Goal: Task Accomplishment & Management: Use online tool/utility

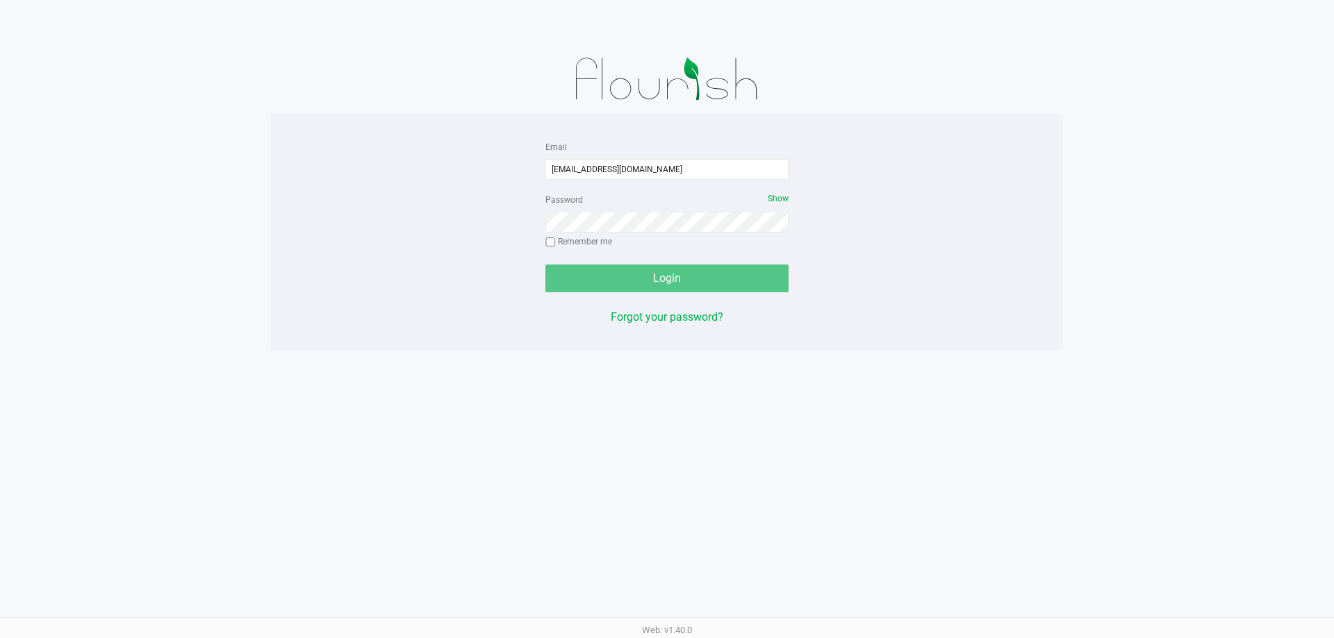
type input "[EMAIL_ADDRESS][DOMAIN_NAME]"
click at [545, 265] on button "Login" at bounding box center [666, 279] width 243 height 28
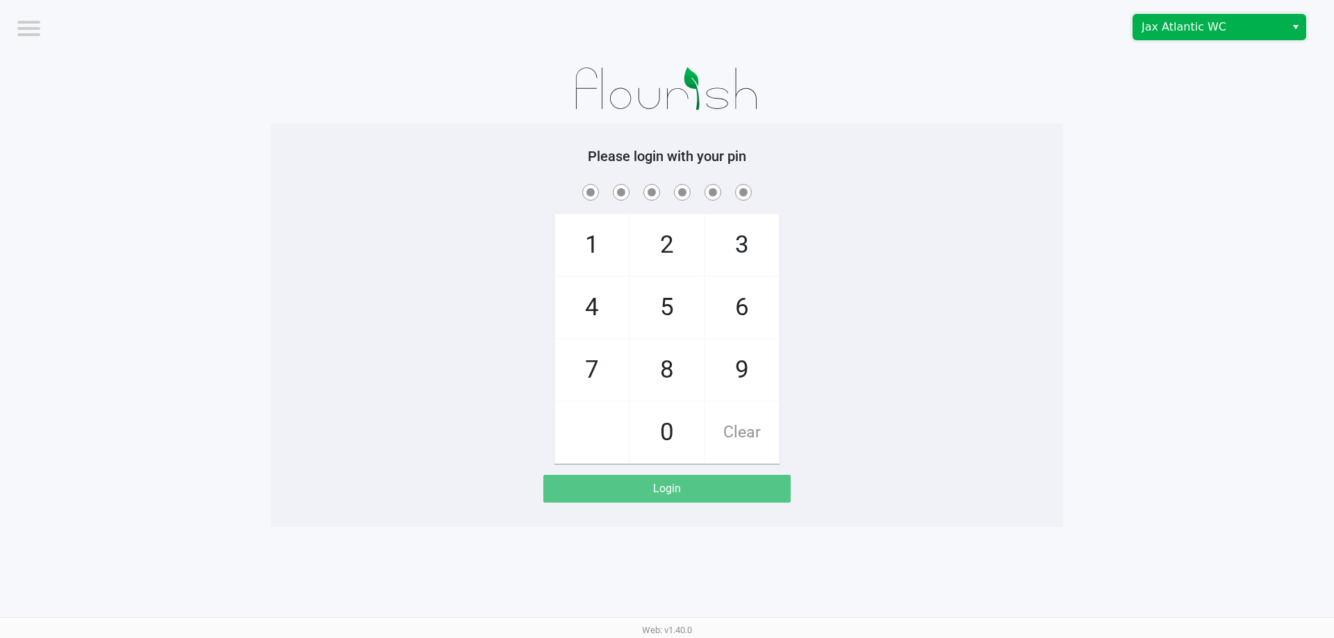
click at [1237, 33] on span "Jax Atlantic WC" at bounding box center [1208, 27] width 135 height 17
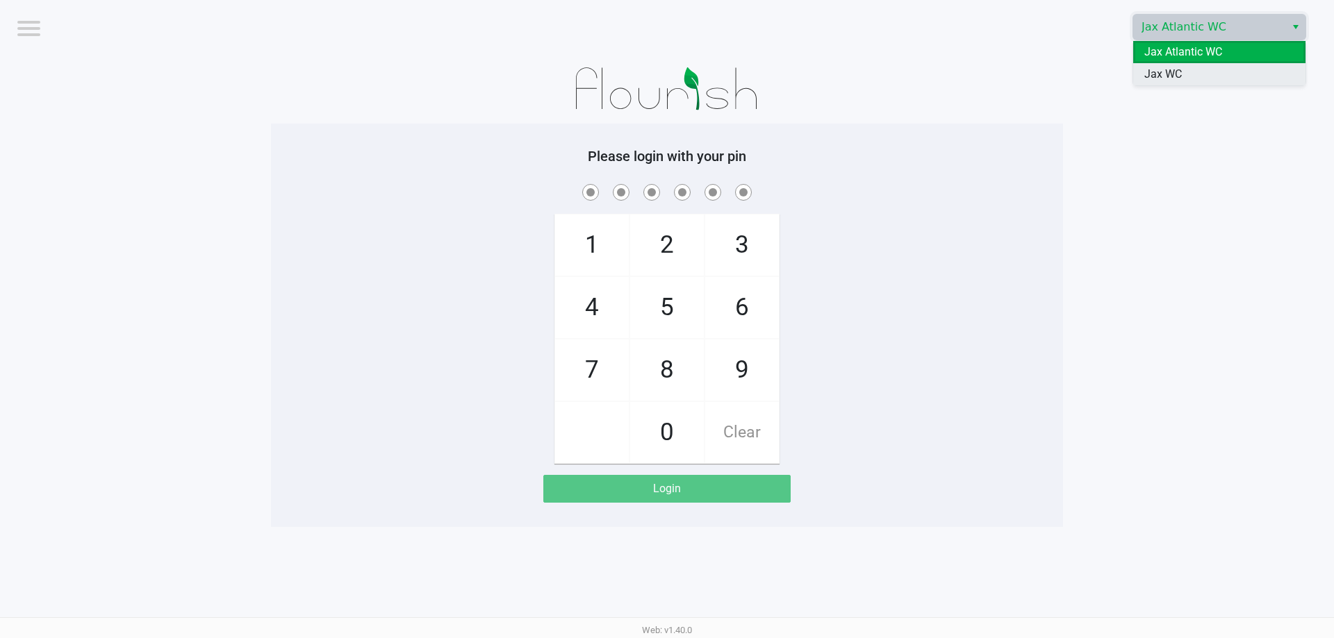
click at [1200, 84] on li "Jax WC" at bounding box center [1219, 74] width 172 height 22
checkbox input "true"
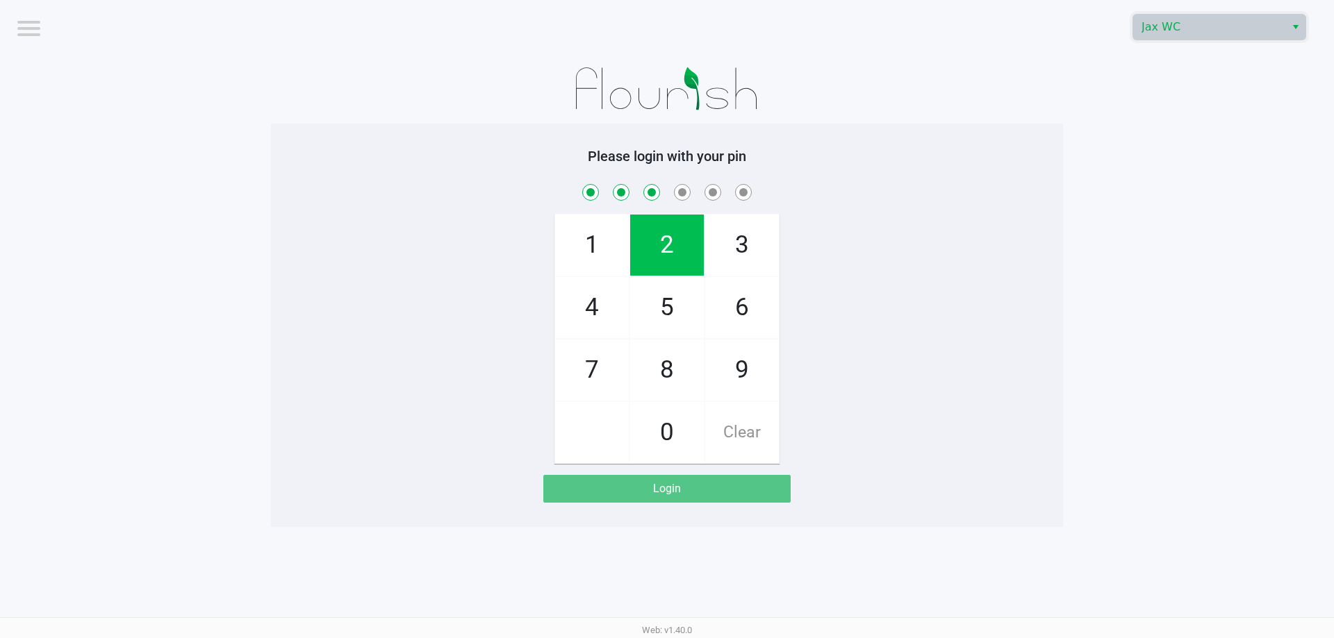
checkbox input "true"
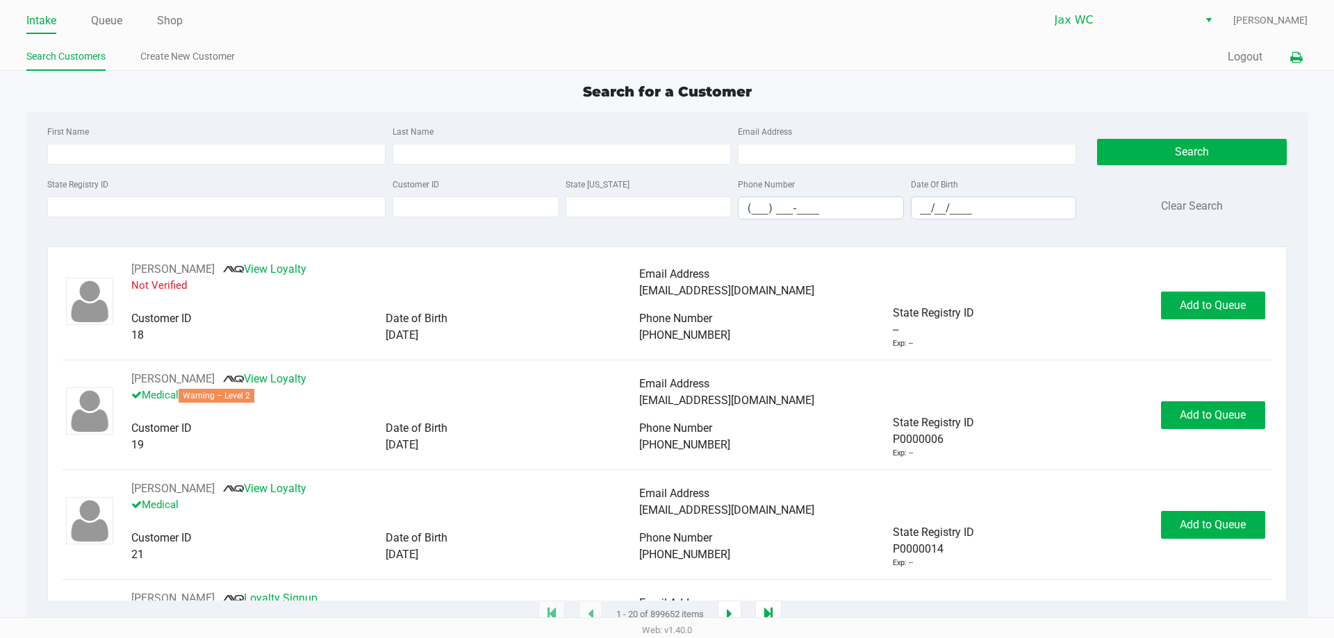
click at [1287, 56] on button at bounding box center [1295, 57] width 23 height 26
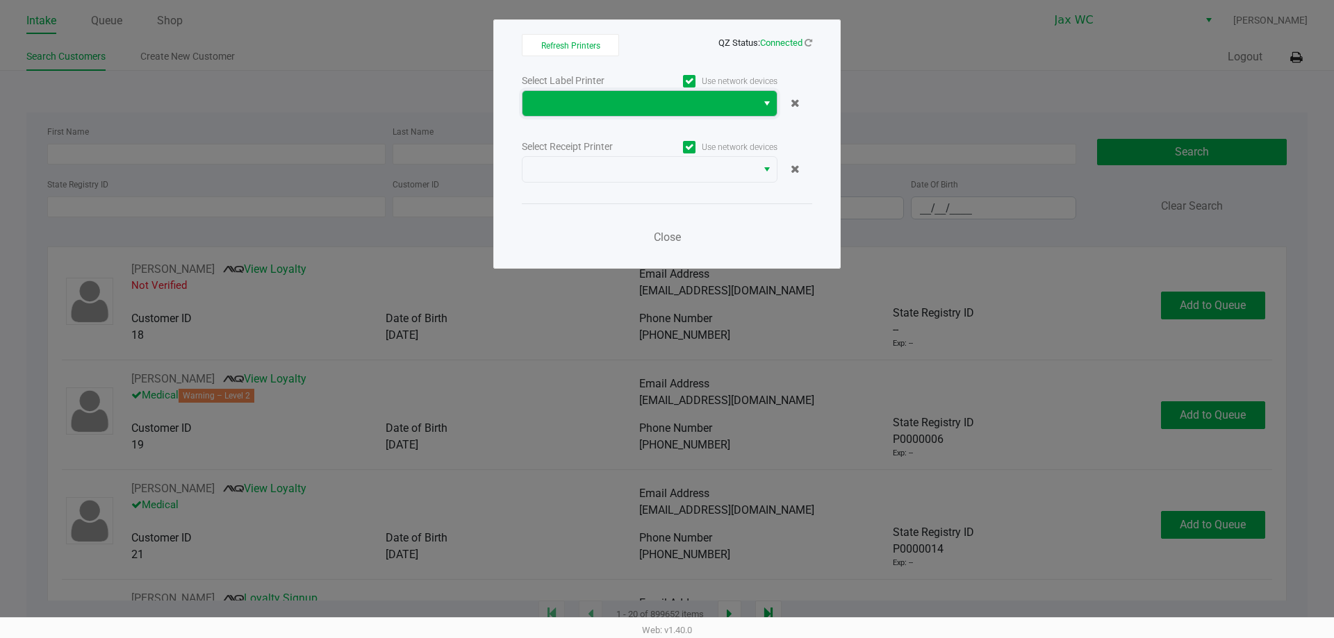
click at [694, 99] on span at bounding box center [639, 103] width 217 height 17
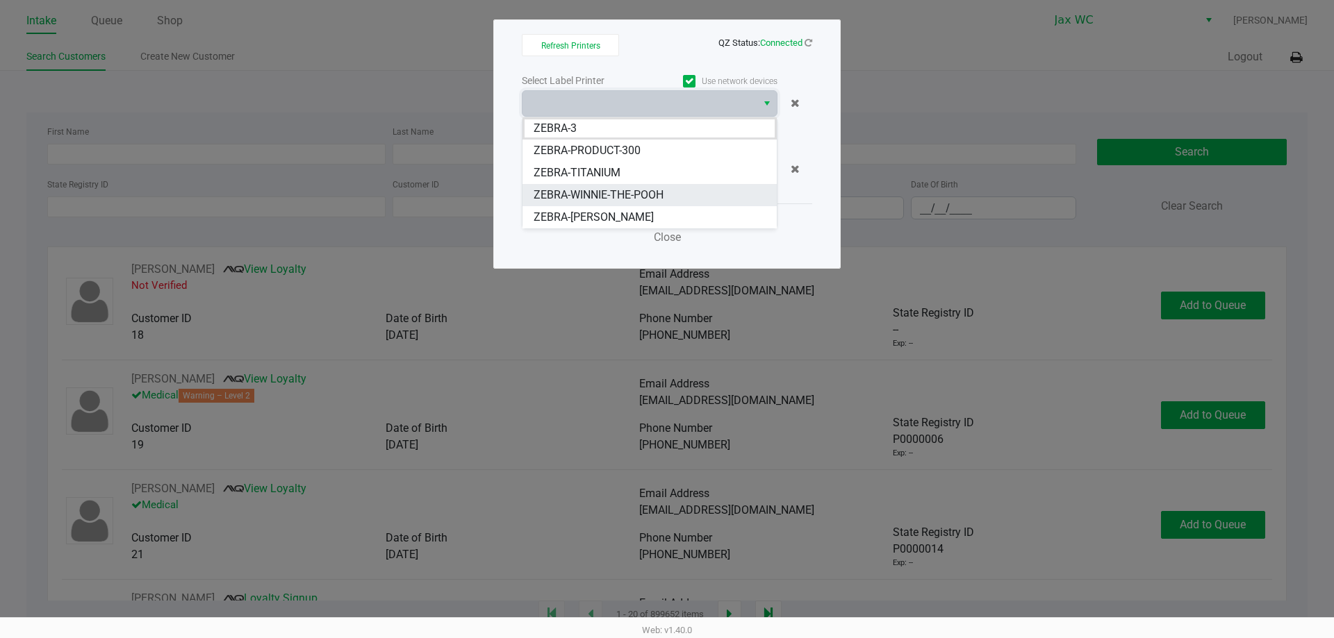
click at [586, 195] on span "ZEBRA-WINNIE-THE-POOH" at bounding box center [599, 195] width 130 height 17
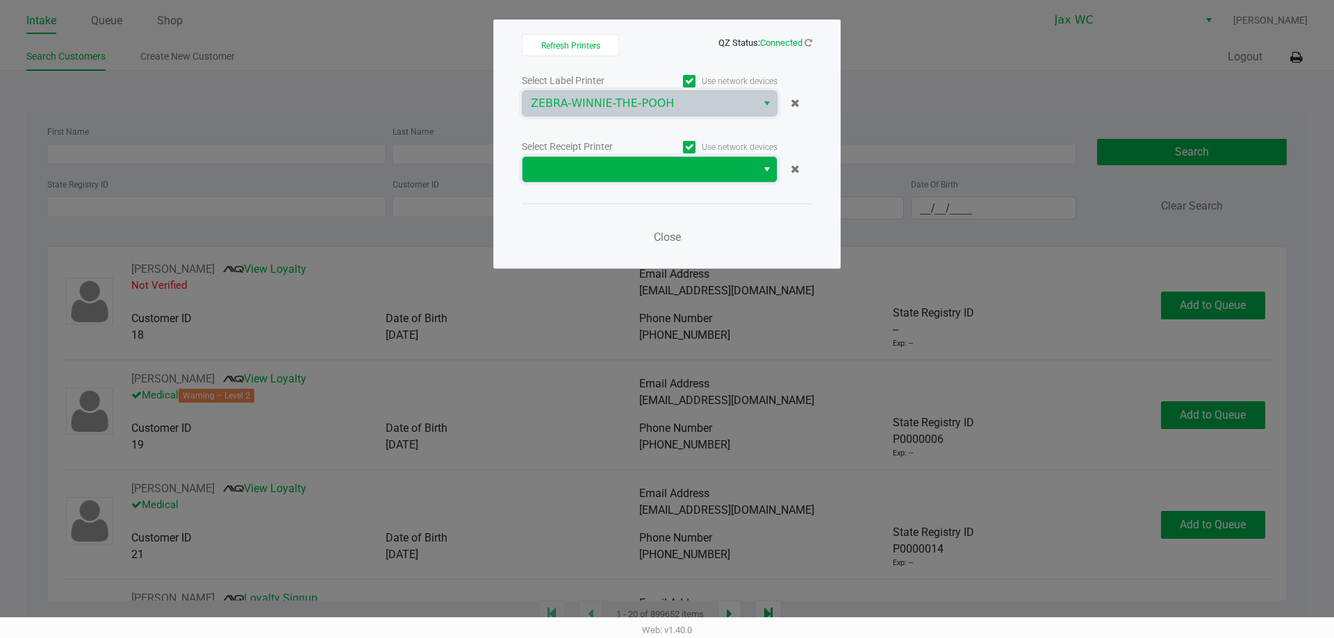
click at [593, 175] on span at bounding box center [639, 169] width 217 height 17
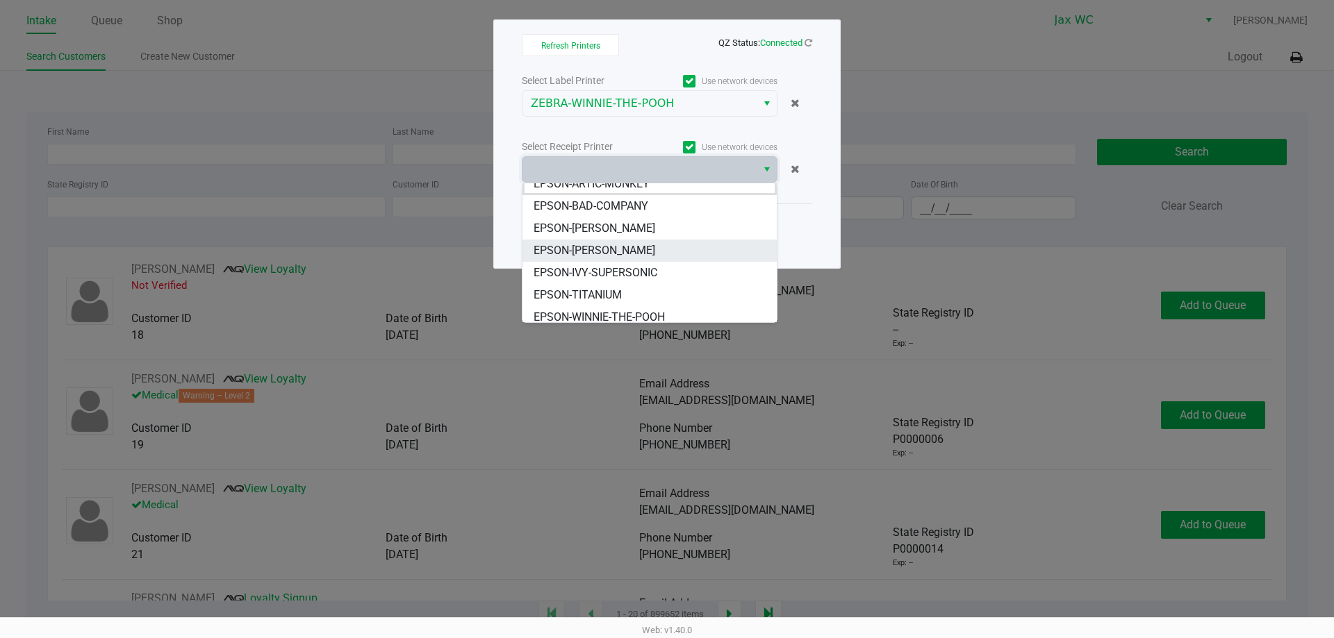
scroll to position [17, 0]
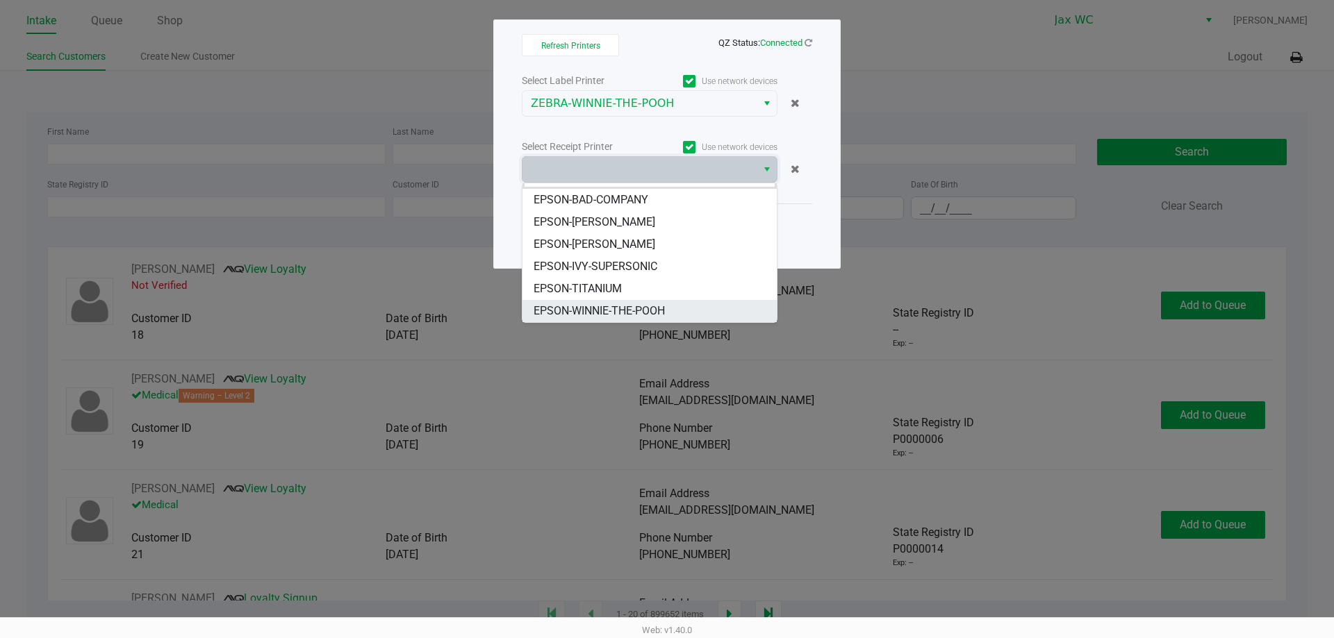
click at [576, 316] on span "EPSON-WINNIE-THE-POOH" at bounding box center [599, 311] width 131 height 17
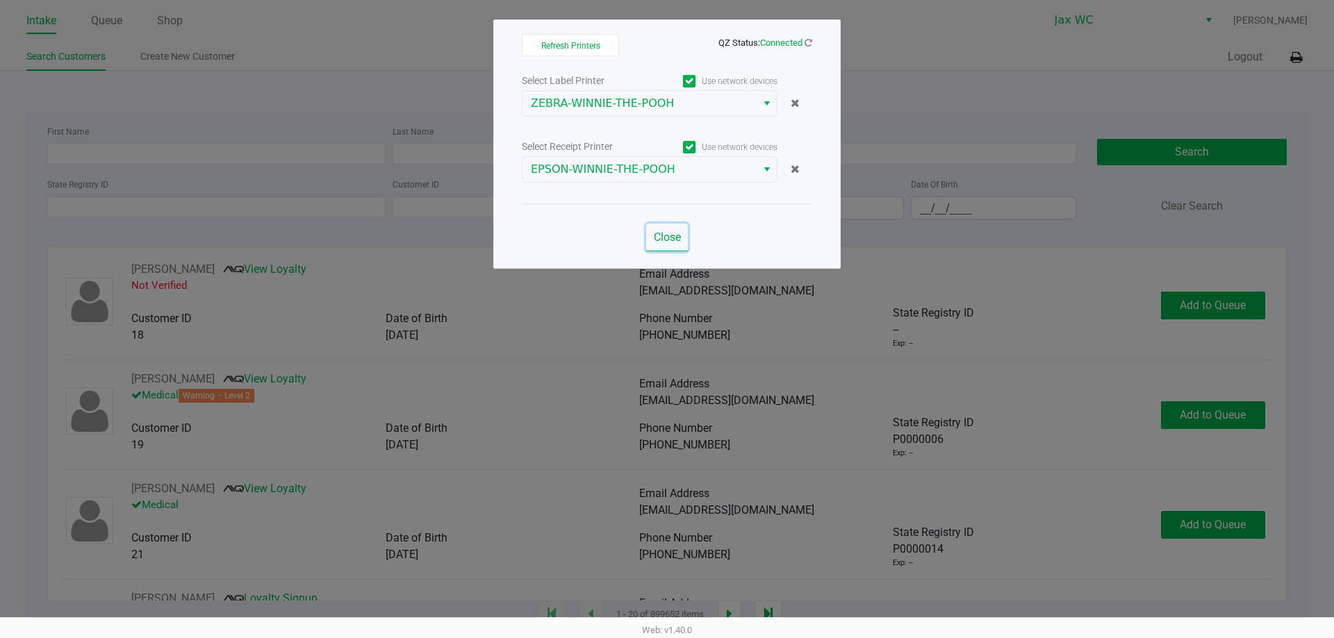
click at [672, 239] on span "Close" at bounding box center [667, 237] width 27 height 13
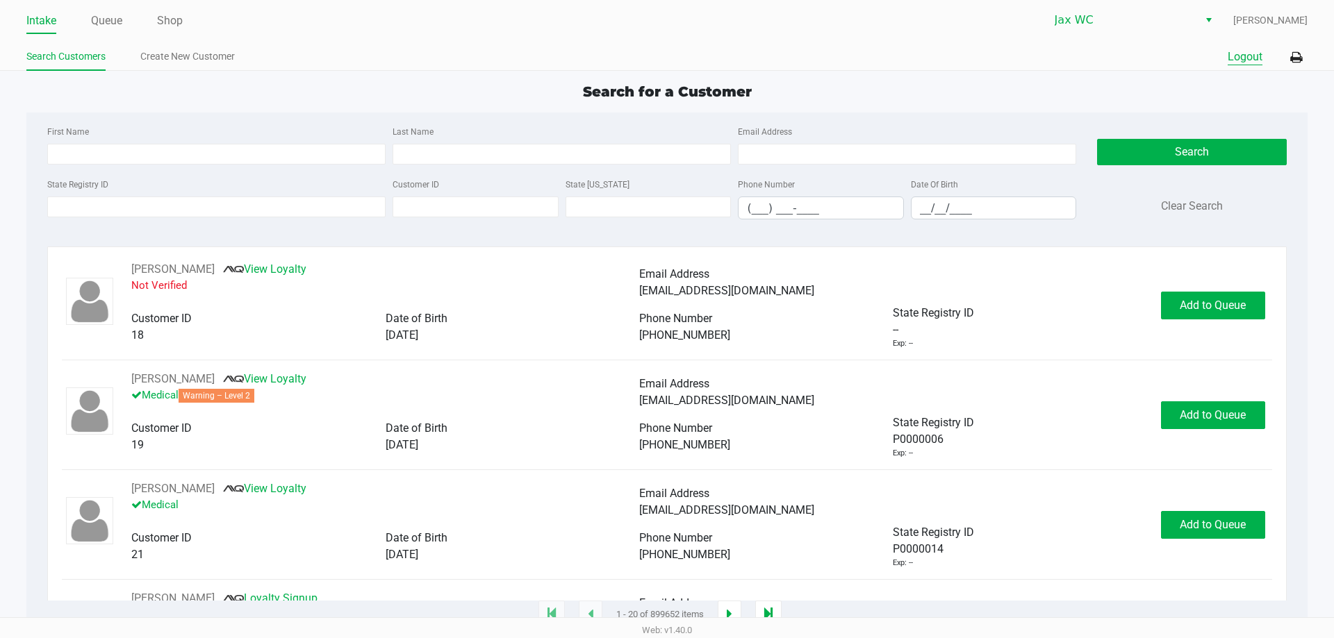
click at [1246, 53] on button "Logout" at bounding box center [1244, 57] width 35 height 17
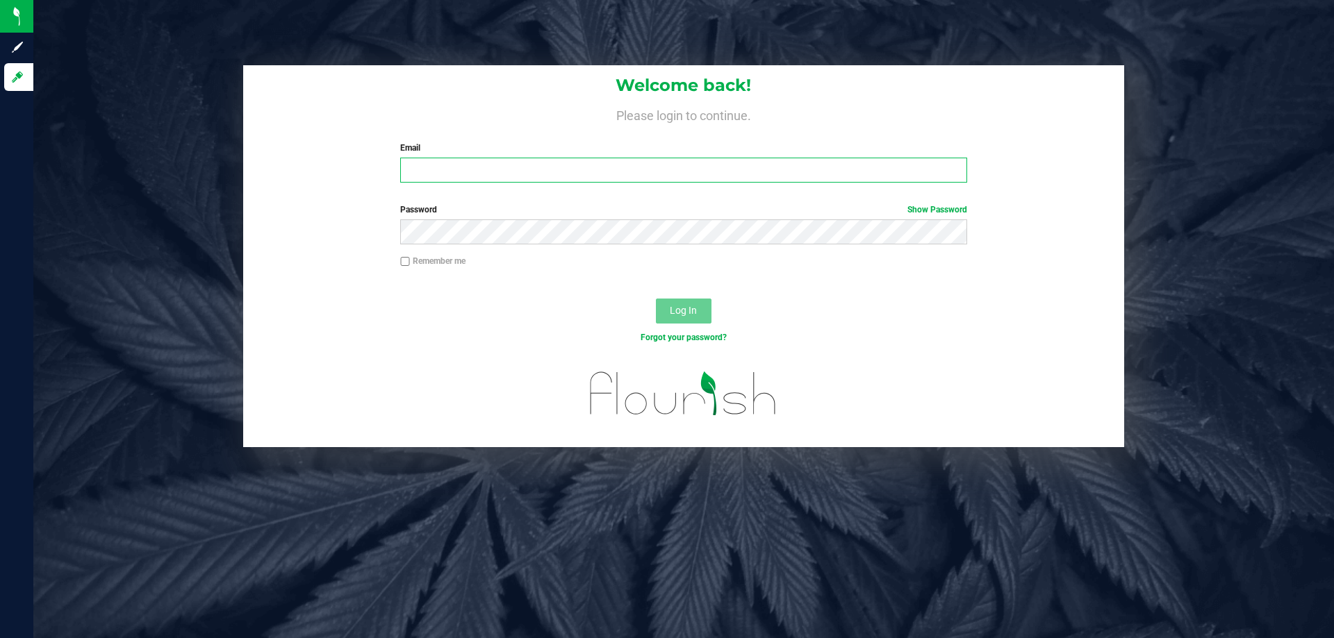
click at [482, 171] on input "Email" at bounding box center [683, 170] width 566 height 25
type input "[EMAIL_ADDRESS][DOMAIN_NAME]"
click at [656, 299] on button "Log In" at bounding box center [684, 311] width 56 height 25
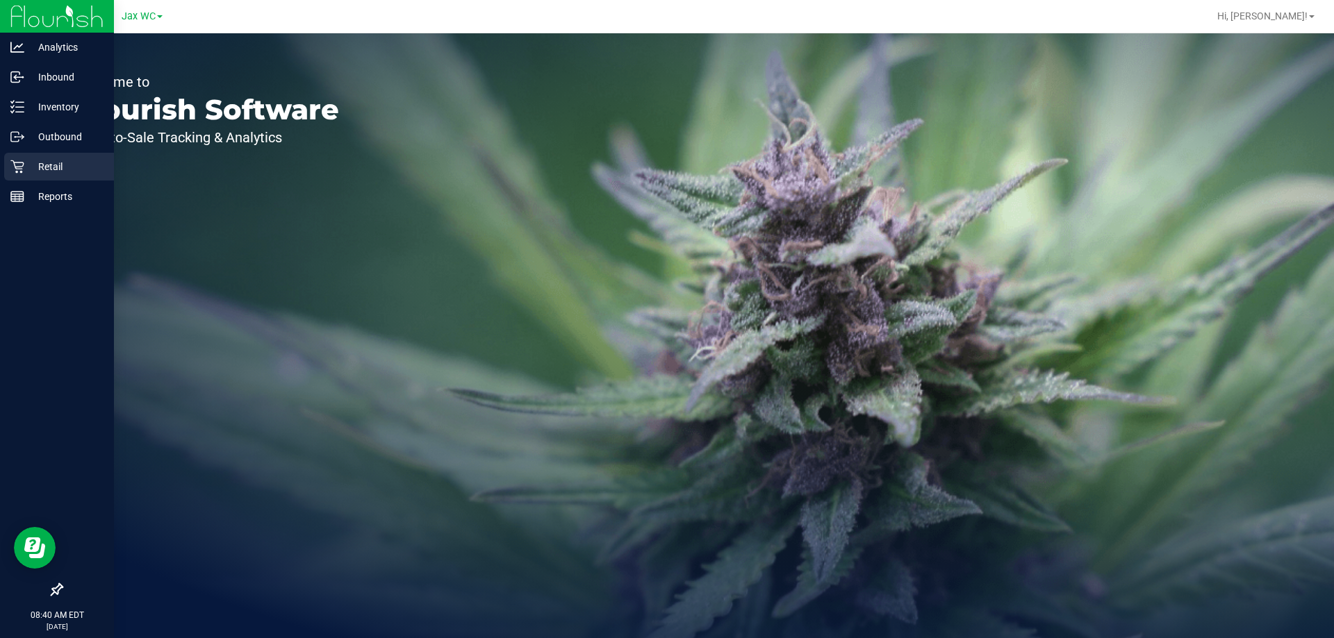
click at [57, 160] on p "Retail" at bounding box center [65, 166] width 83 height 17
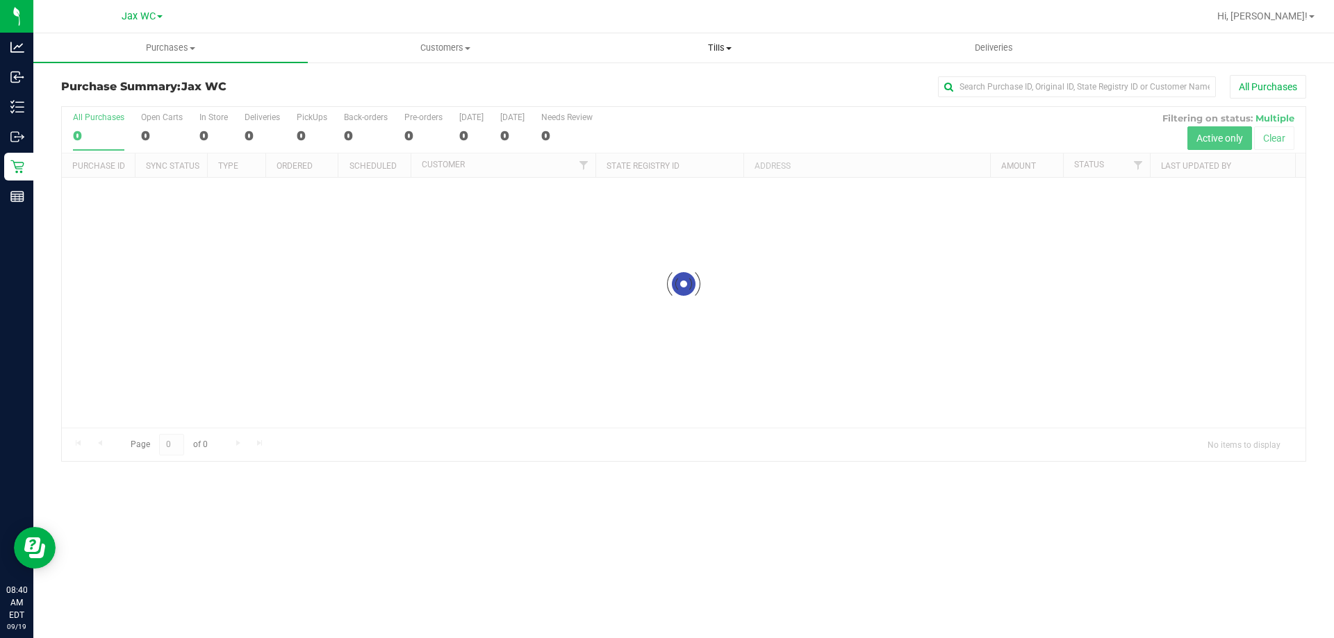
click at [722, 40] on uib-tab-heading "Tills Manage tills Reconcile e-payments" at bounding box center [719, 48] width 273 height 28
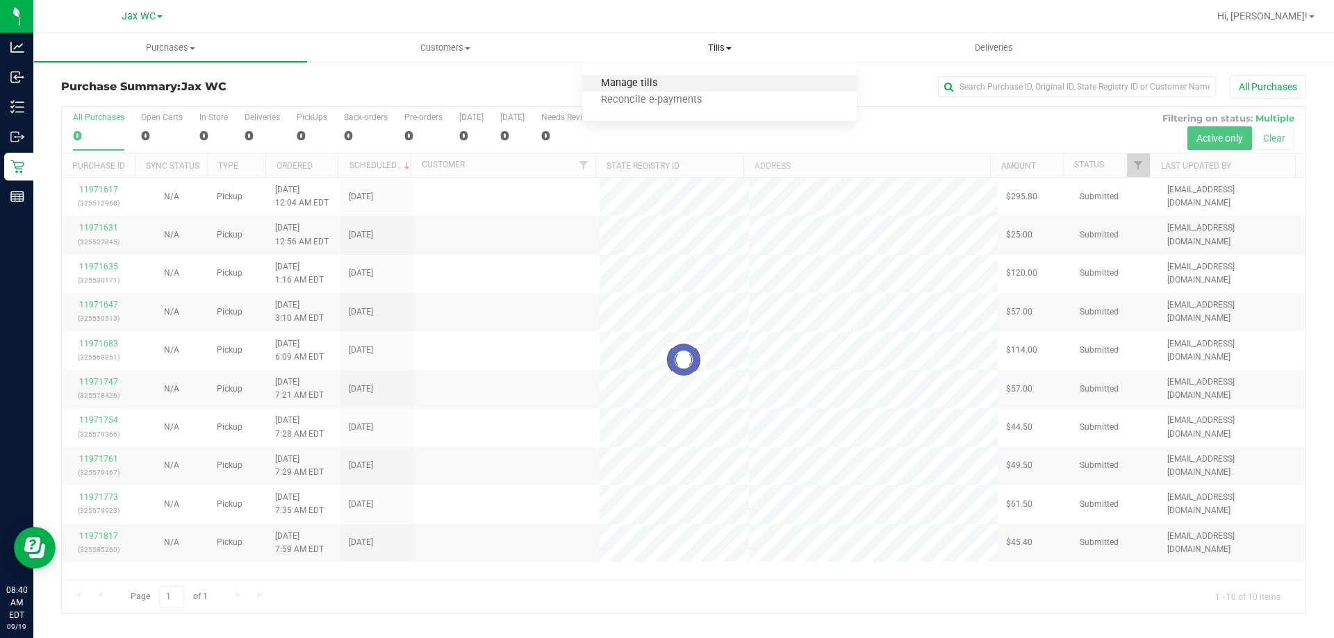
click at [651, 82] on span "Manage tills" at bounding box center [629, 84] width 94 height 12
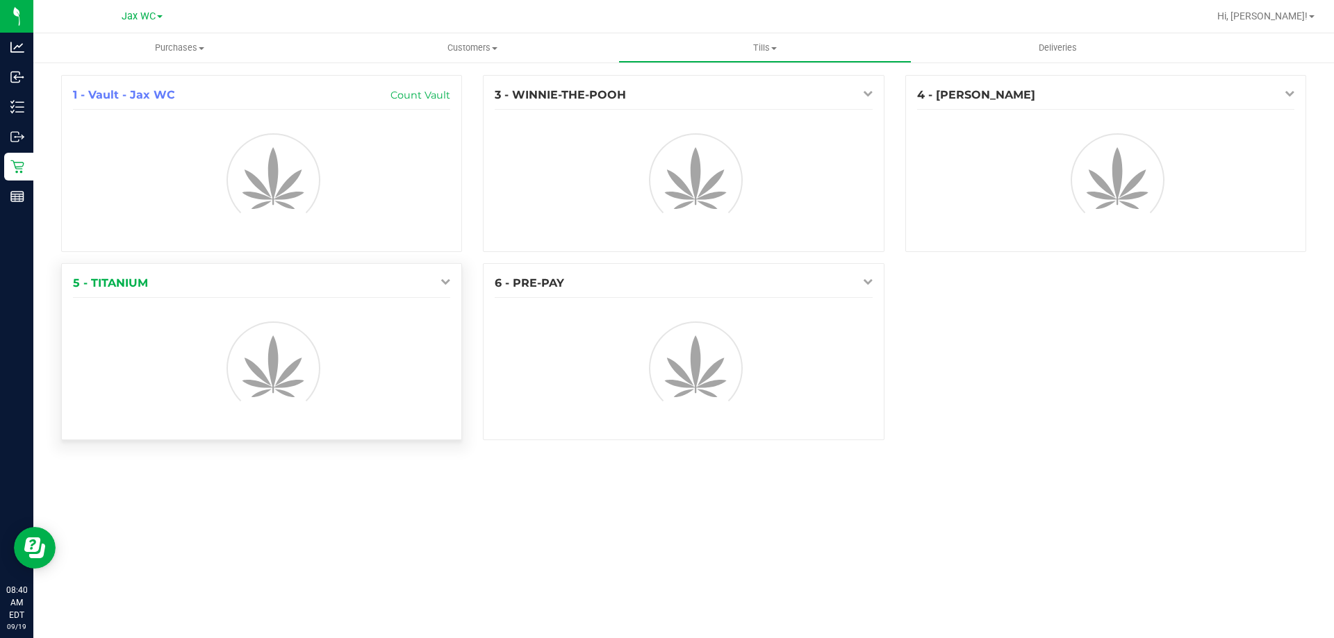
click at [441, 281] on icon at bounding box center [445, 281] width 10 height 10
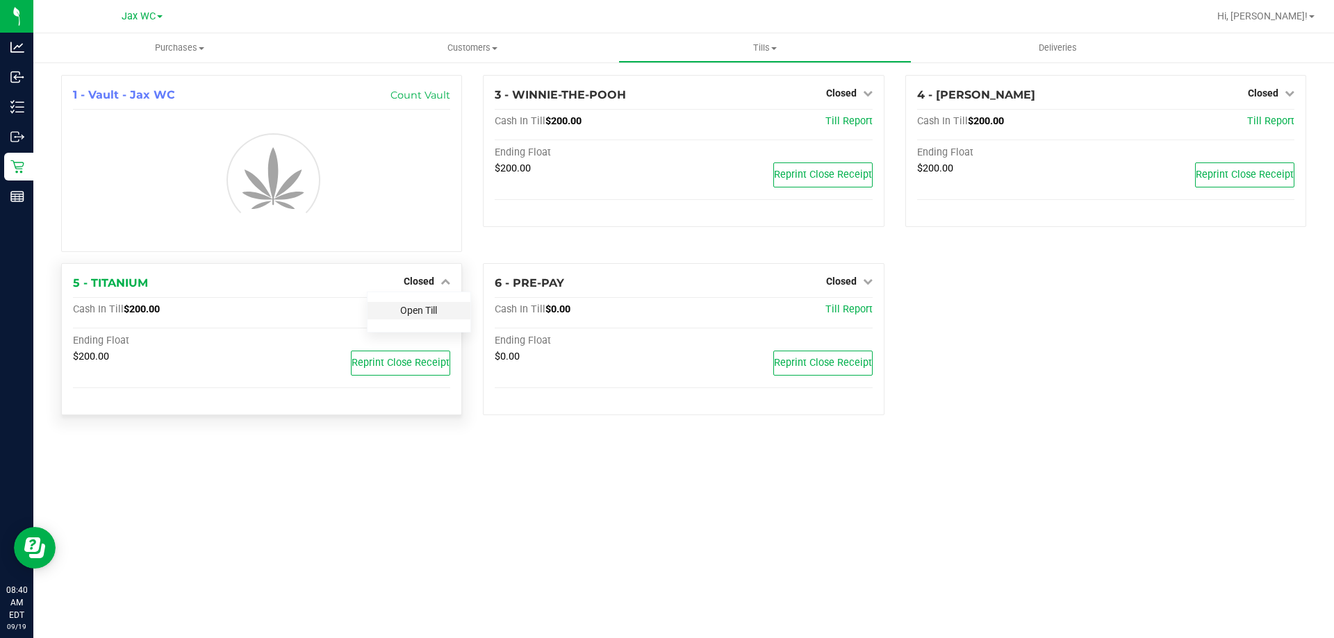
click at [415, 316] on link "Open Till" at bounding box center [418, 310] width 37 height 11
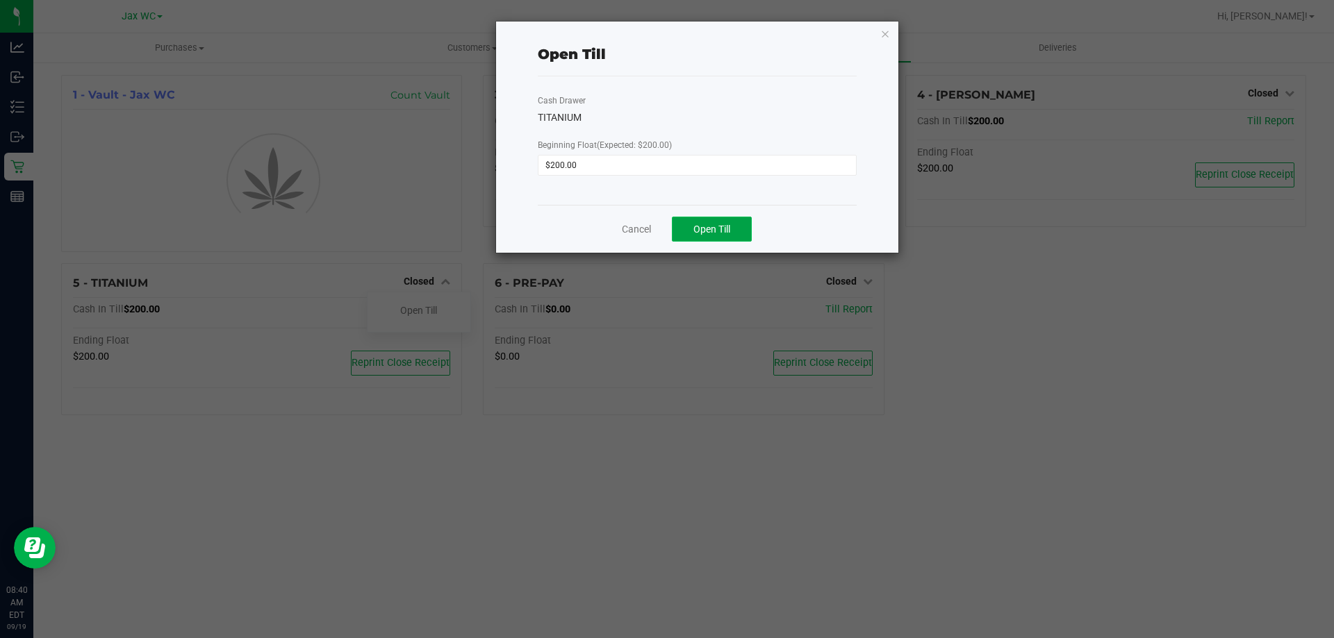
click at [682, 231] on button "Open Till" at bounding box center [712, 229] width 80 height 25
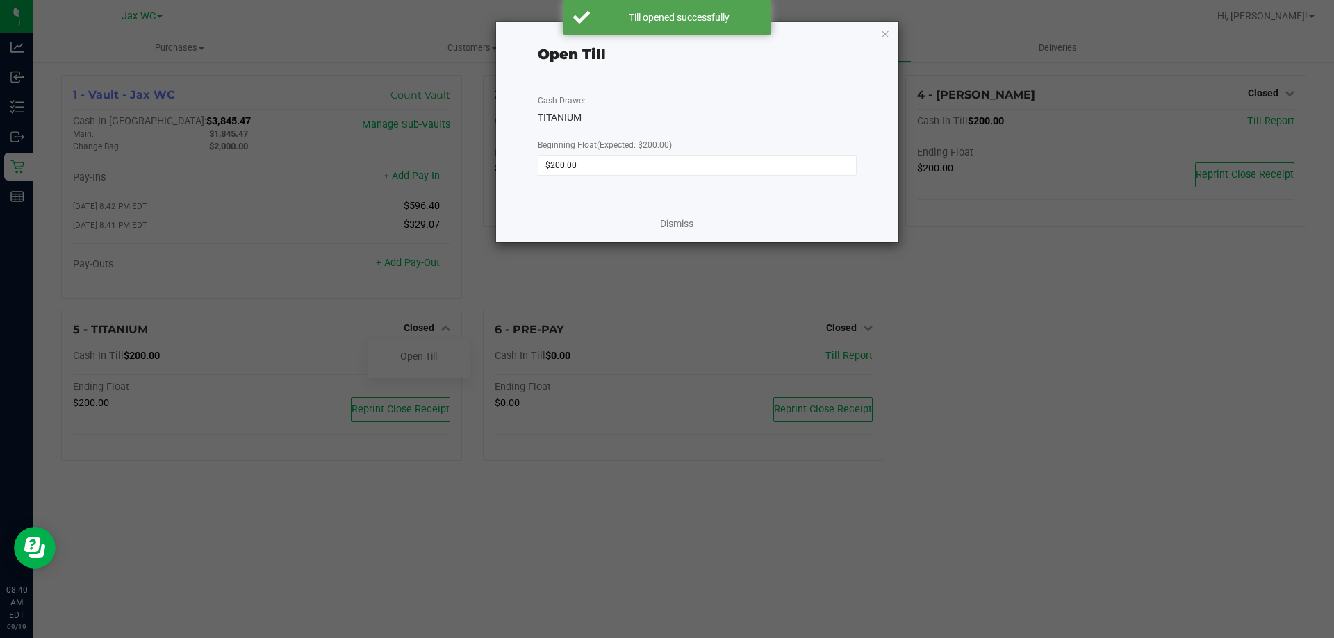
click at [674, 229] on link "Dismiss" at bounding box center [676, 224] width 33 height 15
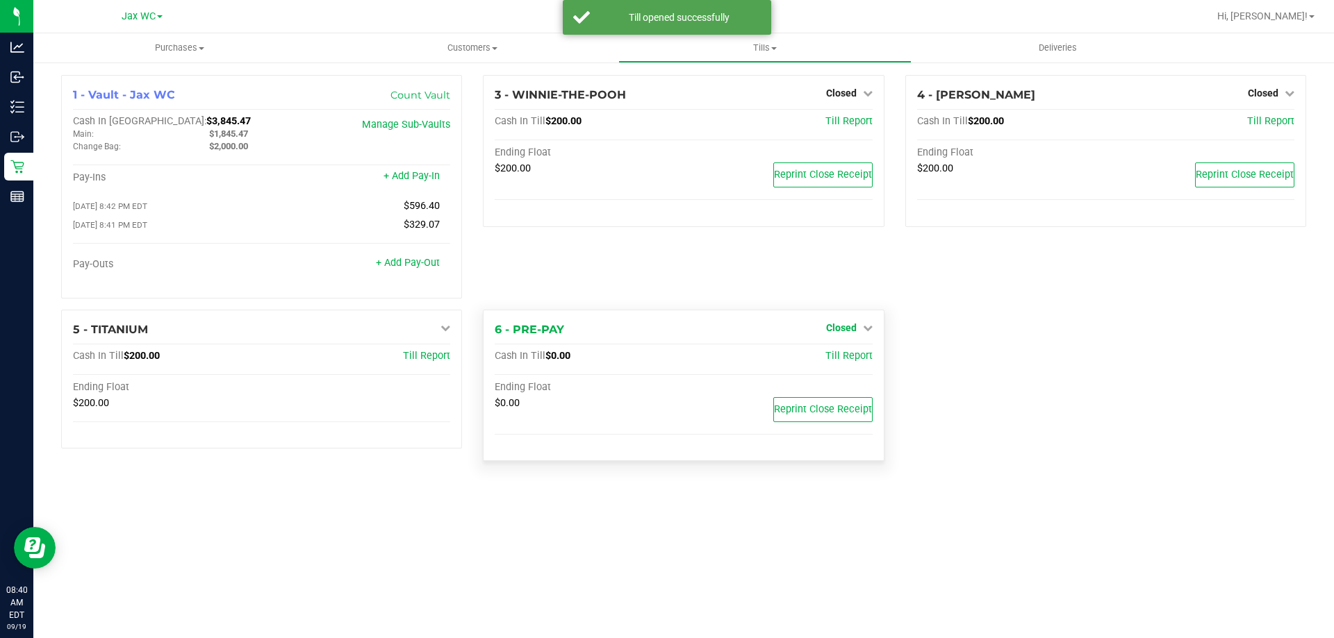
click at [842, 333] on span "Closed" at bounding box center [841, 327] width 31 height 11
click at [833, 362] on link "Open Till" at bounding box center [840, 356] width 37 height 11
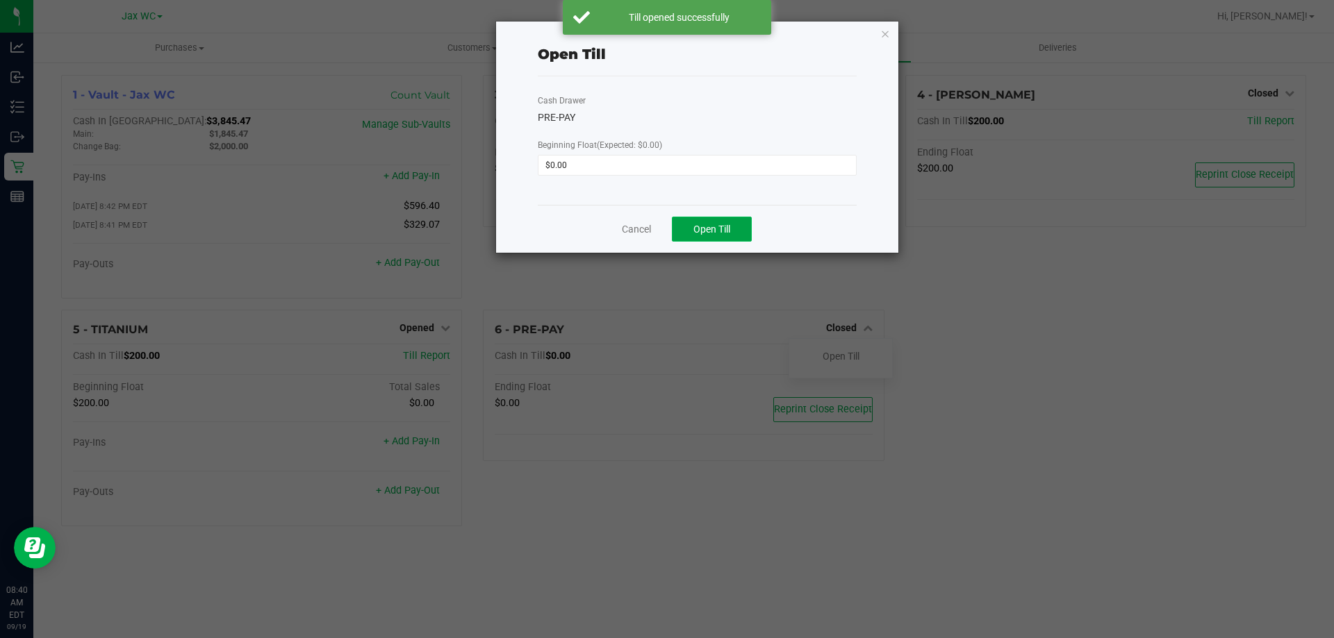
click at [695, 224] on span "Open Till" at bounding box center [711, 229] width 37 height 11
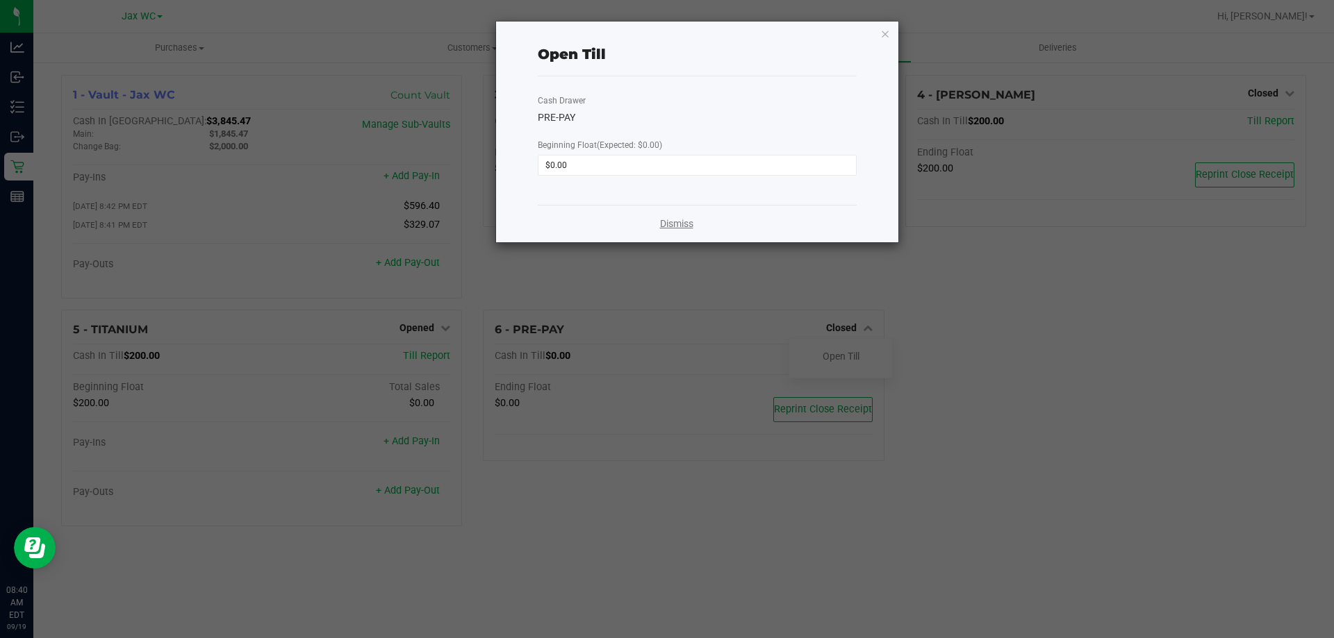
click at [686, 217] on link "Dismiss" at bounding box center [676, 224] width 33 height 15
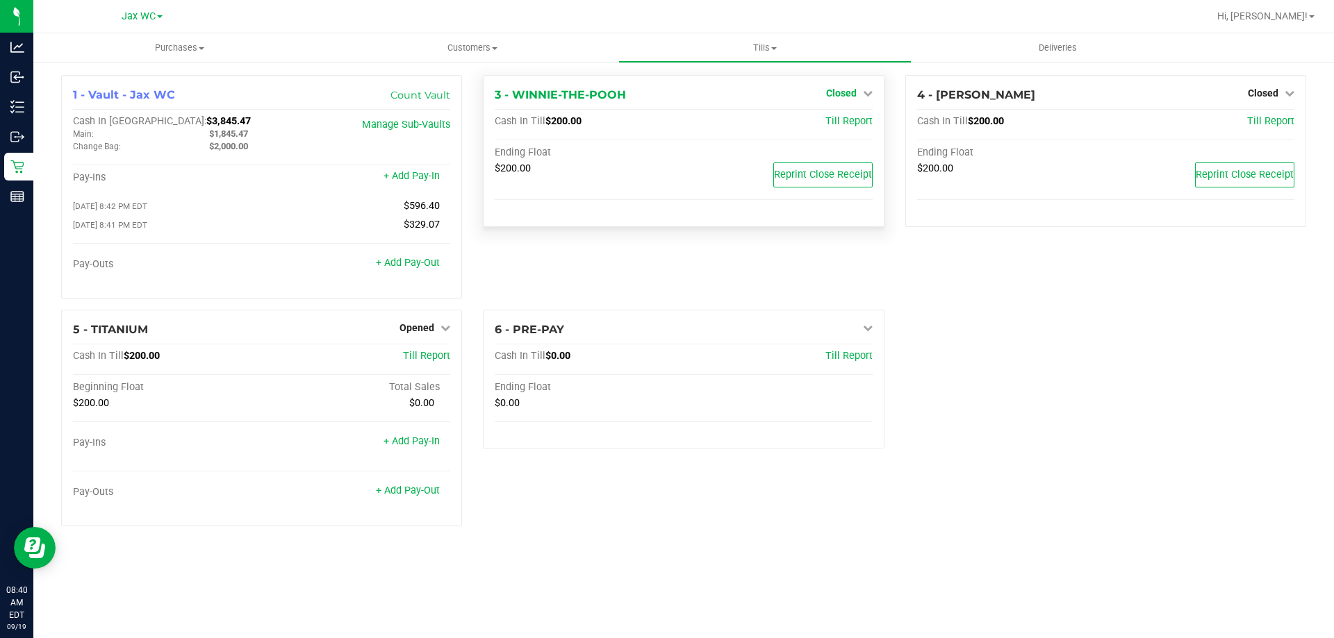
click at [845, 94] on span "Closed" at bounding box center [841, 93] width 31 height 11
click at [837, 122] on link "Open Till" at bounding box center [840, 122] width 37 height 11
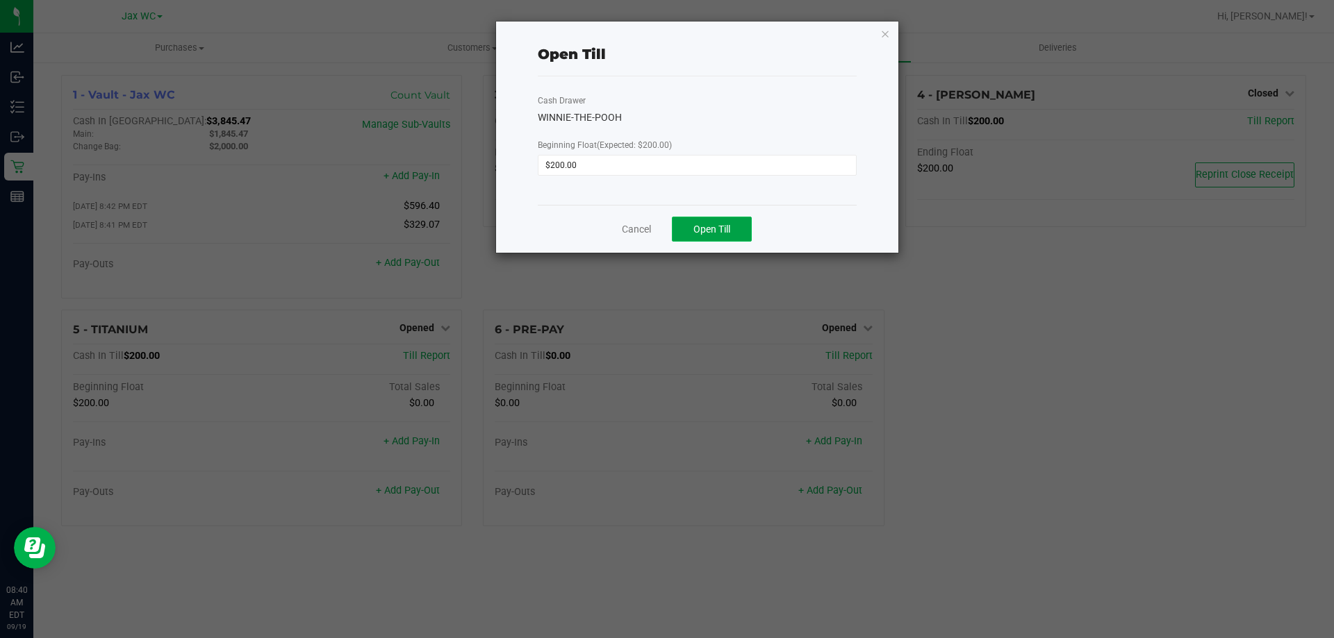
click at [737, 224] on button "Open Till" at bounding box center [712, 229] width 80 height 25
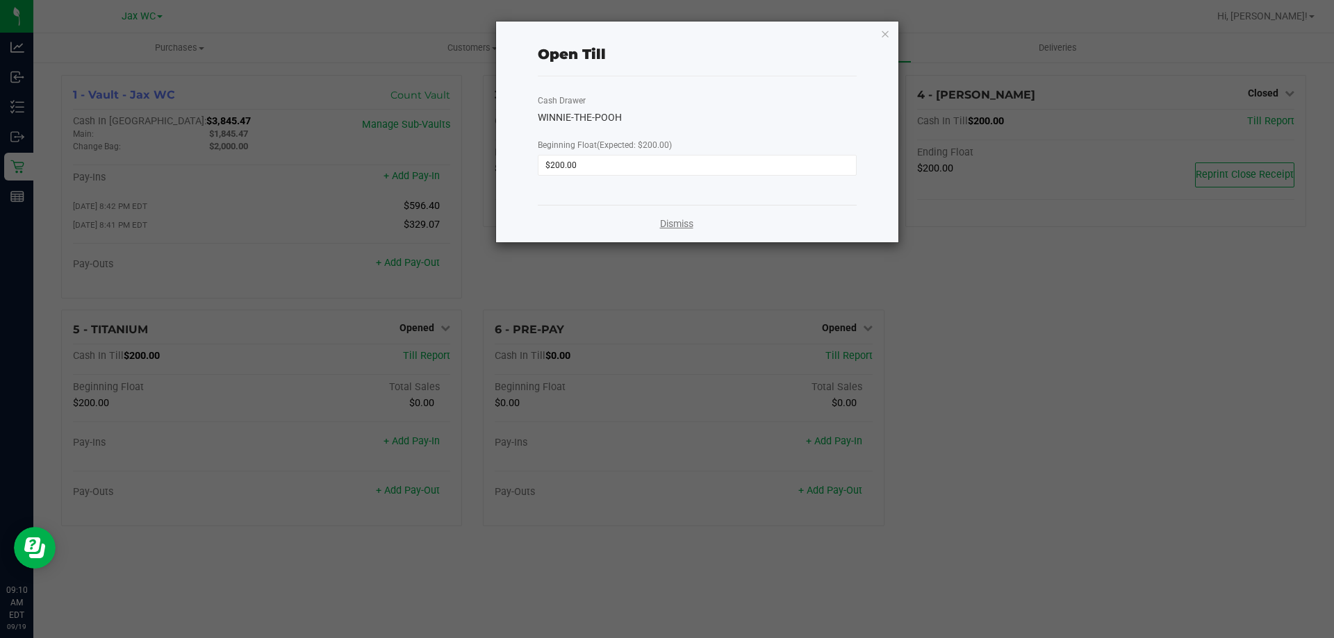
click at [681, 219] on link "Dismiss" at bounding box center [676, 224] width 33 height 15
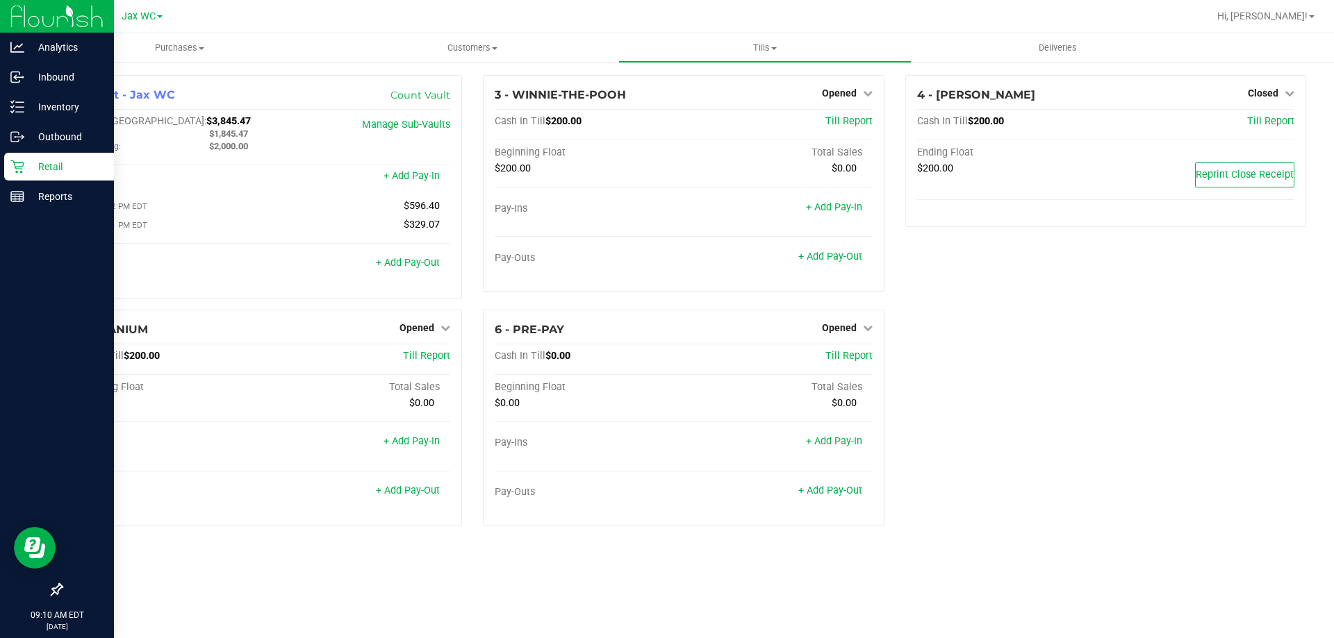
click at [49, 161] on p "Retail" at bounding box center [65, 166] width 83 height 17
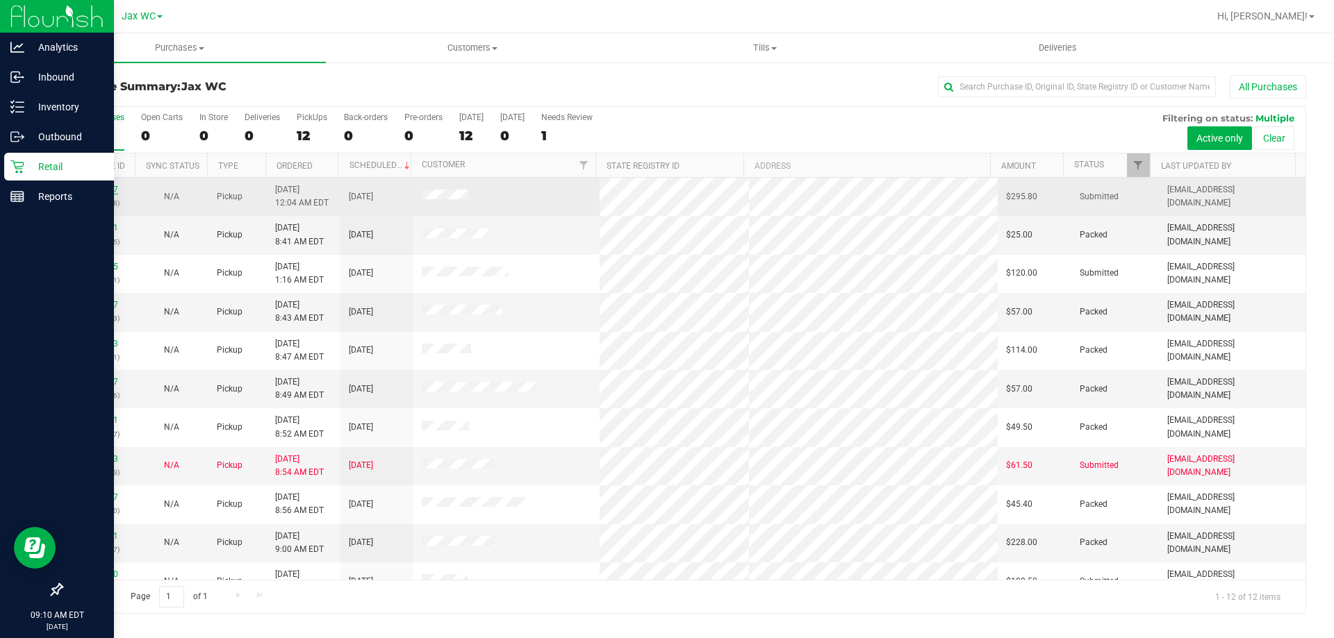
click at [110, 185] on link "11971617" at bounding box center [98, 190] width 39 height 10
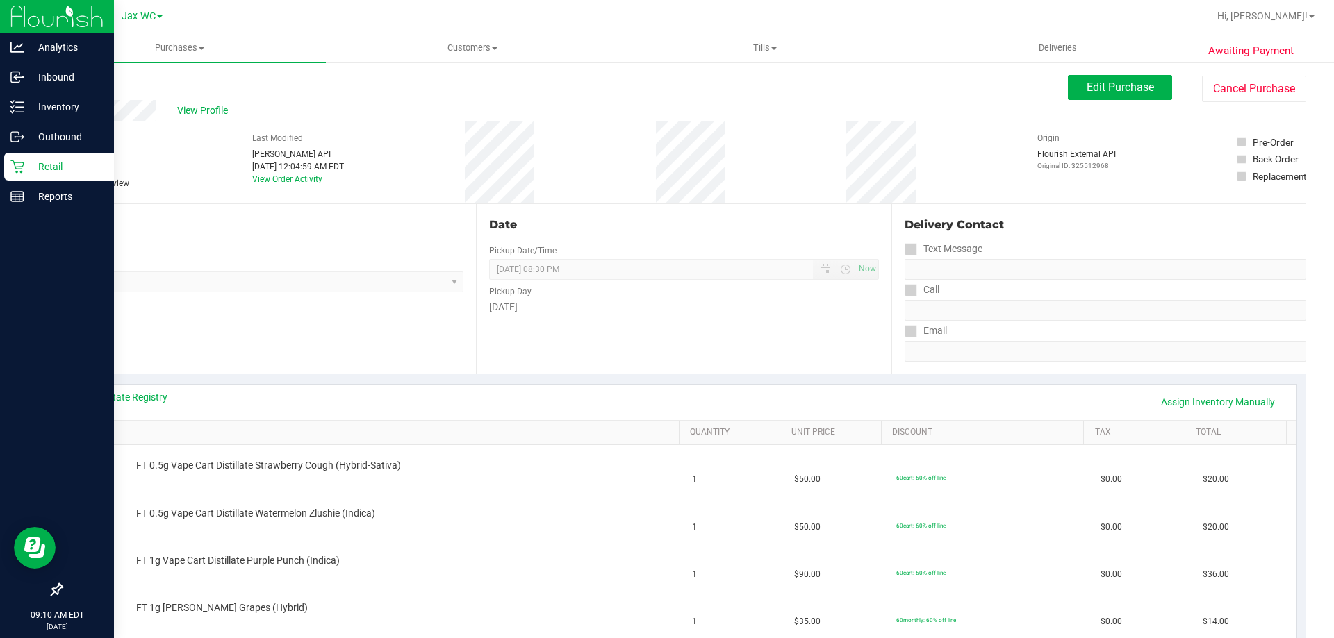
click at [33, 173] on p "Retail" at bounding box center [65, 166] width 83 height 17
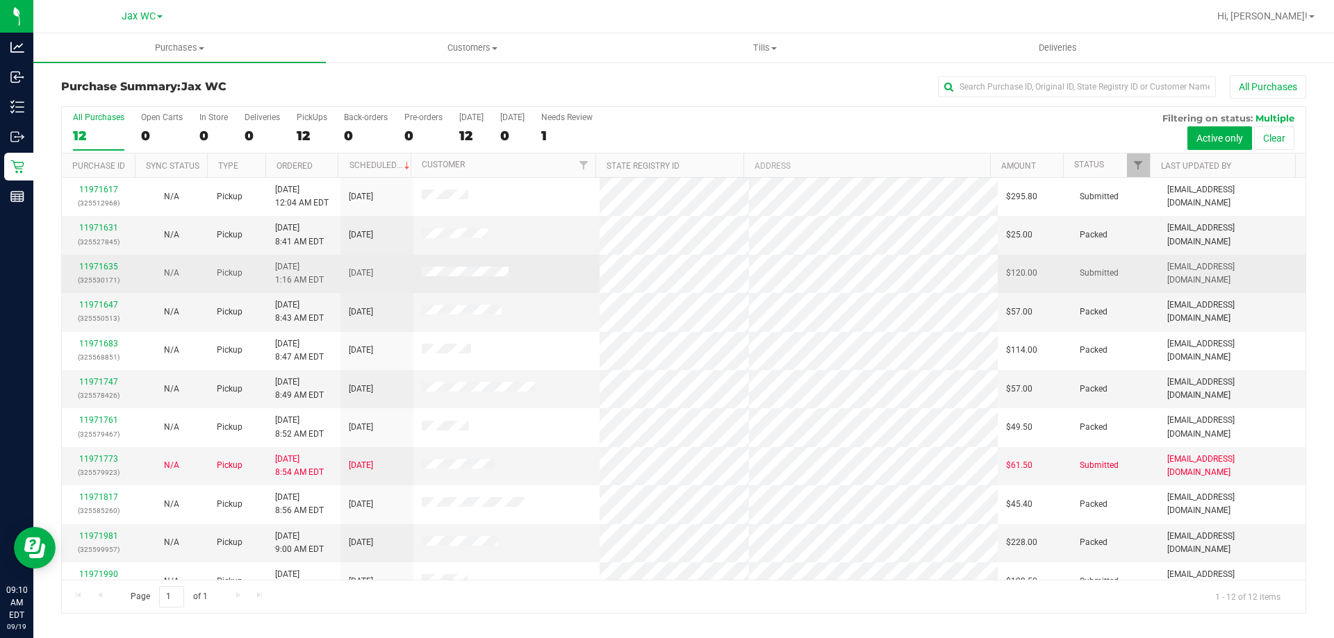
click at [105, 260] on div "11971635 (325530171)" at bounding box center [98, 273] width 56 height 26
click at [101, 270] on link "11971635" at bounding box center [98, 267] width 39 height 10
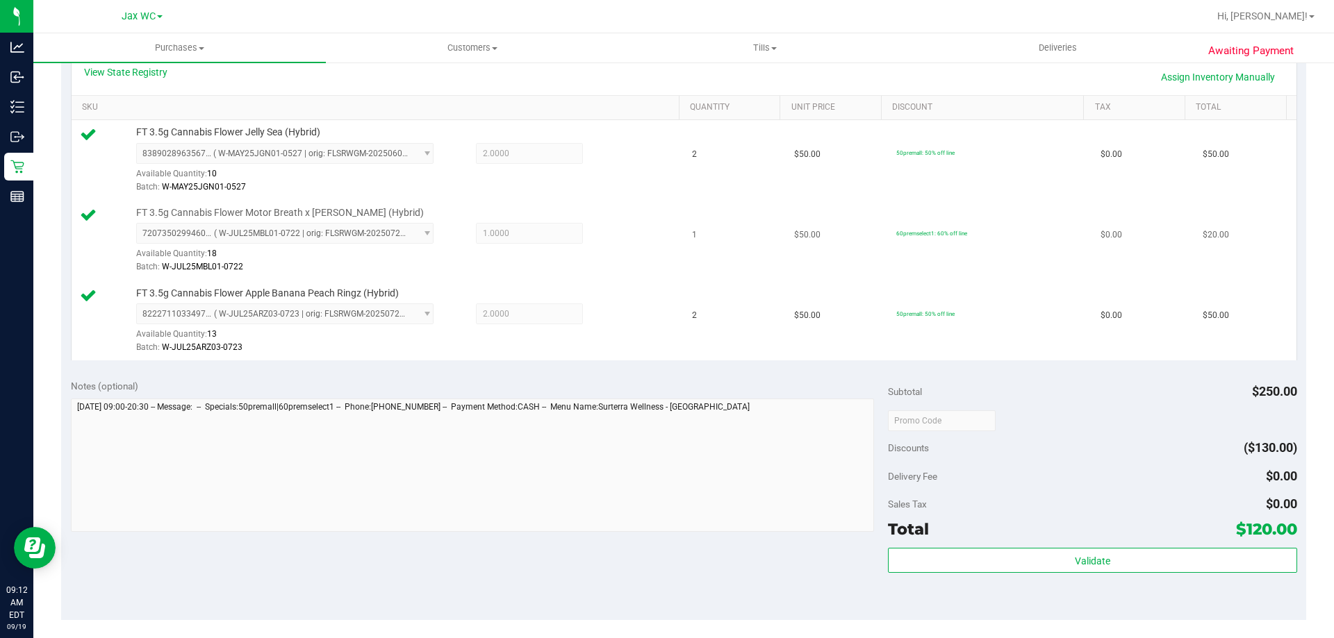
scroll to position [556, 0]
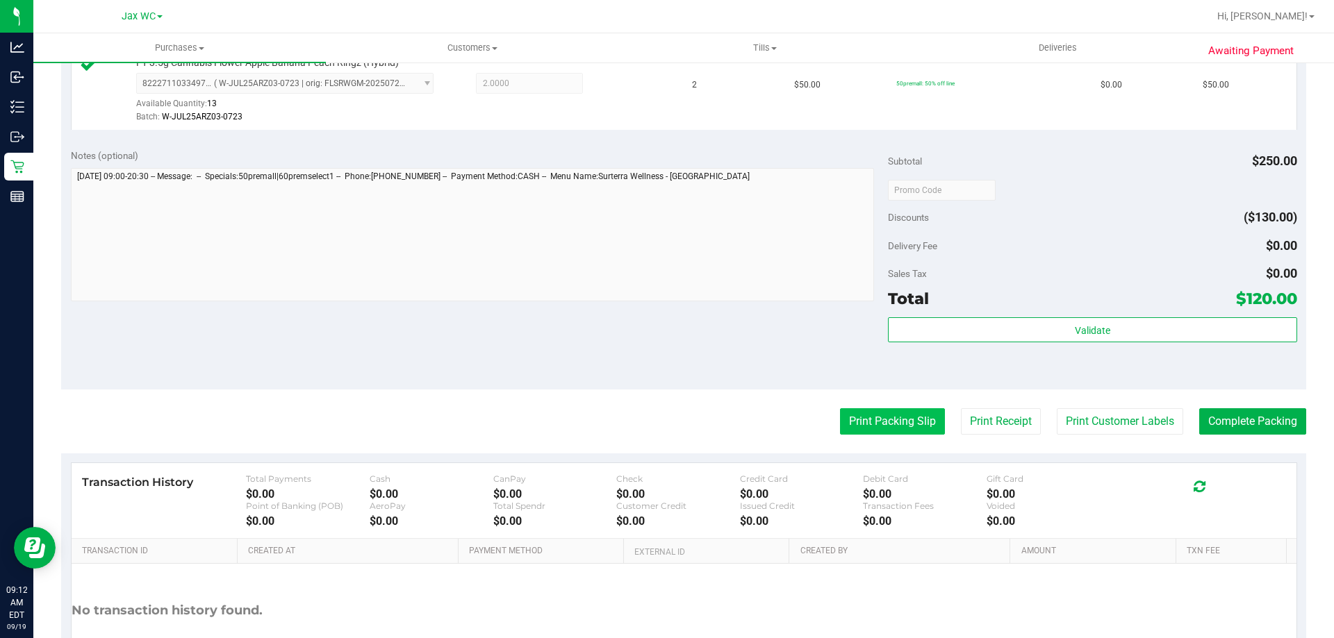
click at [898, 420] on button "Print Packing Slip" at bounding box center [892, 421] width 105 height 26
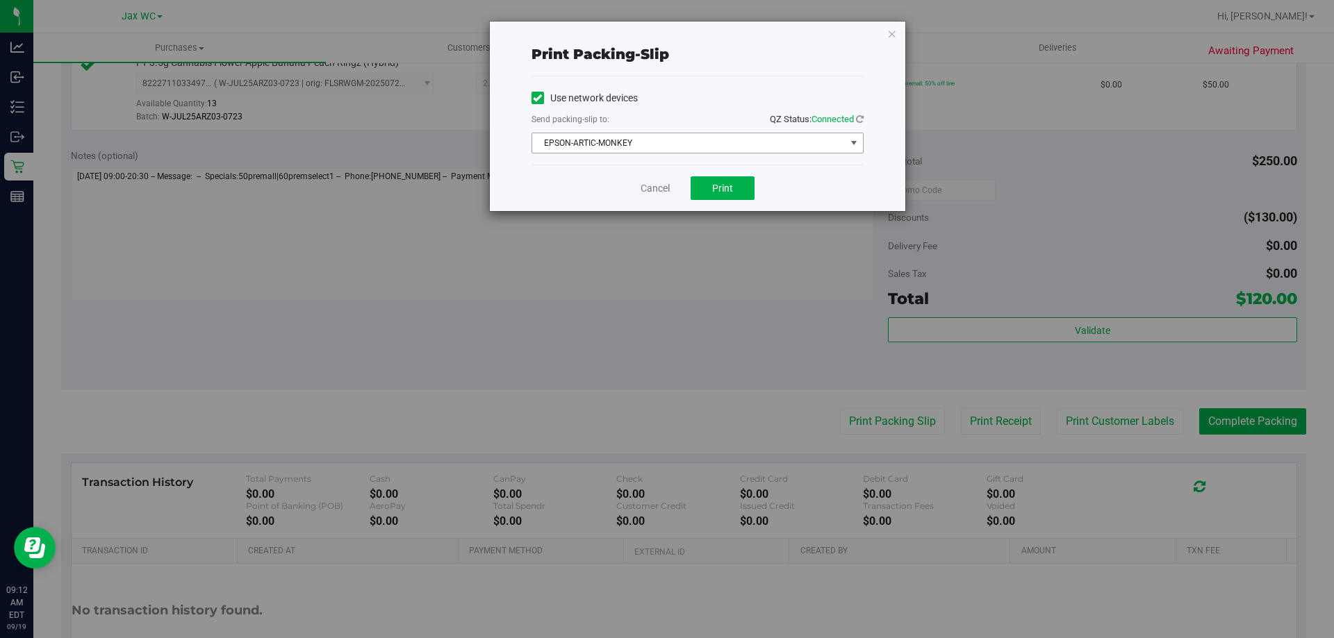
click at [645, 147] on span "EPSON-ARTIC-MONKEY" at bounding box center [688, 142] width 313 height 19
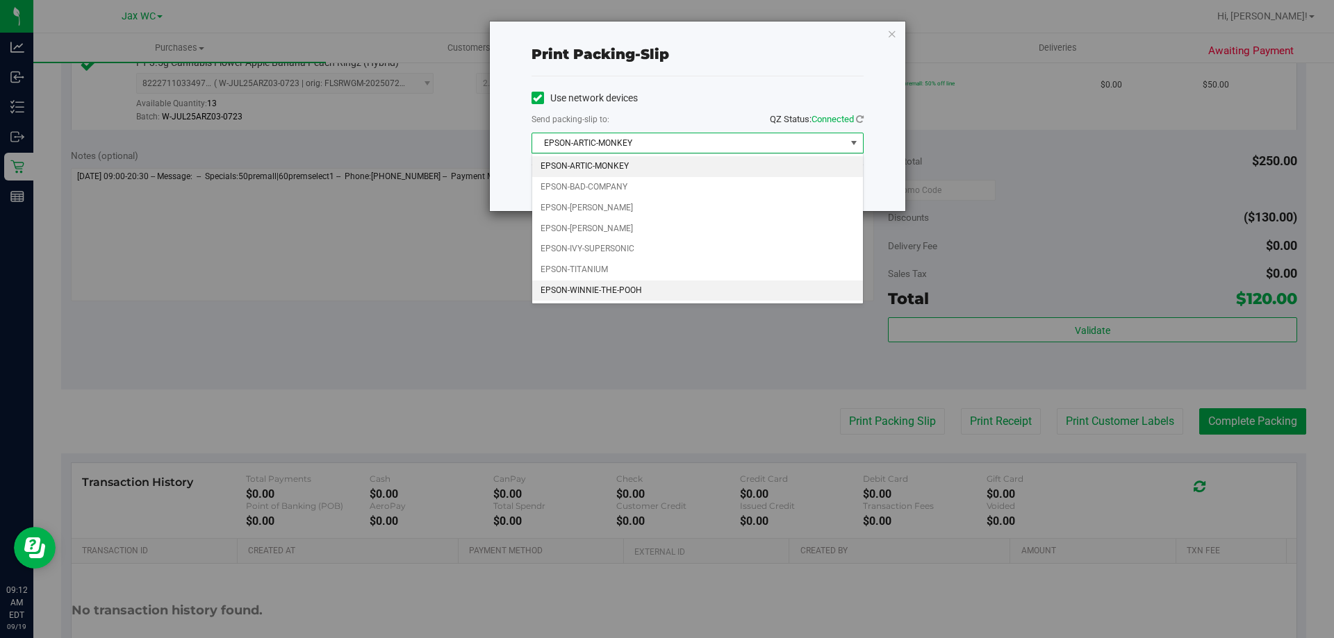
click at [604, 290] on li "EPSON-WINNIE-THE-POOH" at bounding box center [697, 291] width 331 height 21
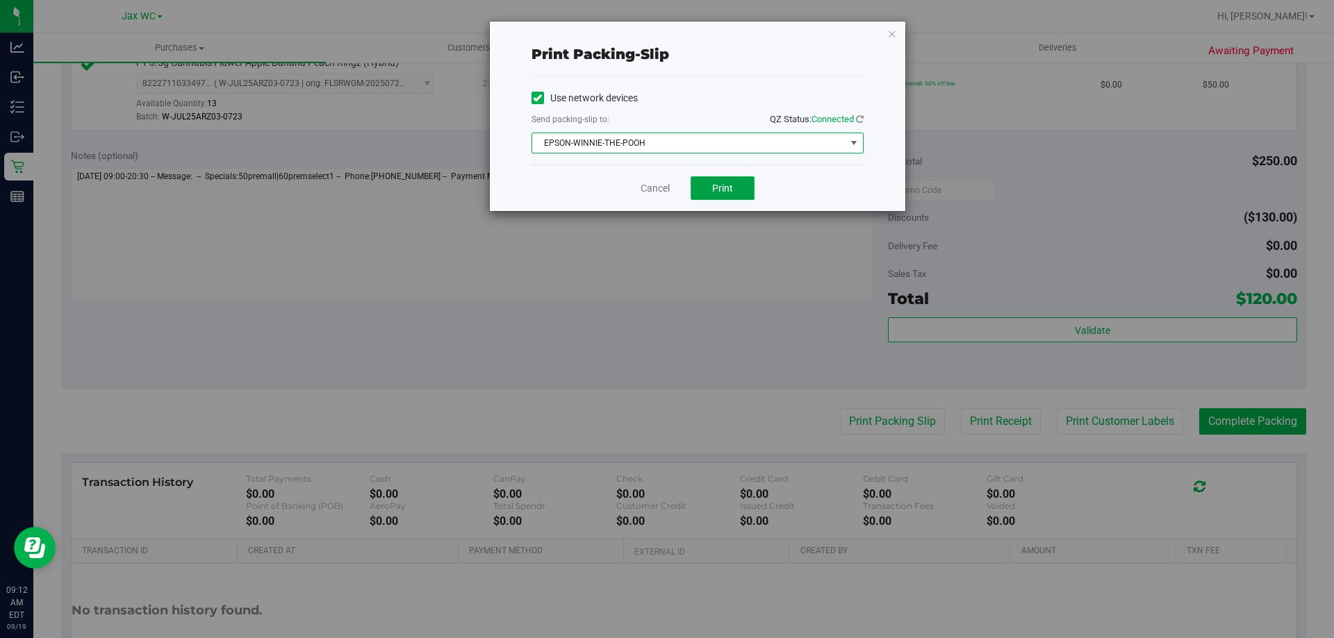
click at [734, 196] on button "Print" at bounding box center [722, 188] width 64 height 24
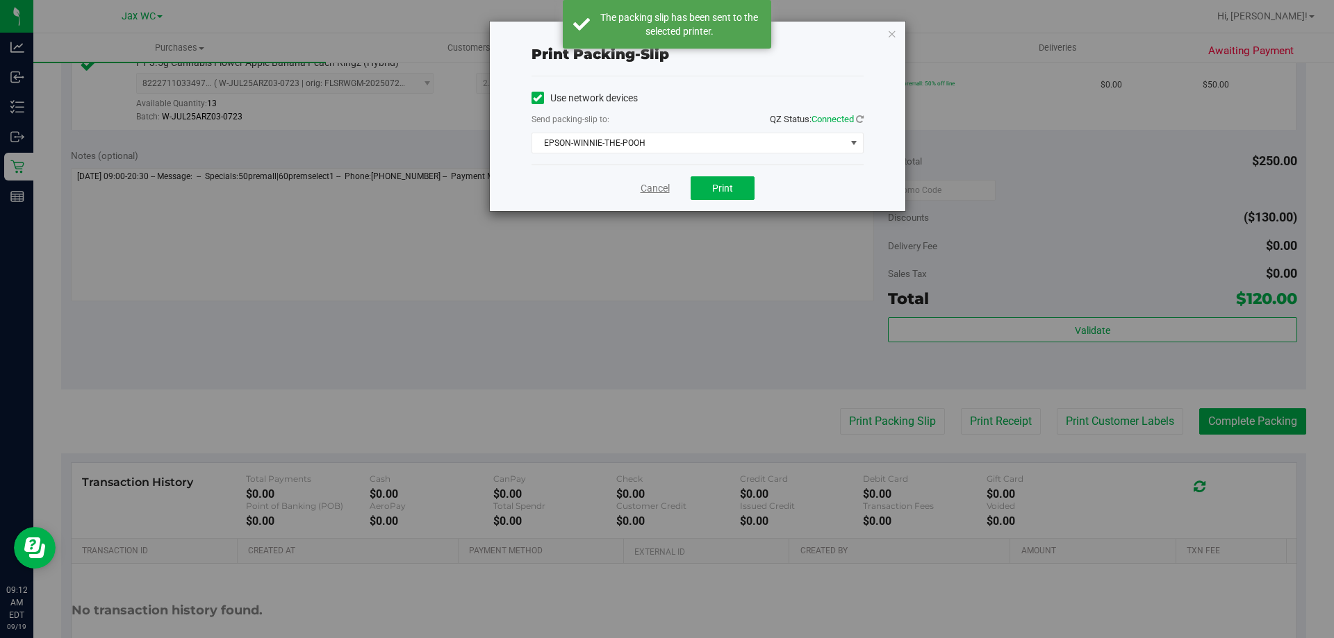
click at [648, 190] on link "Cancel" at bounding box center [654, 188] width 29 height 15
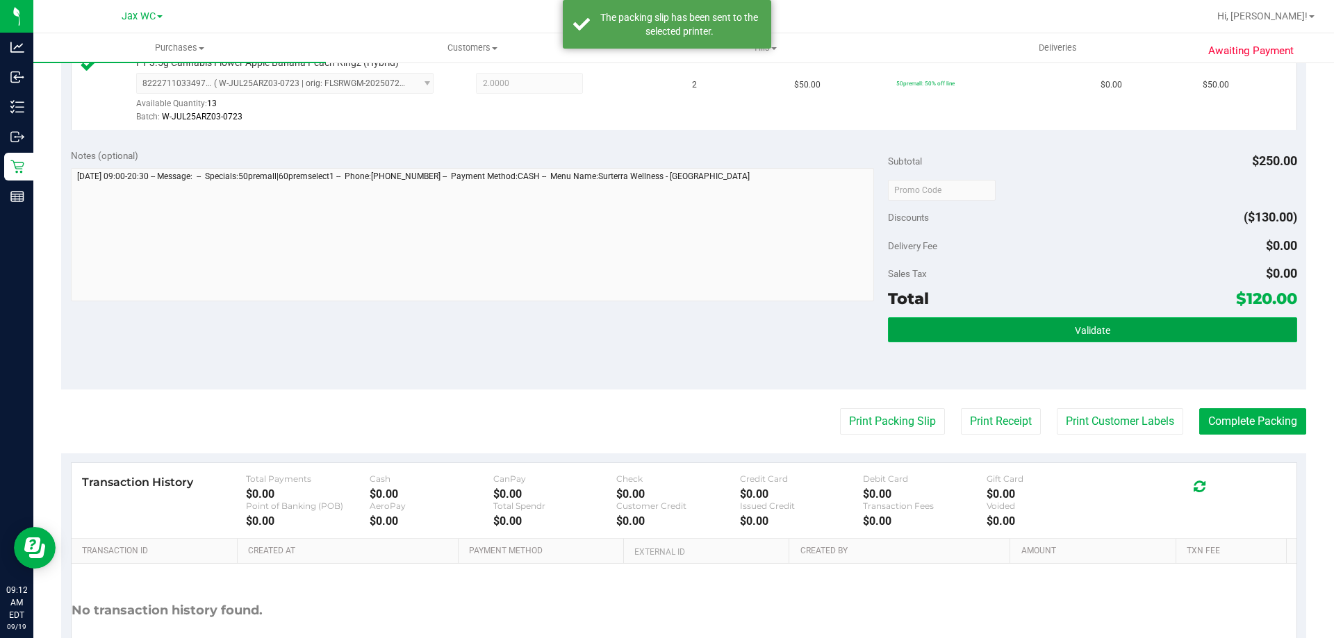
click at [1254, 328] on button "Validate" at bounding box center [1092, 329] width 408 height 25
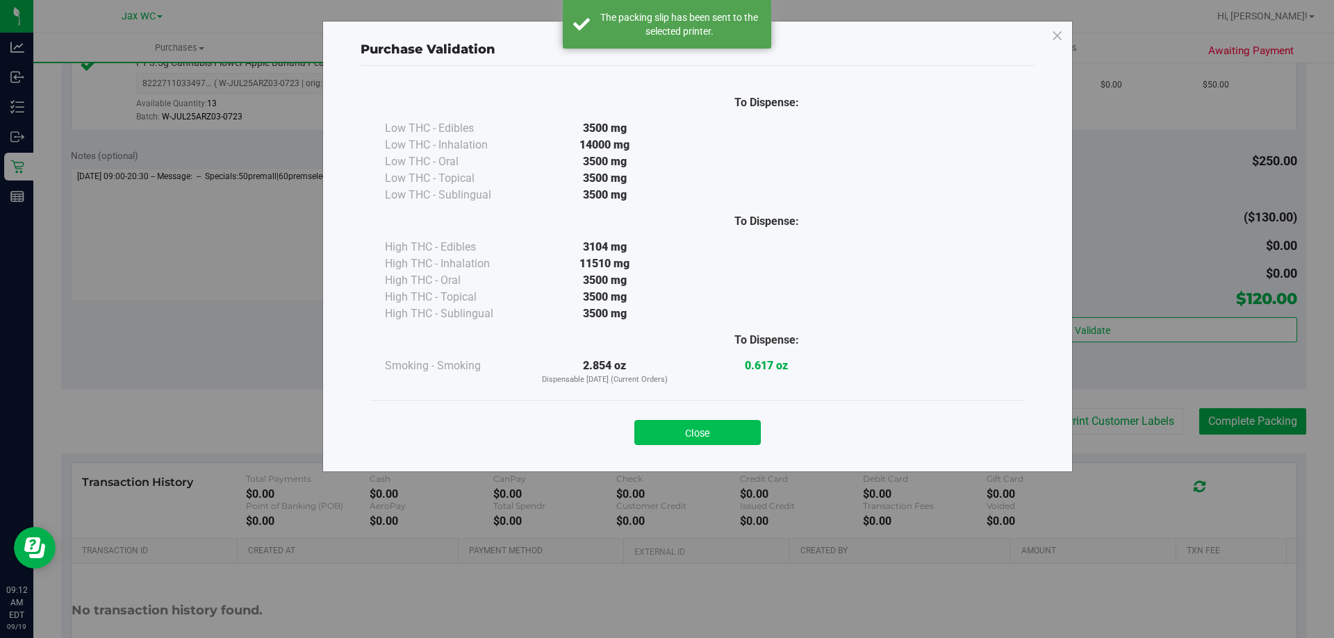
click at [734, 427] on button "Close" at bounding box center [697, 432] width 126 height 25
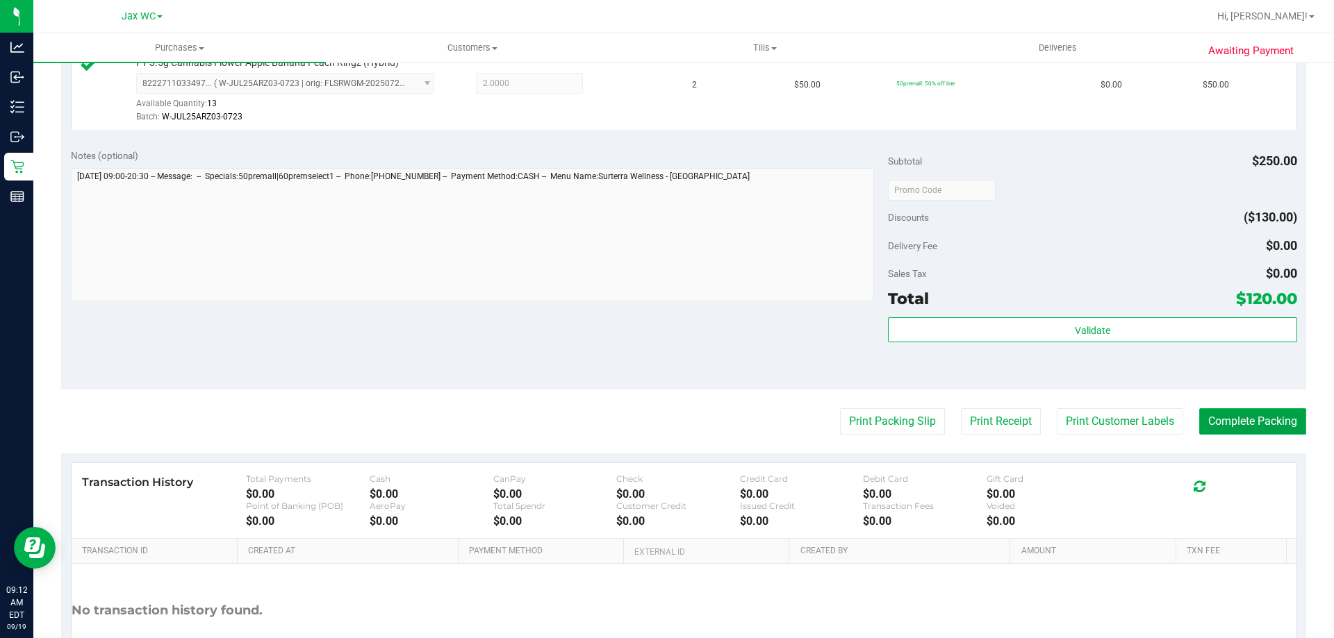
click at [1279, 428] on button "Complete Packing" at bounding box center [1252, 421] width 107 height 26
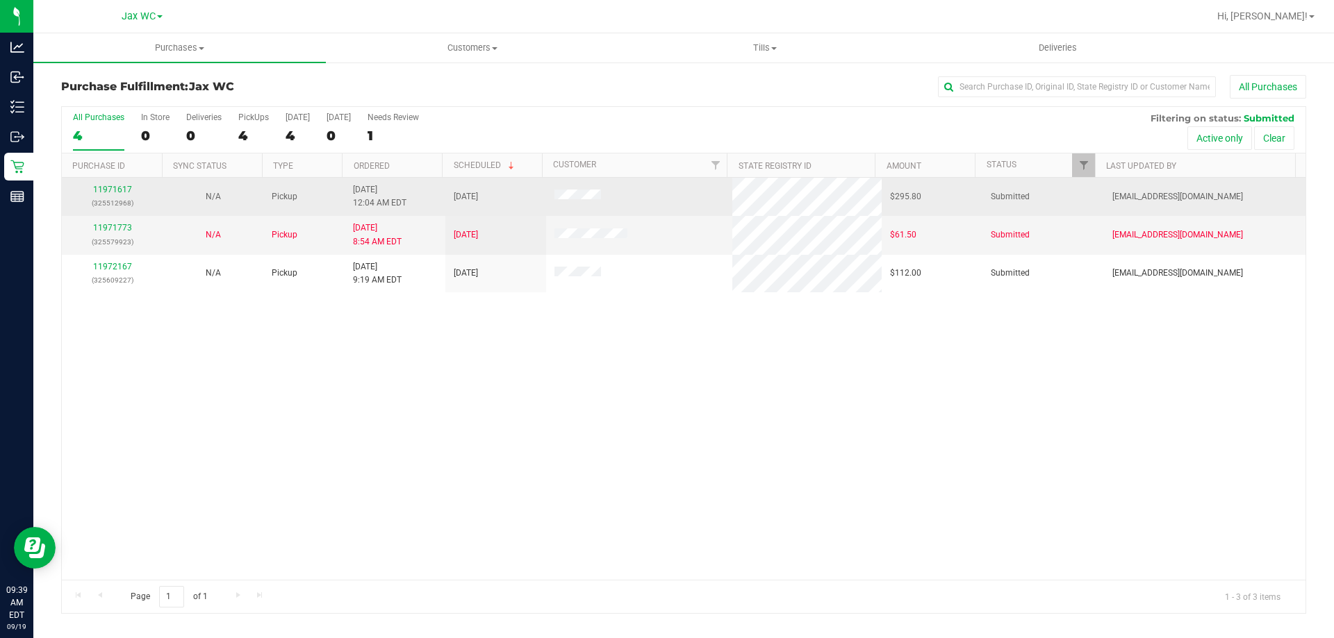
click at [103, 184] on div "11971617 (325512968)" at bounding box center [112, 196] width 84 height 26
click at [106, 191] on link "11971617" at bounding box center [112, 190] width 39 height 10
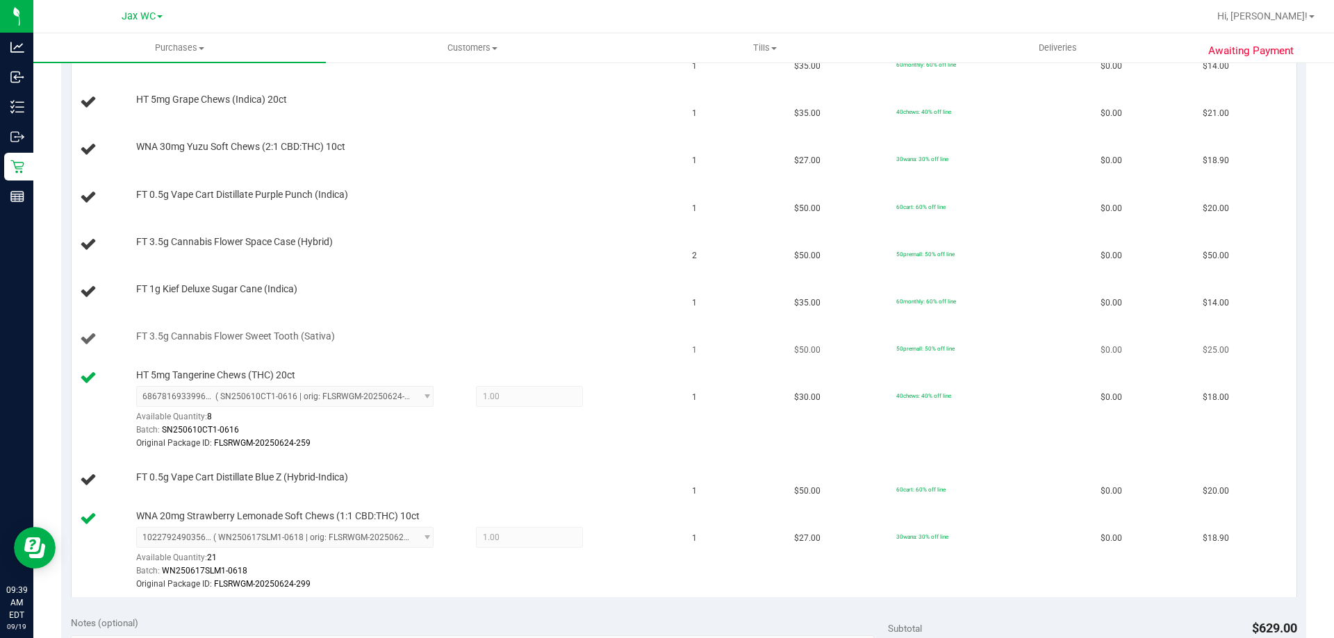
scroll to position [417, 0]
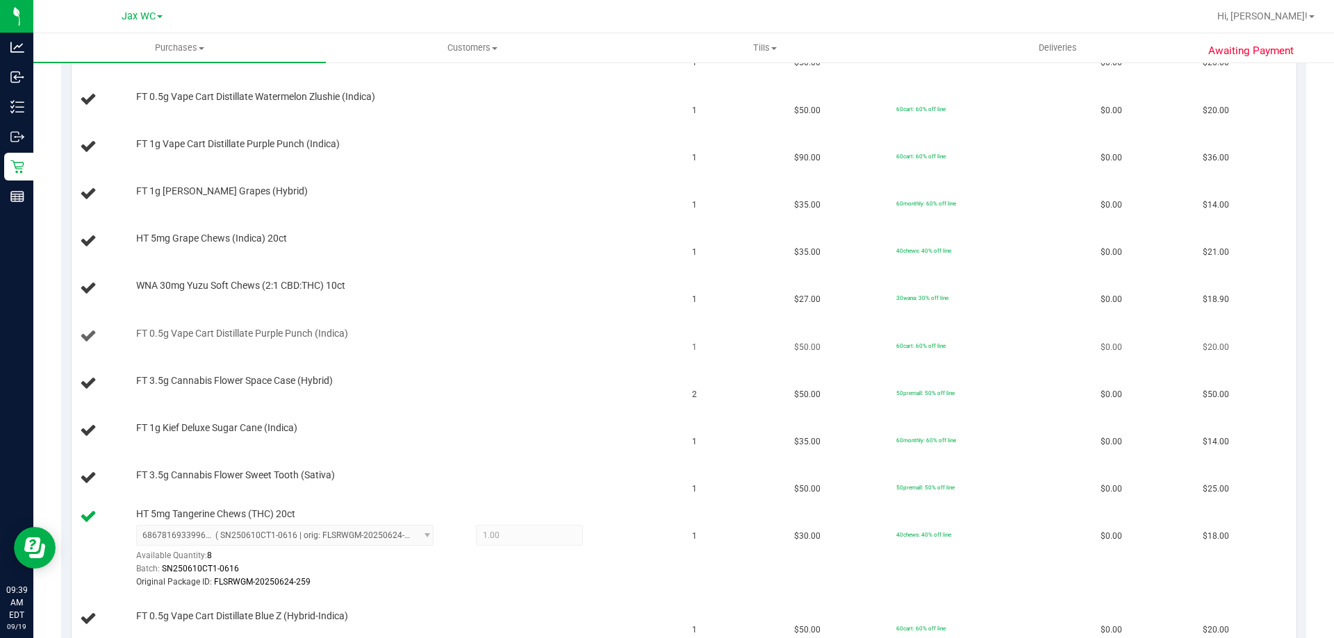
click at [422, 314] on td "FT 0.5g Vape Cart Distillate Purple Punch (Indica)" at bounding box center [378, 336] width 613 height 47
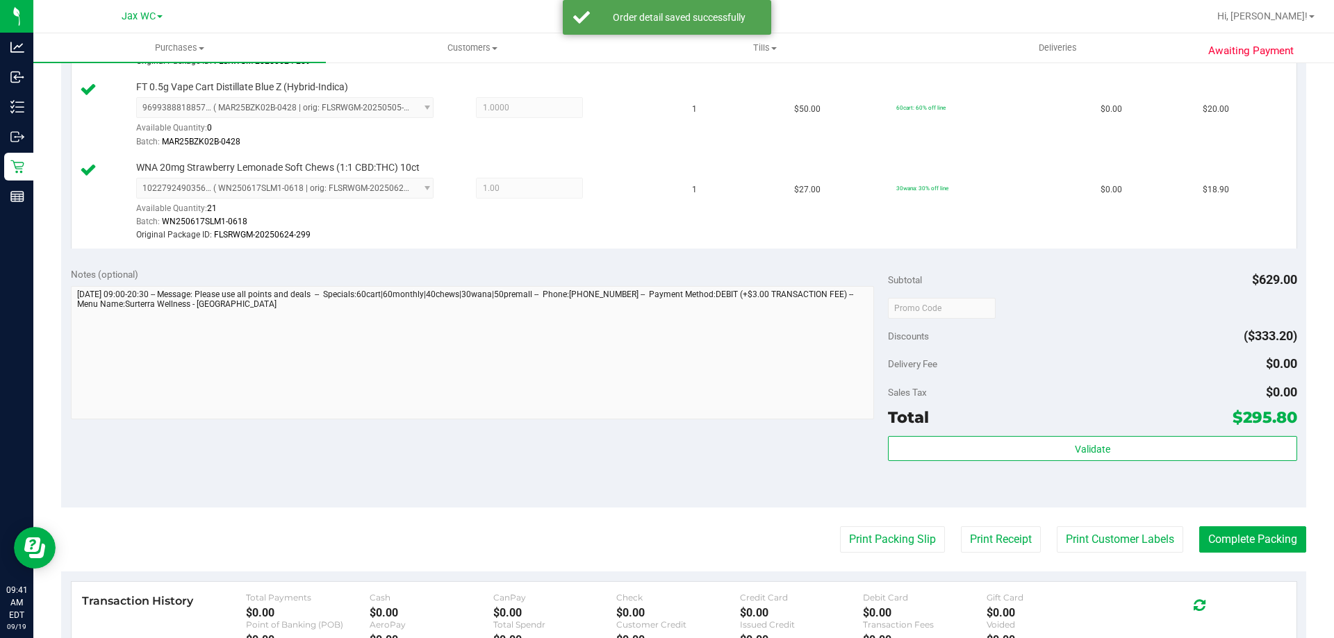
scroll to position [1389, 0]
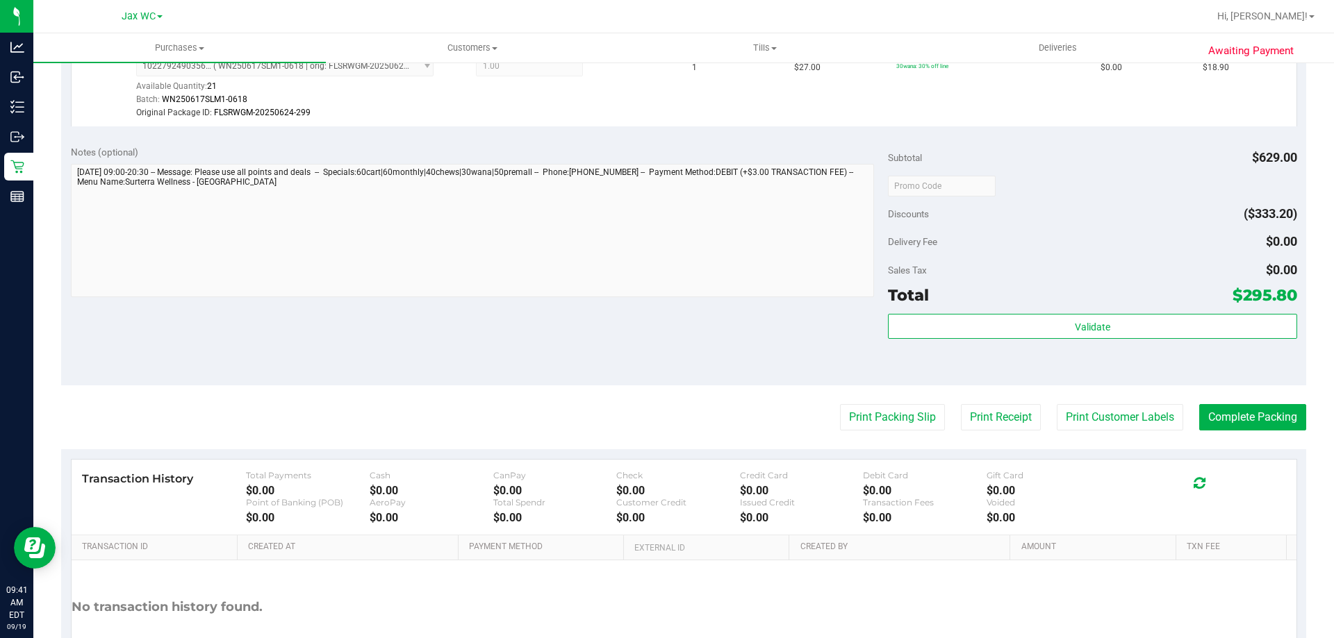
click at [1158, 313] on div "Subtotal $629.00 Discounts ($333.20) Delivery Fee $0.00 Sales Tax $0.00 Total $…" at bounding box center [1092, 260] width 408 height 231
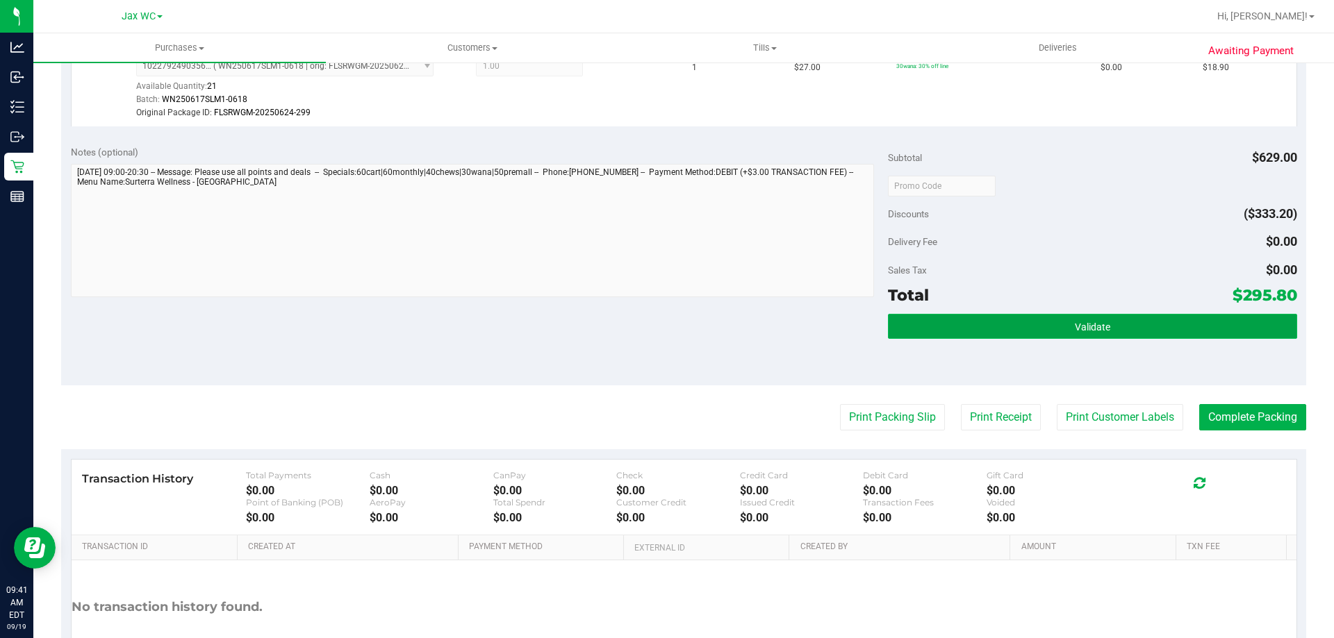
click at [1160, 324] on button "Validate" at bounding box center [1092, 326] width 408 height 25
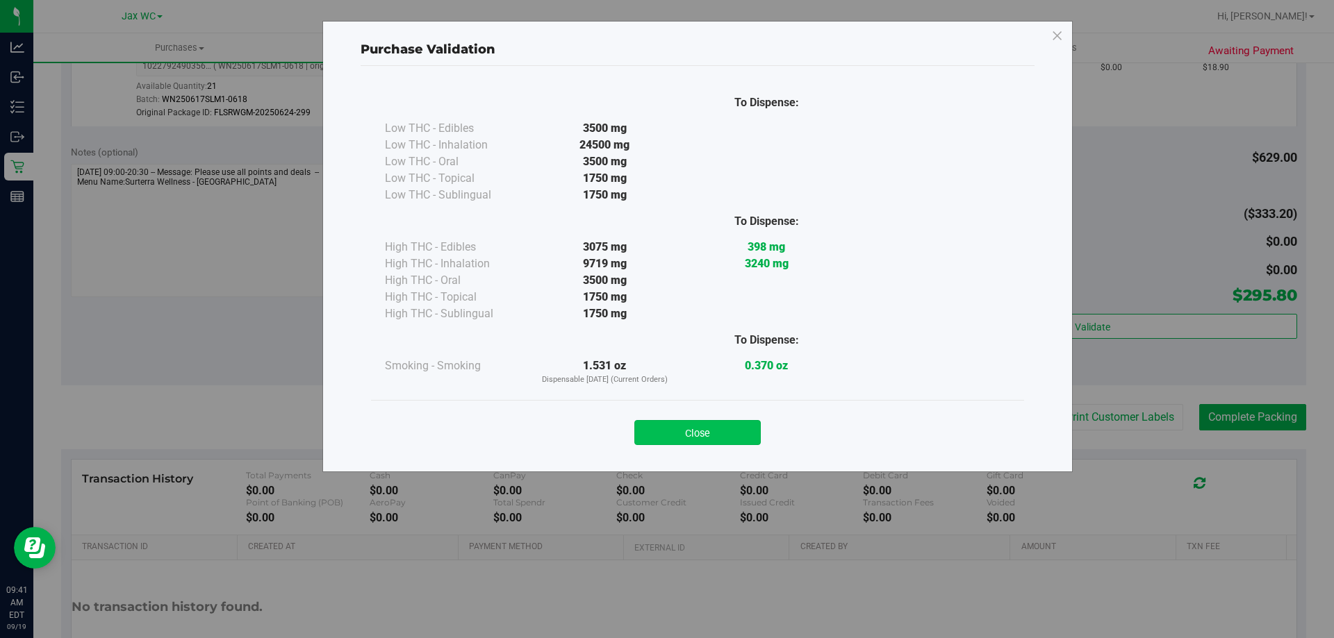
click at [697, 433] on button "Close" at bounding box center [697, 432] width 126 height 25
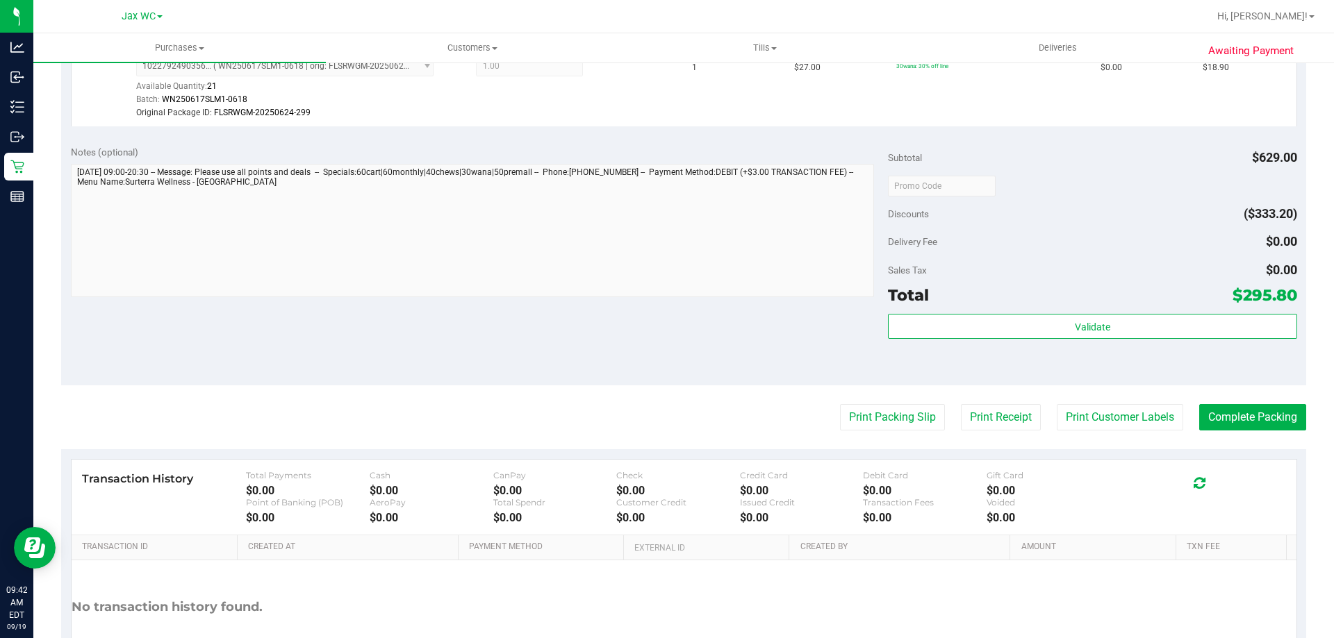
click at [1246, 291] on span "$295.80" at bounding box center [1264, 295] width 65 height 19
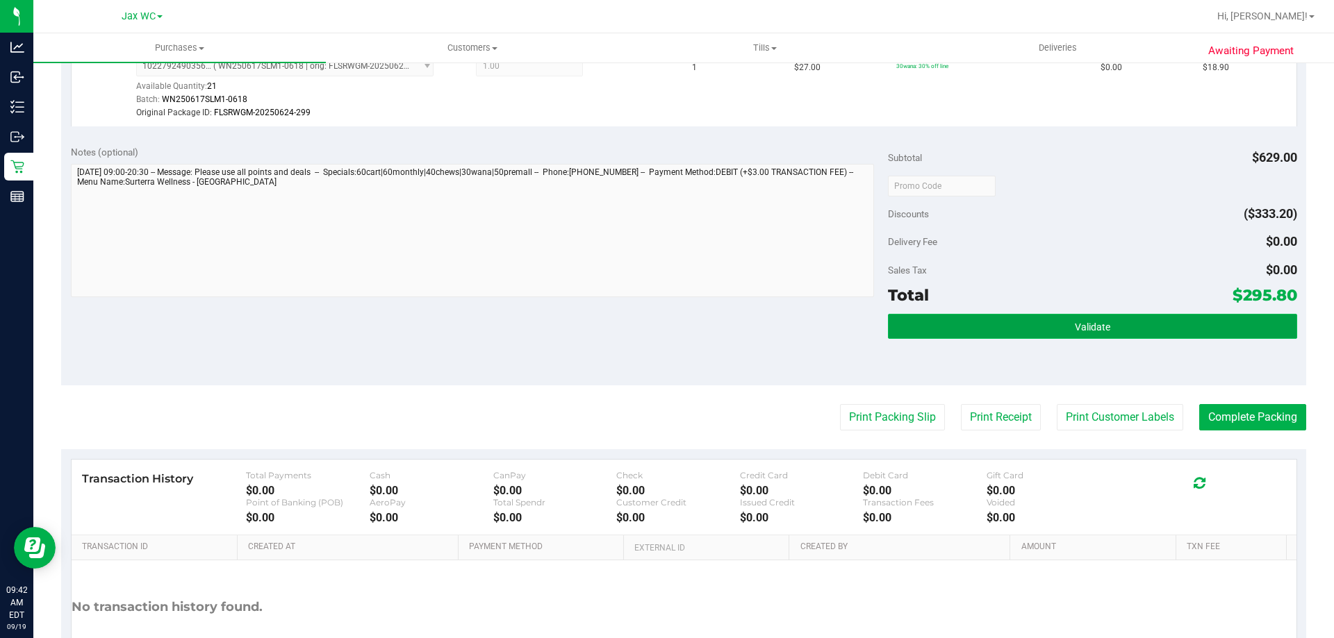
click at [1202, 319] on button "Validate" at bounding box center [1092, 326] width 408 height 25
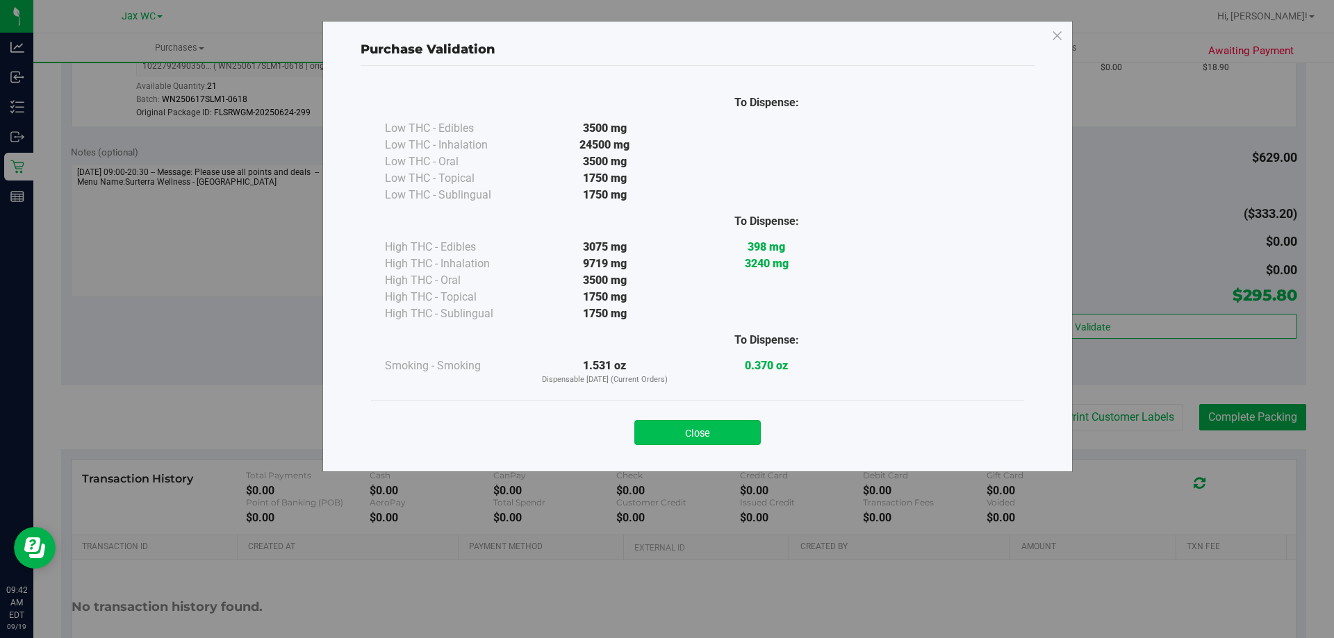
click at [743, 430] on button "Close" at bounding box center [697, 432] width 126 height 25
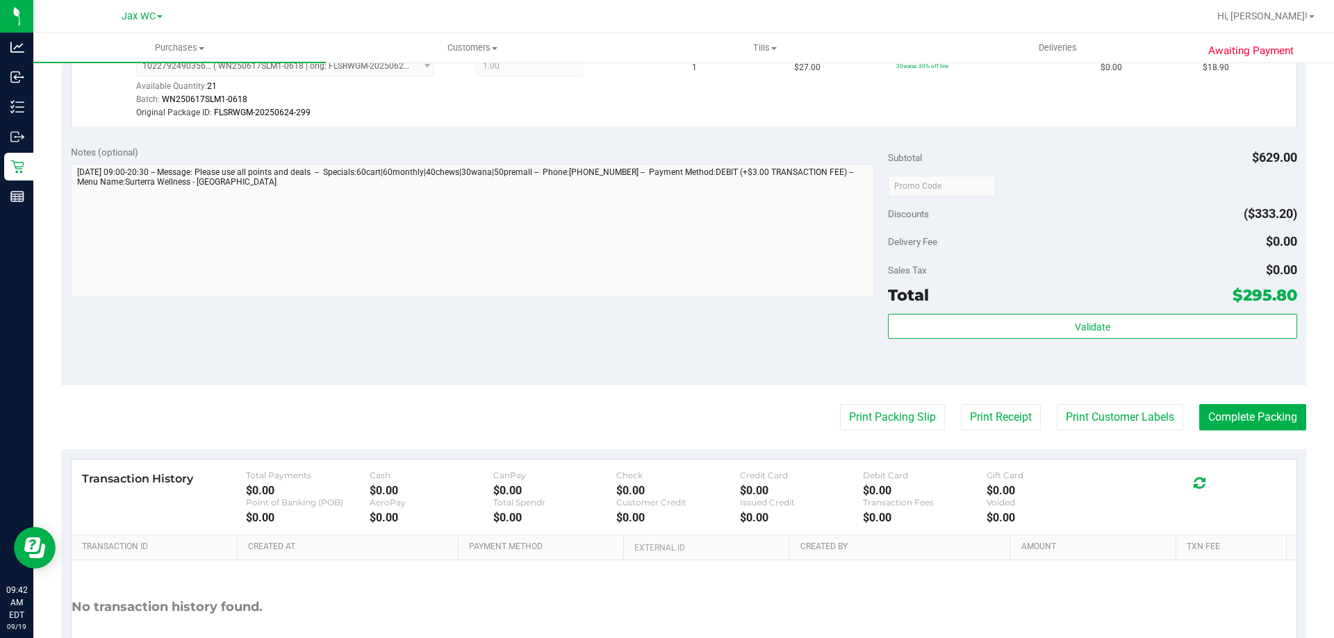
click at [1266, 415] on button "Complete Packing" at bounding box center [1252, 417] width 107 height 26
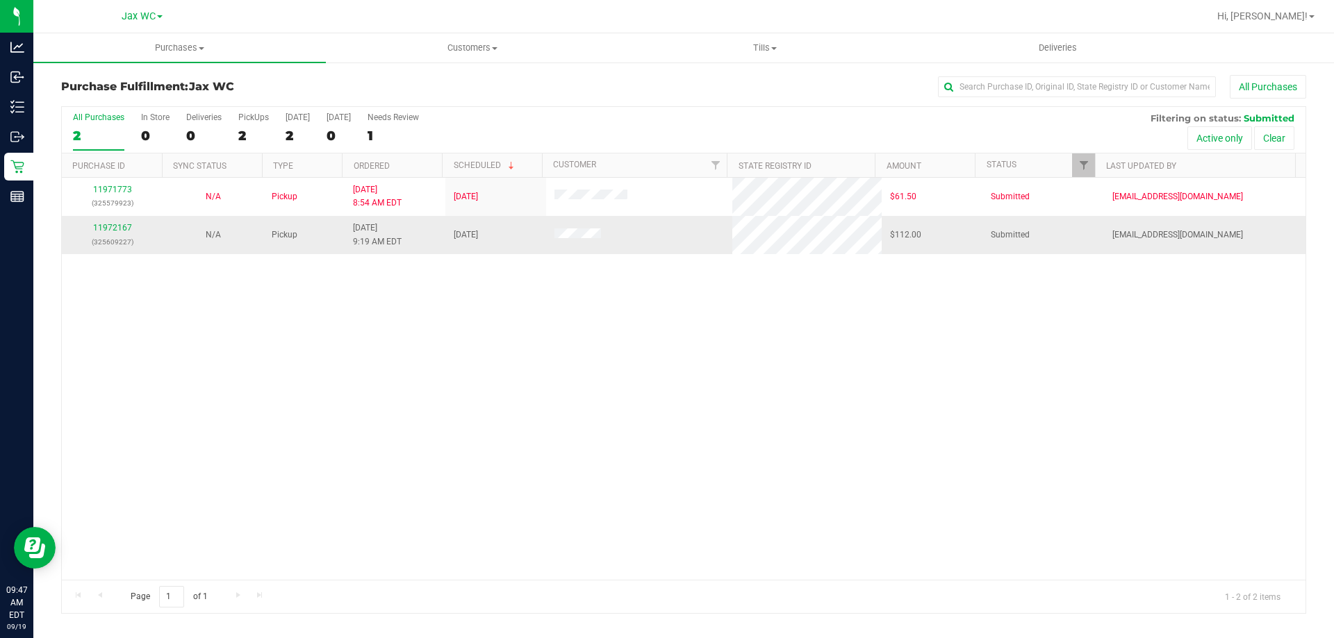
click at [99, 222] on div "11972167 (325609227)" at bounding box center [112, 235] width 84 height 26
click at [110, 229] on link "11972167" at bounding box center [112, 228] width 39 height 10
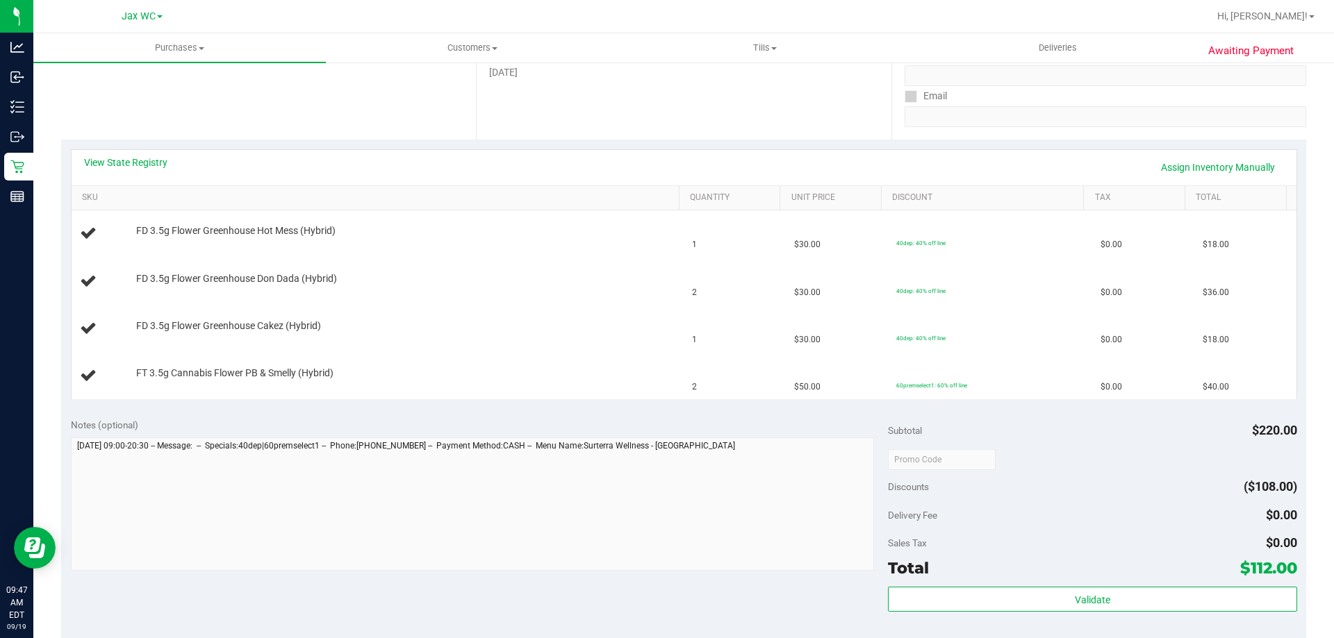
scroll to position [278, 0]
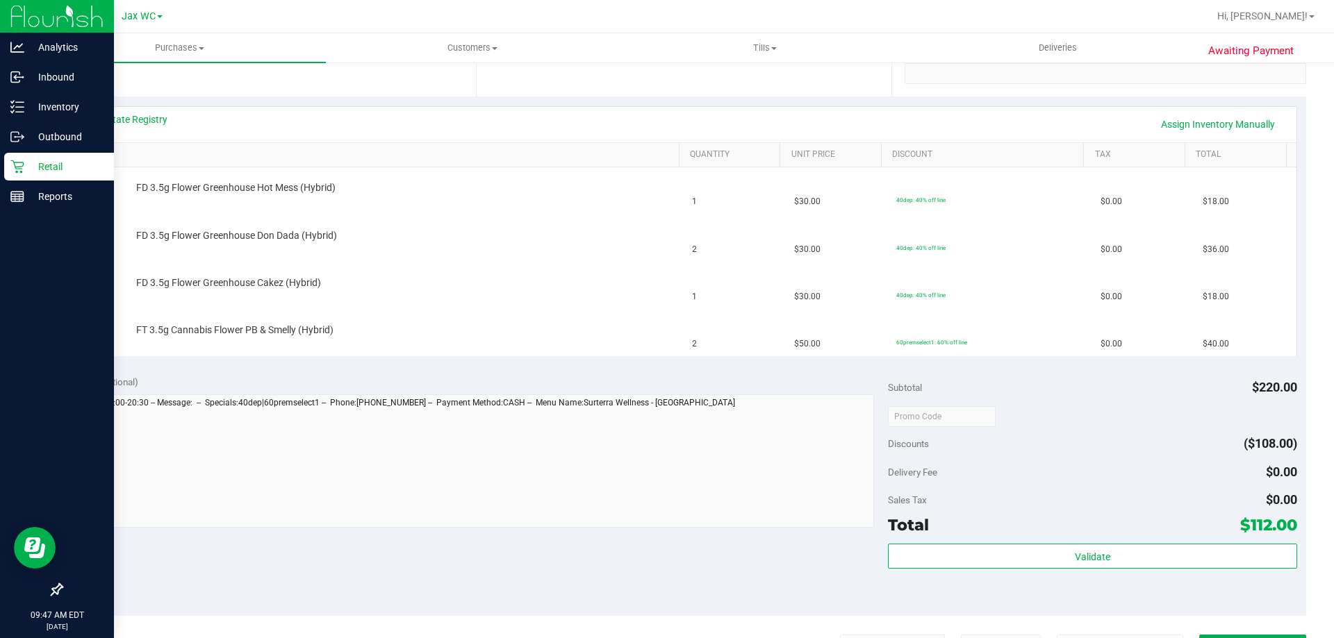
click at [44, 168] on p "Retail" at bounding box center [65, 166] width 83 height 17
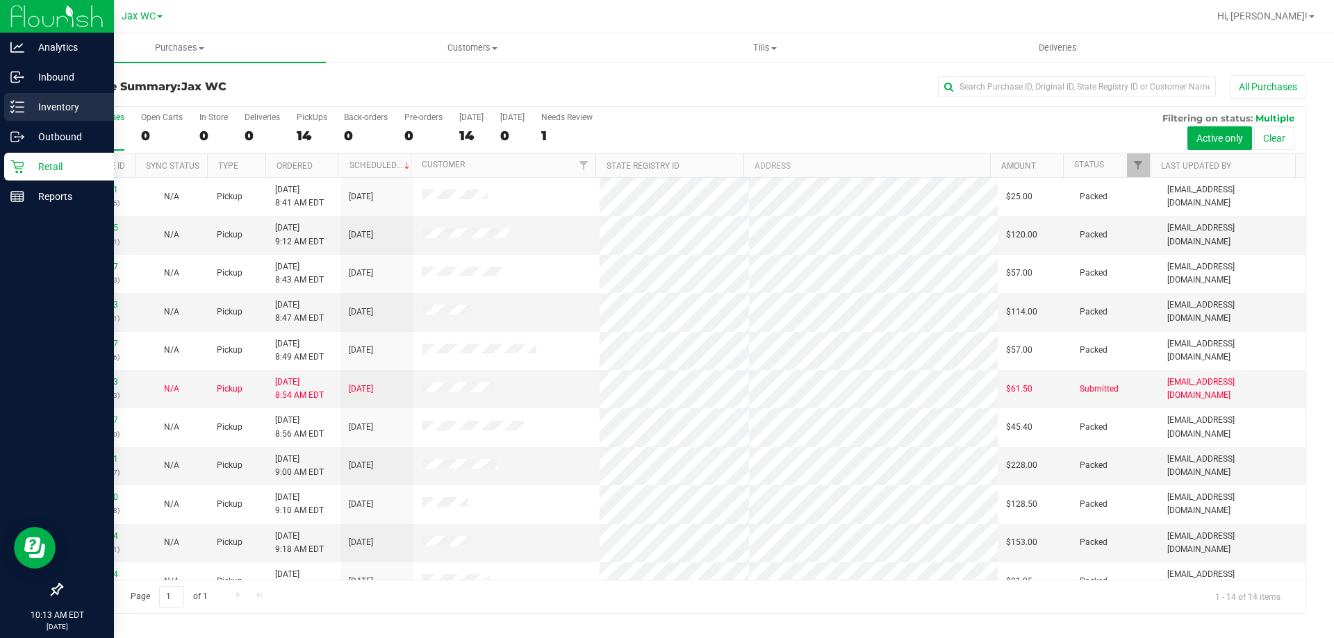
click at [53, 100] on p "Inventory" at bounding box center [65, 107] width 83 height 17
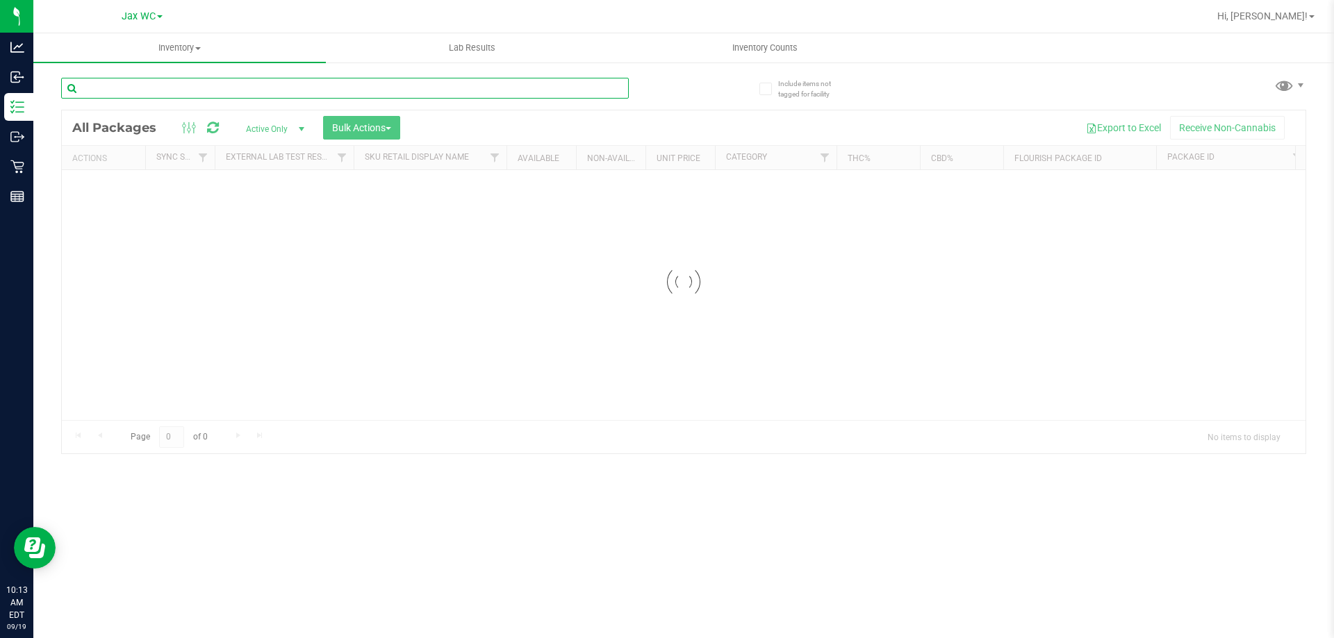
click at [156, 80] on div "Inventory All packages All inventory Waste log Create inventory Lab Results Inv…" at bounding box center [683, 335] width 1300 height 605
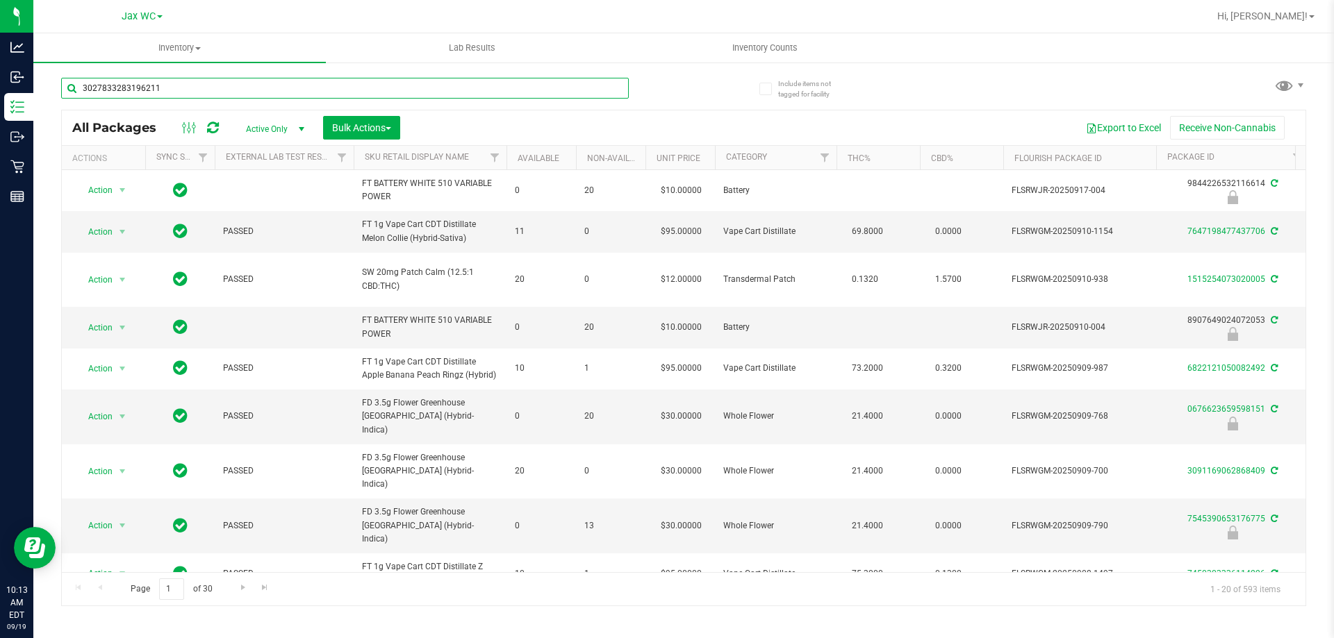
type input "3027833283196211"
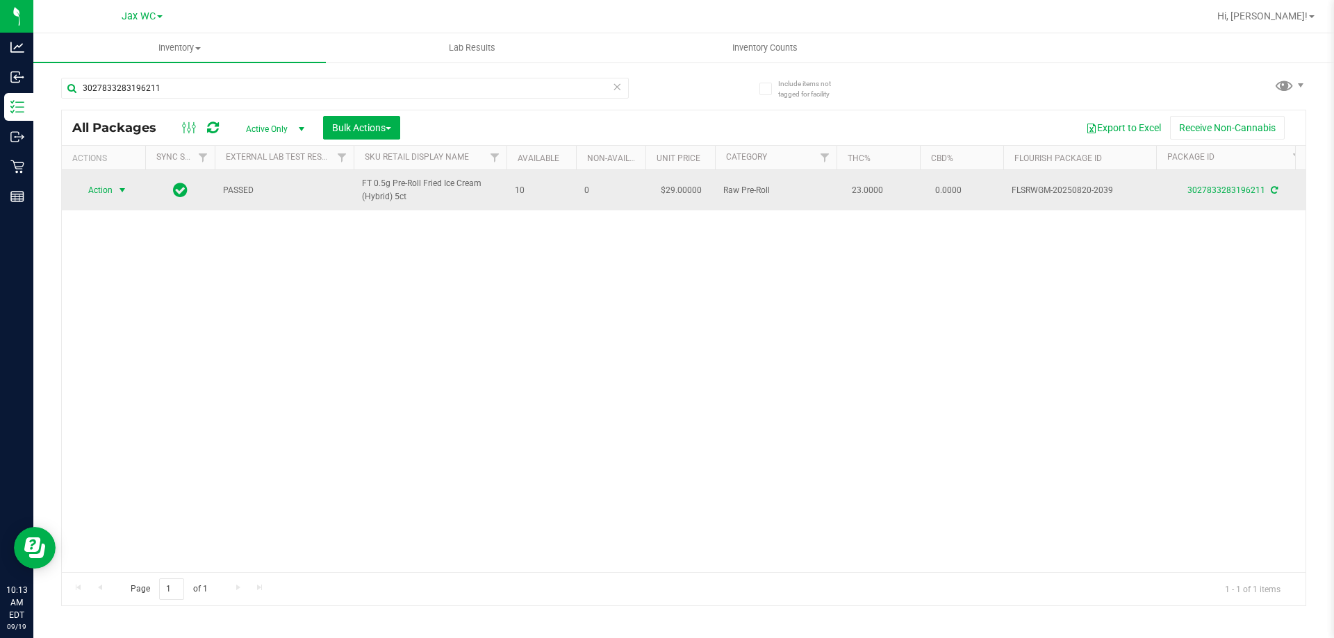
click at [111, 185] on span "Action" at bounding box center [95, 190] width 38 height 19
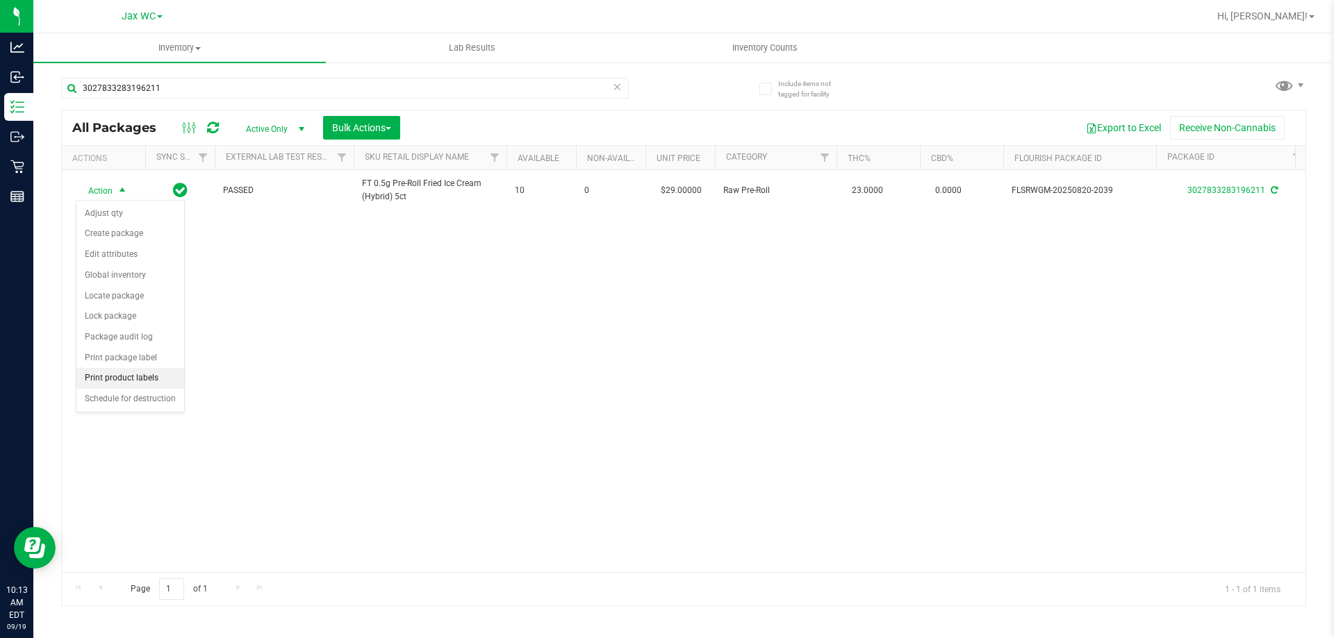
click at [127, 380] on li "Print product labels" at bounding box center [130, 378] width 108 height 21
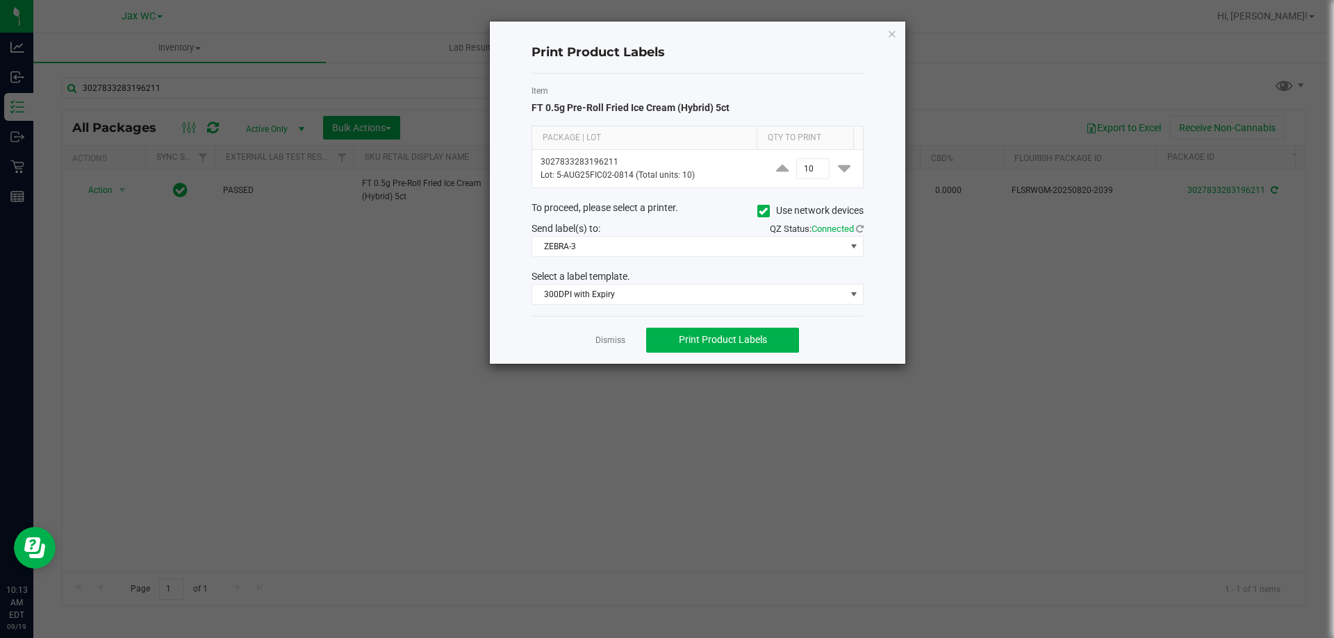
click at [587, 335] on div "Dismiss Print Product Labels" at bounding box center [697, 340] width 332 height 48
click at [599, 336] on link "Dismiss" at bounding box center [610, 341] width 30 height 12
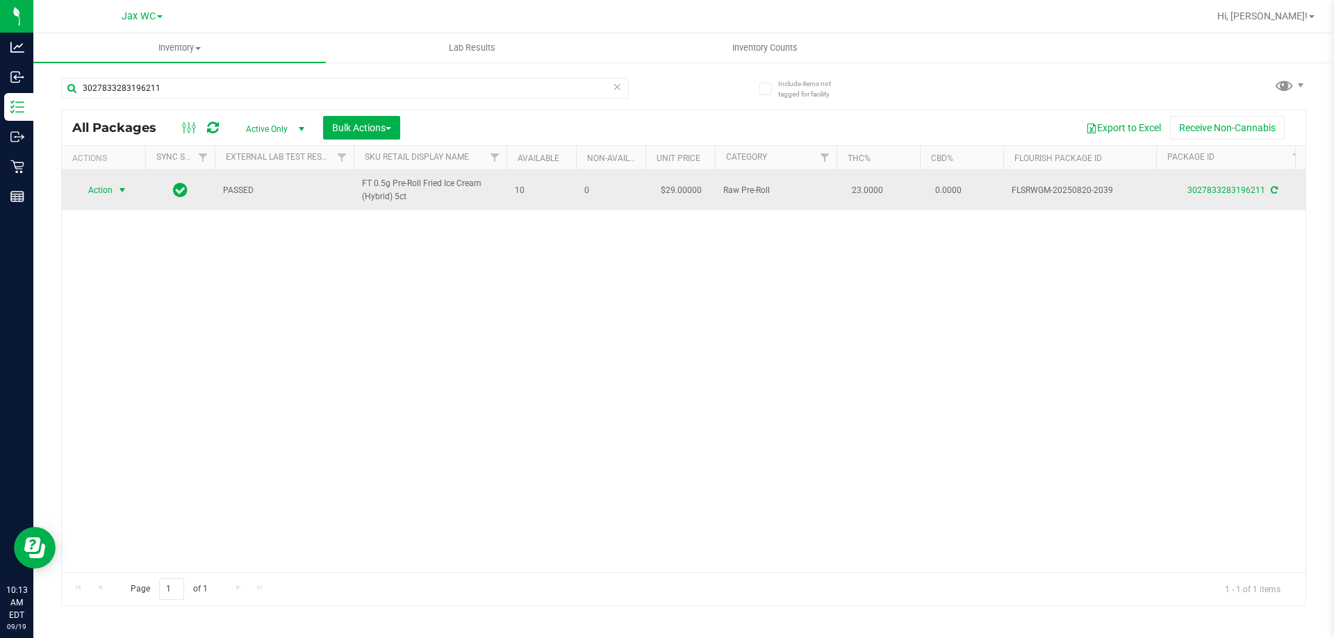
click at [90, 172] on td "Action Action Adjust qty Create package Edit attributes Global inventory Locate…" at bounding box center [103, 190] width 83 height 40
click at [90, 194] on span "Action" at bounding box center [95, 190] width 38 height 19
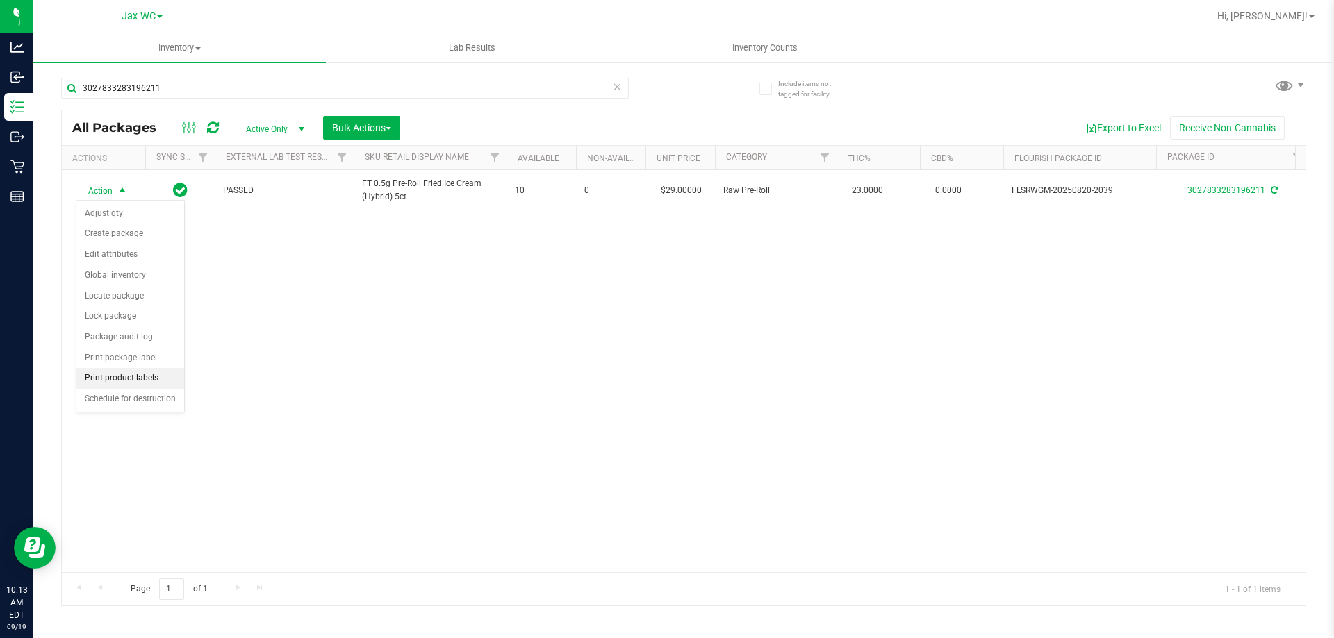
click at [121, 381] on li "Print product labels" at bounding box center [130, 378] width 108 height 21
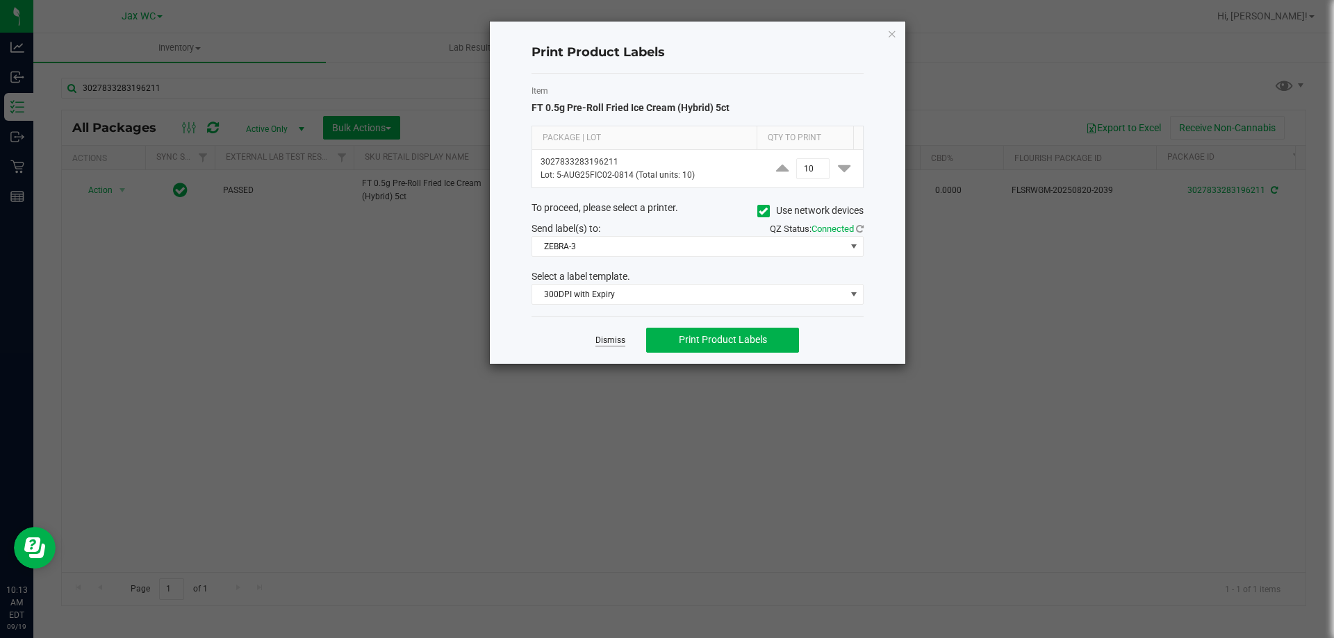
click at [623, 343] on link "Dismiss" at bounding box center [610, 341] width 30 height 12
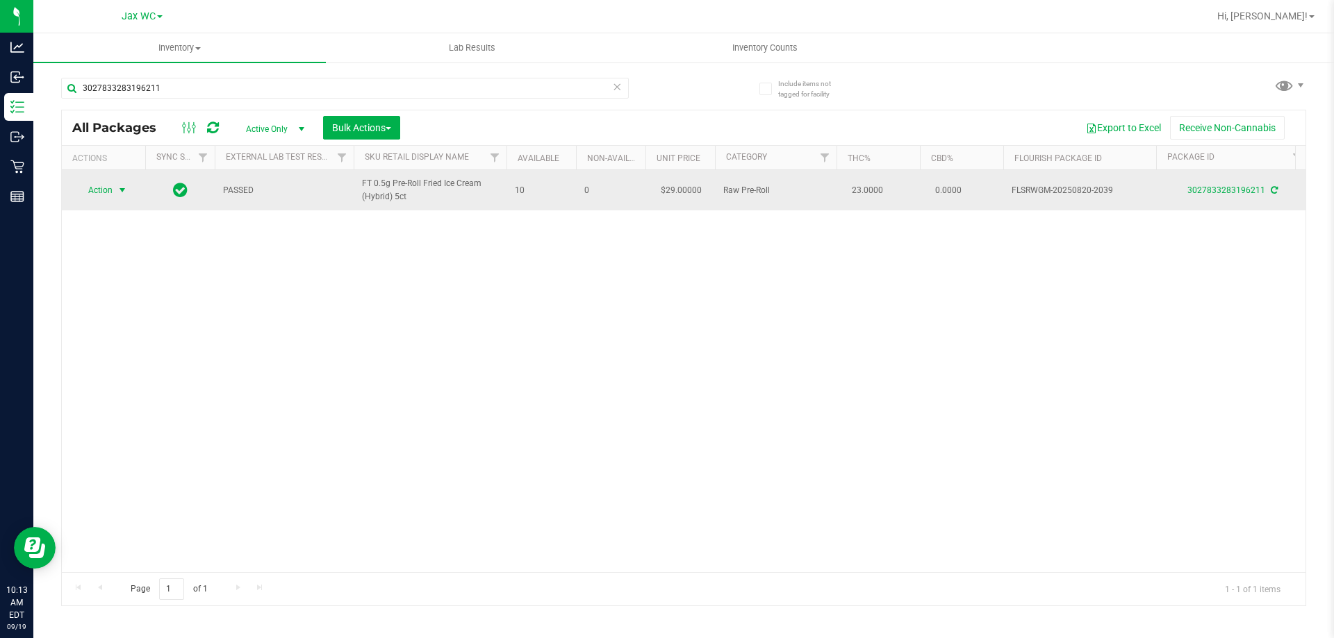
click at [101, 182] on span "Action" at bounding box center [95, 190] width 38 height 19
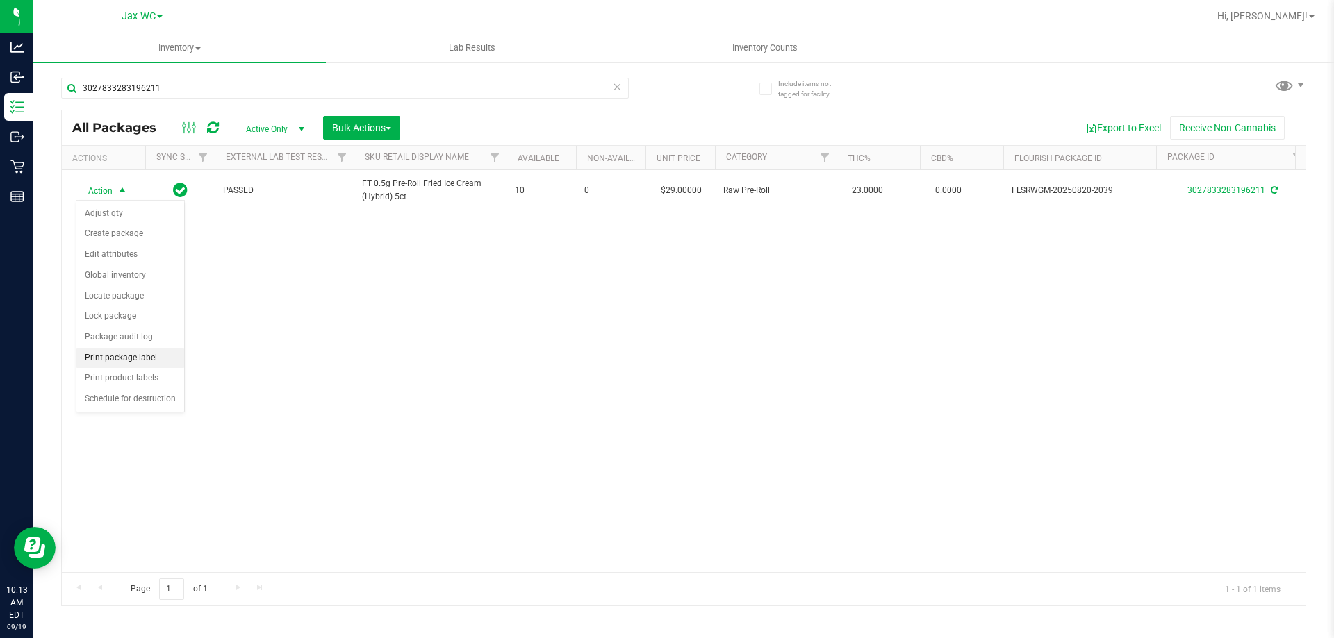
click at [109, 363] on li "Print package label" at bounding box center [130, 358] width 108 height 21
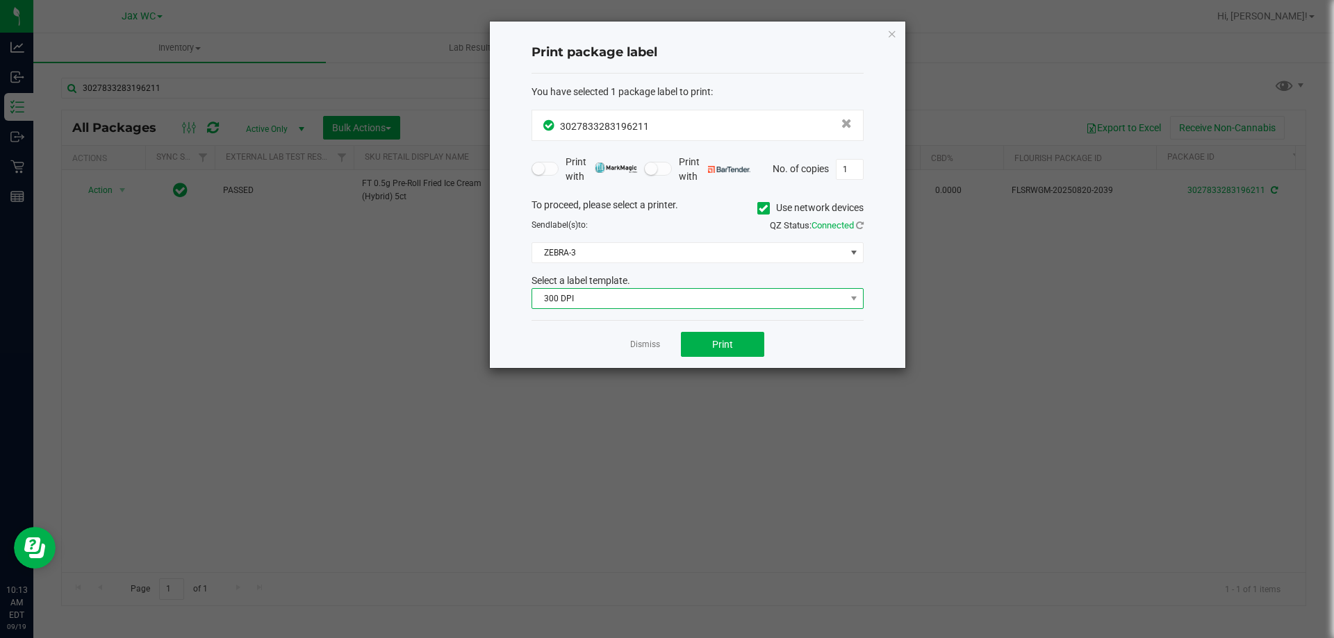
click at [636, 296] on span "300 DPI" at bounding box center [688, 298] width 313 height 19
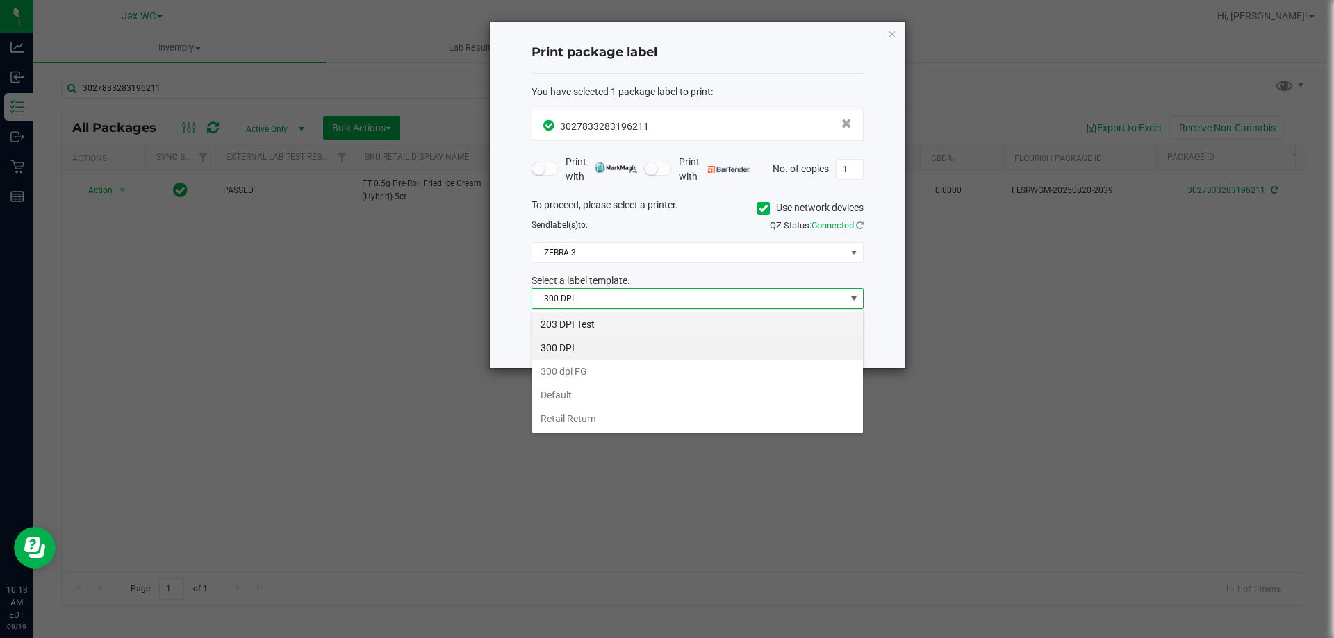
scroll to position [21, 332]
click at [613, 320] on li "203 DPI Test" at bounding box center [697, 325] width 331 height 24
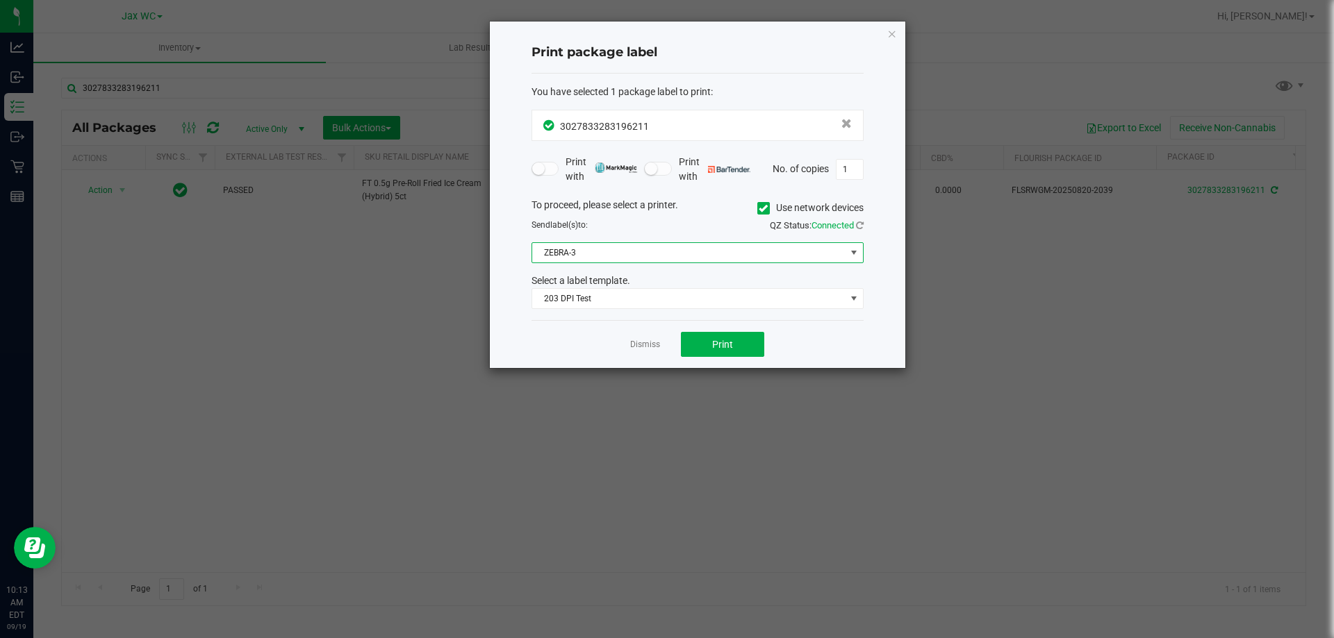
click at [607, 251] on span "ZEBRA-3" at bounding box center [688, 252] width 313 height 19
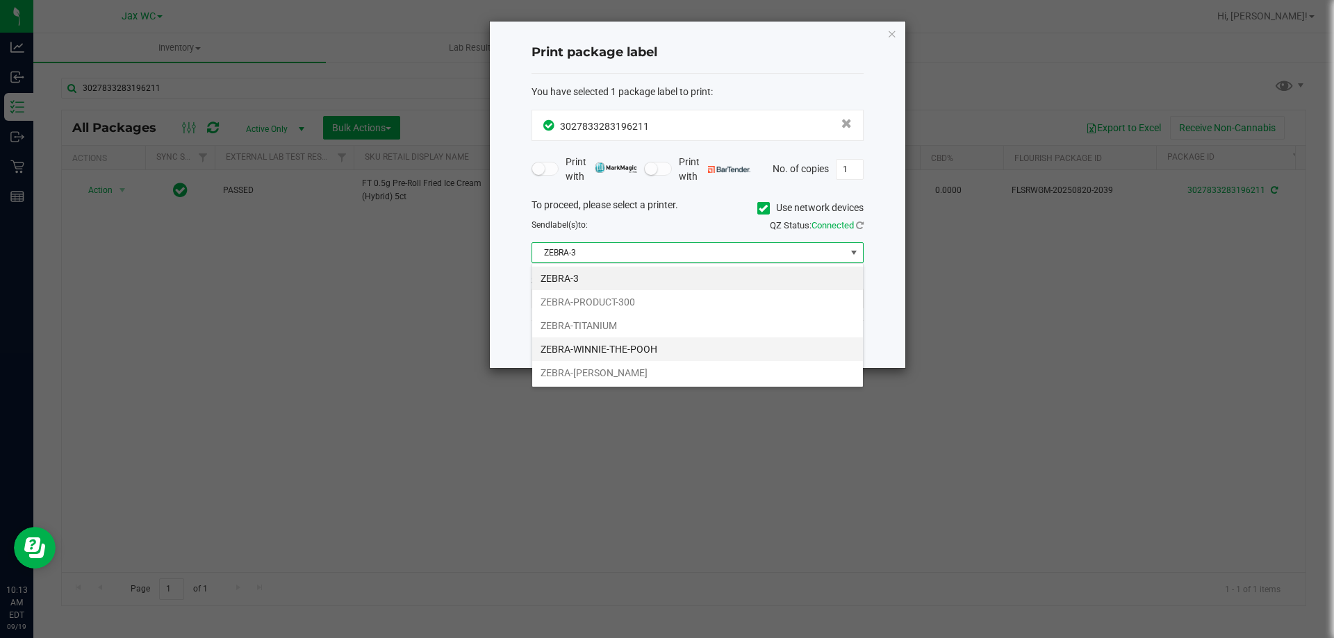
click at [602, 349] on li "ZEBRA-WINNIE-THE-POOH" at bounding box center [697, 350] width 331 height 24
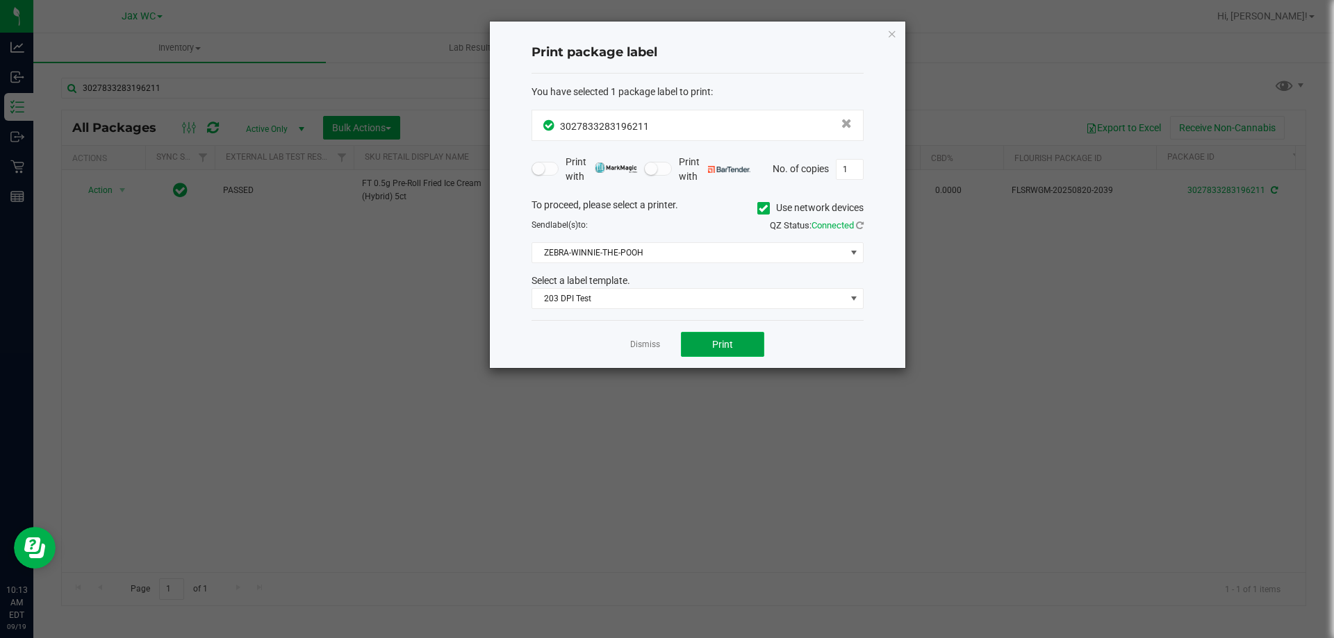
click at [715, 344] on span "Print" at bounding box center [722, 344] width 21 height 11
click at [637, 338] on app-cancel-button "Dismiss" at bounding box center [645, 345] width 30 height 15
click at [646, 344] on link "Dismiss" at bounding box center [645, 345] width 30 height 12
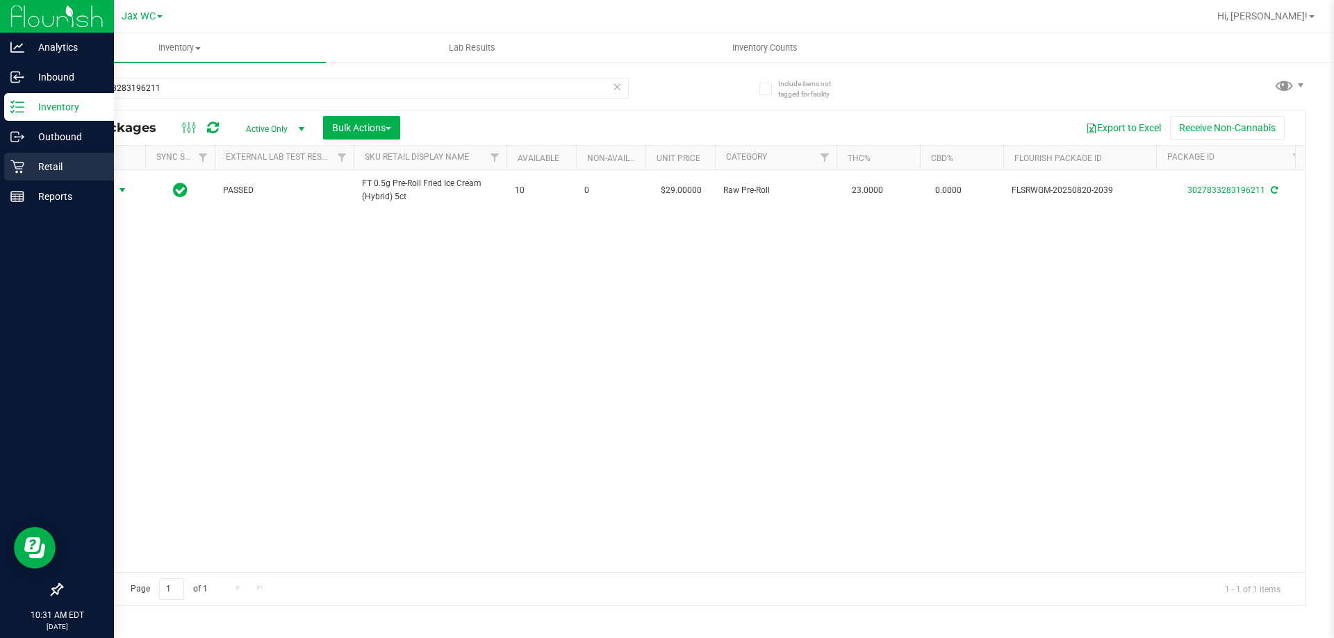
click at [56, 168] on p "Retail" at bounding box center [65, 166] width 83 height 17
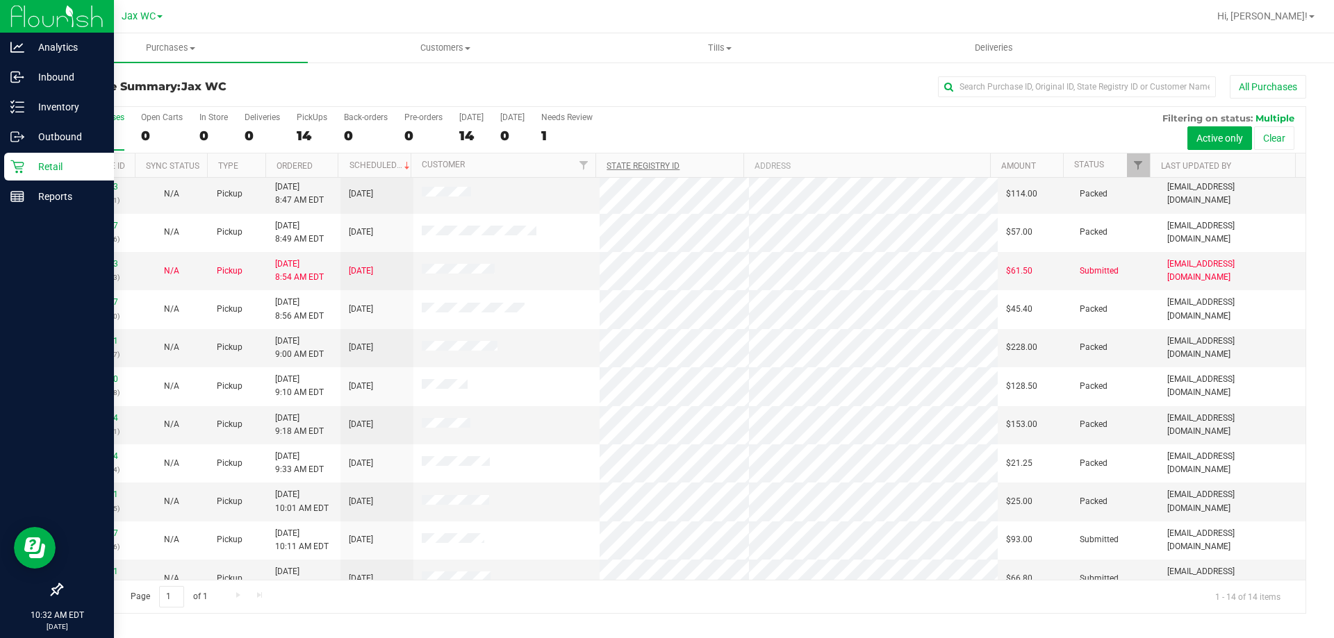
scroll to position [136, 0]
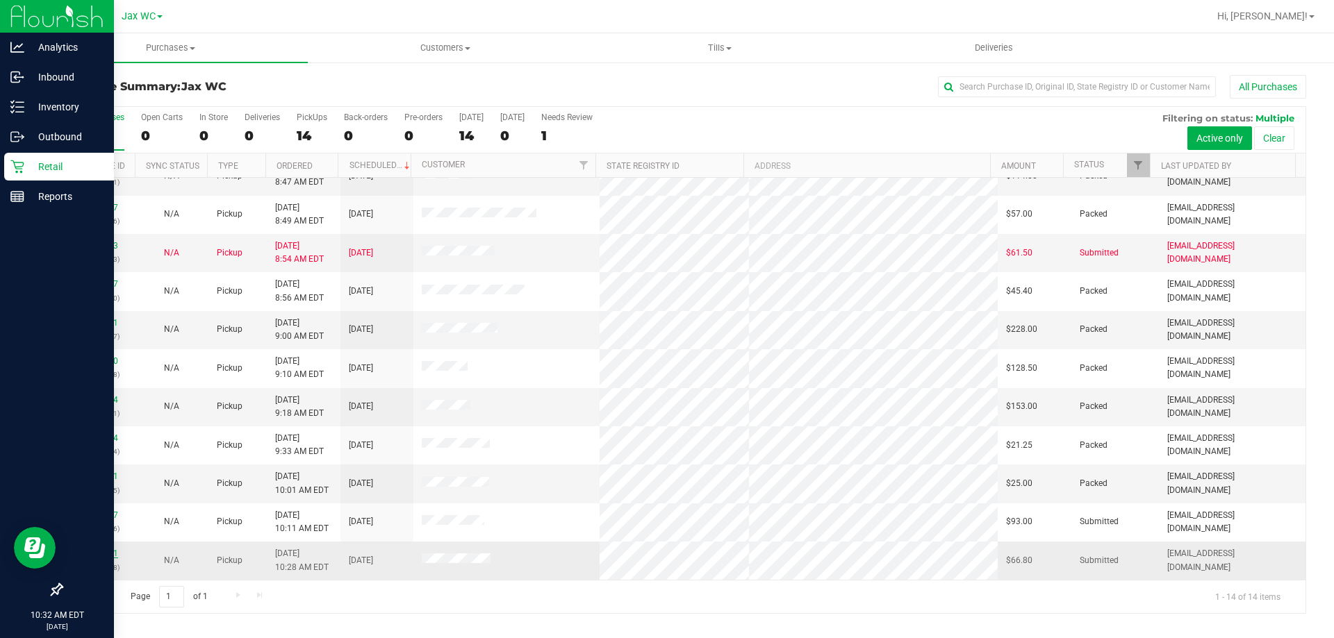
click at [108, 552] on link "11972671" at bounding box center [98, 554] width 39 height 10
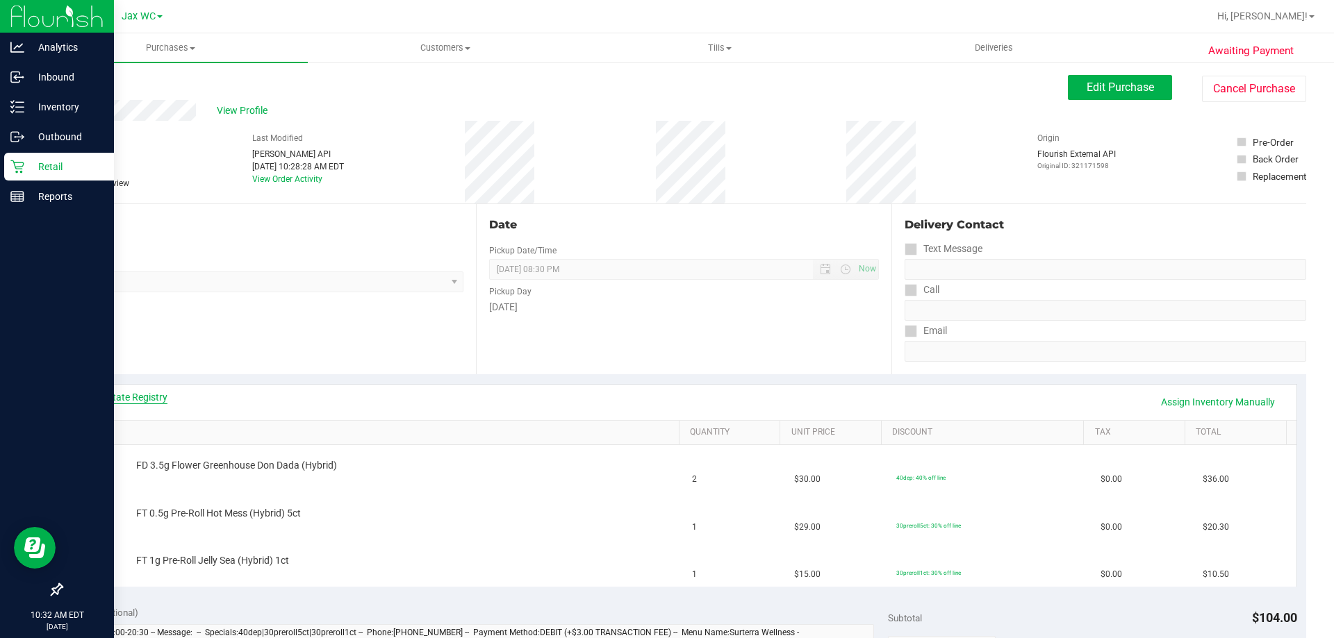
click at [108, 401] on link "View State Registry" at bounding box center [125, 397] width 83 height 14
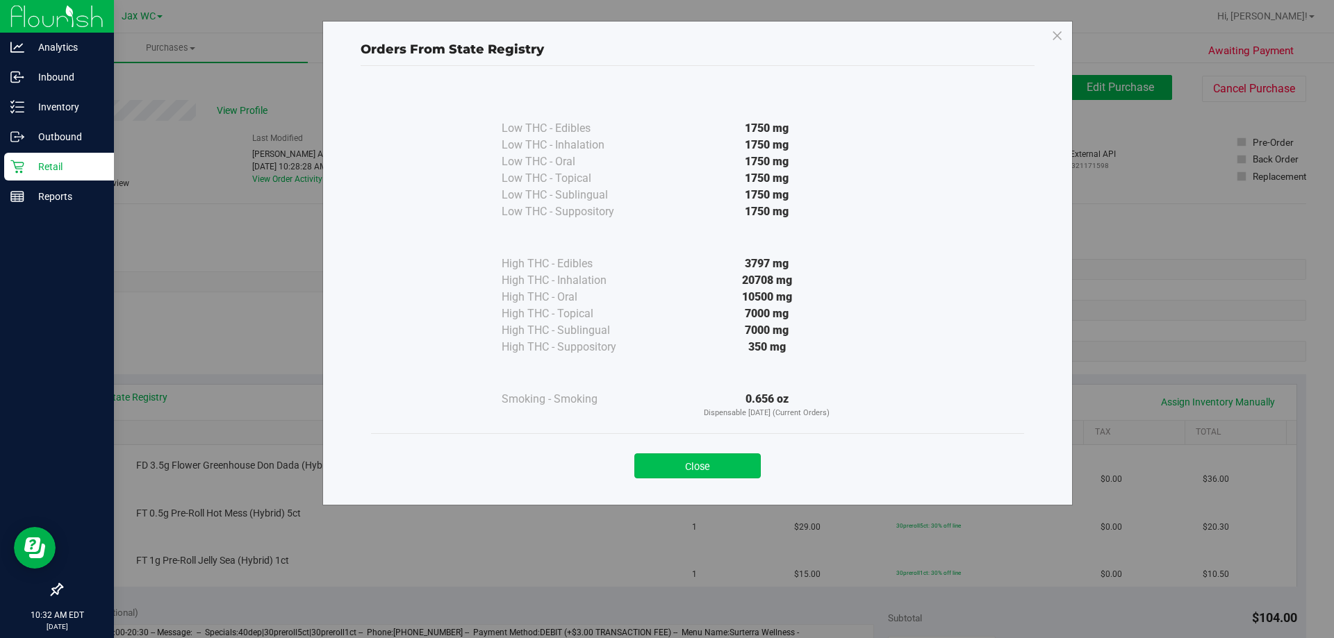
click at [725, 468] on button "Close" at bounding box center [697, 466] width 126 height 25
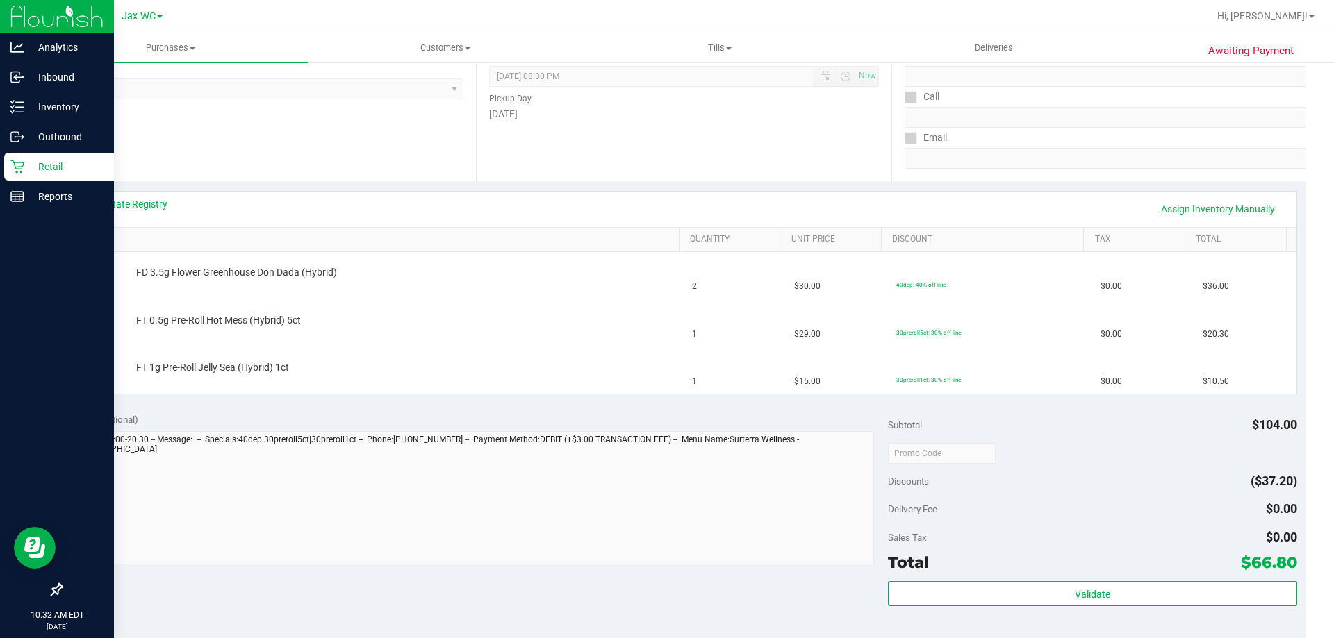
scroll to position [139, 0]
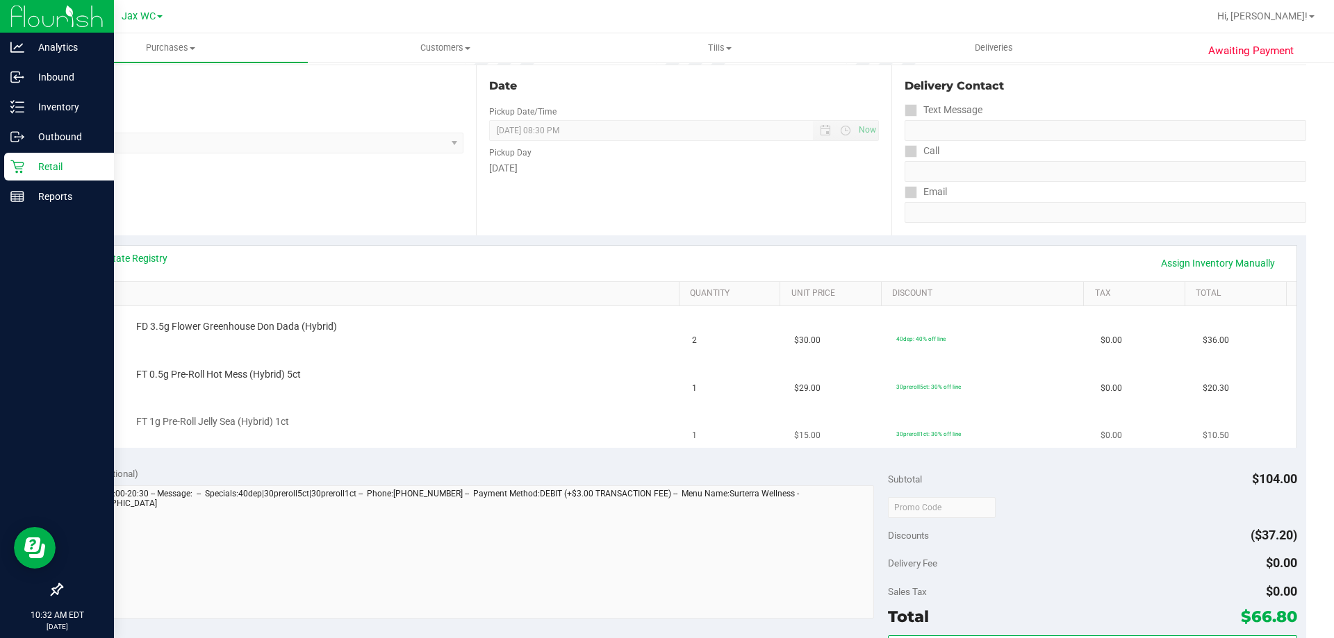
click at [522, 429] on div at bounding box center [404, 429] width 536 height 1
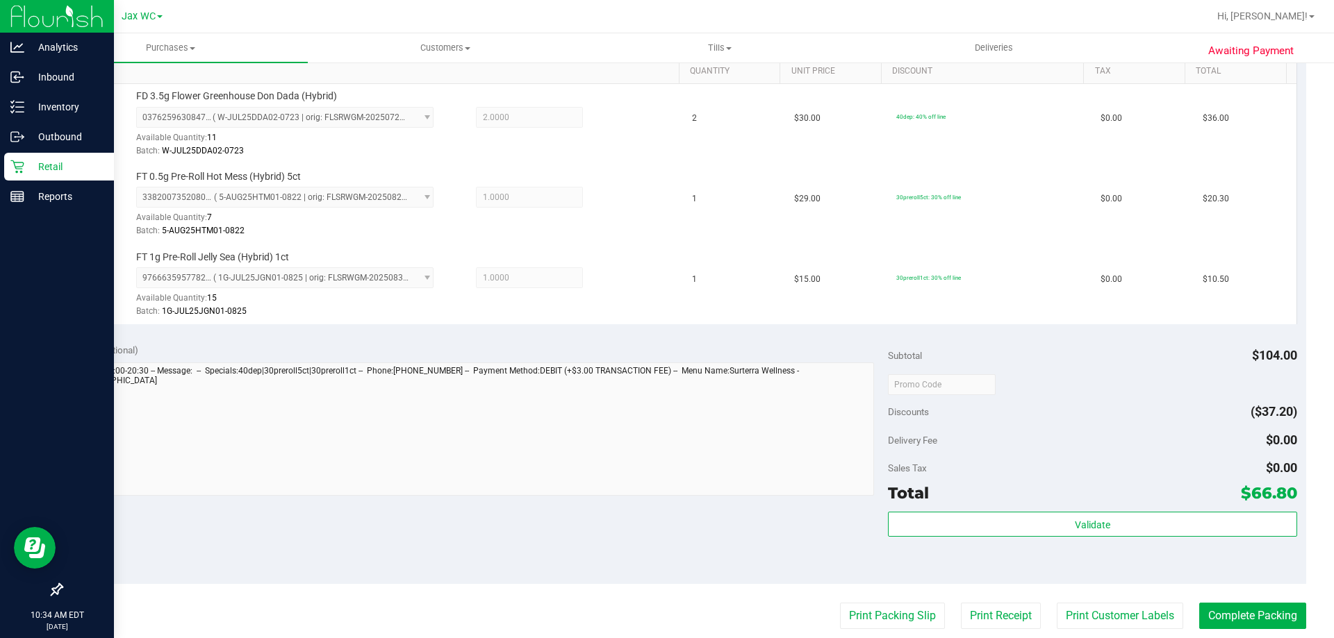
scroll to position [417, 0]
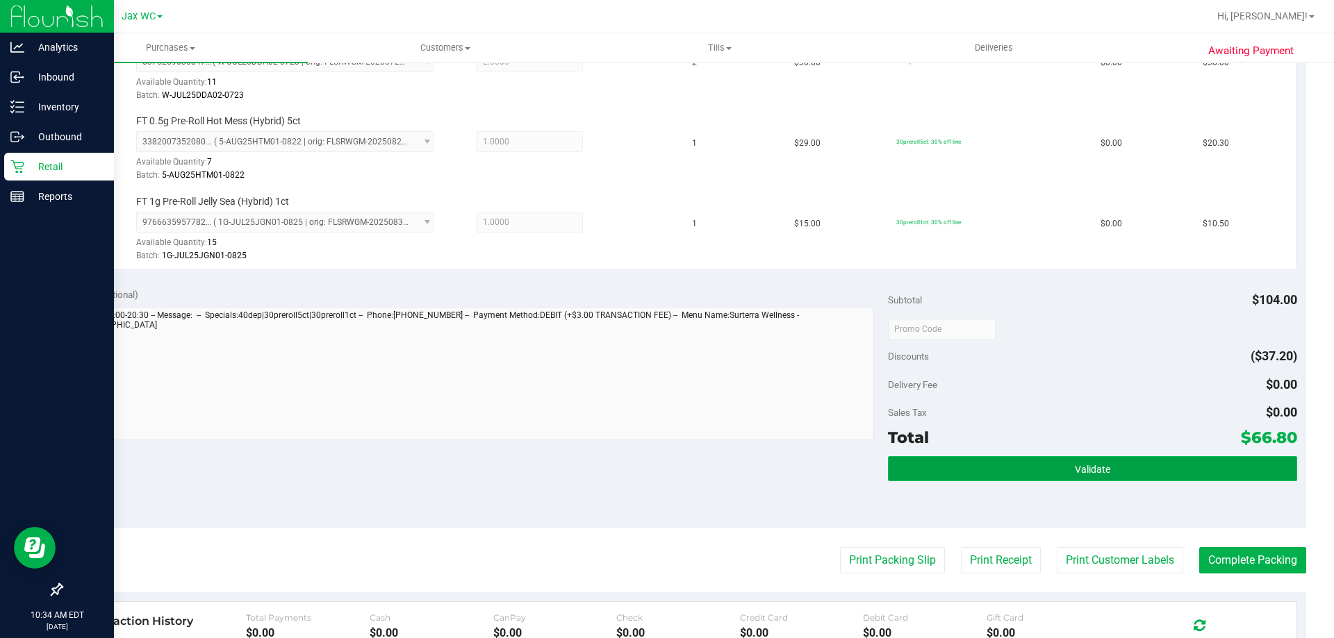
click at [1130, 465] on button "Validate" at bounding box center [1092, 468] width 408 height 25
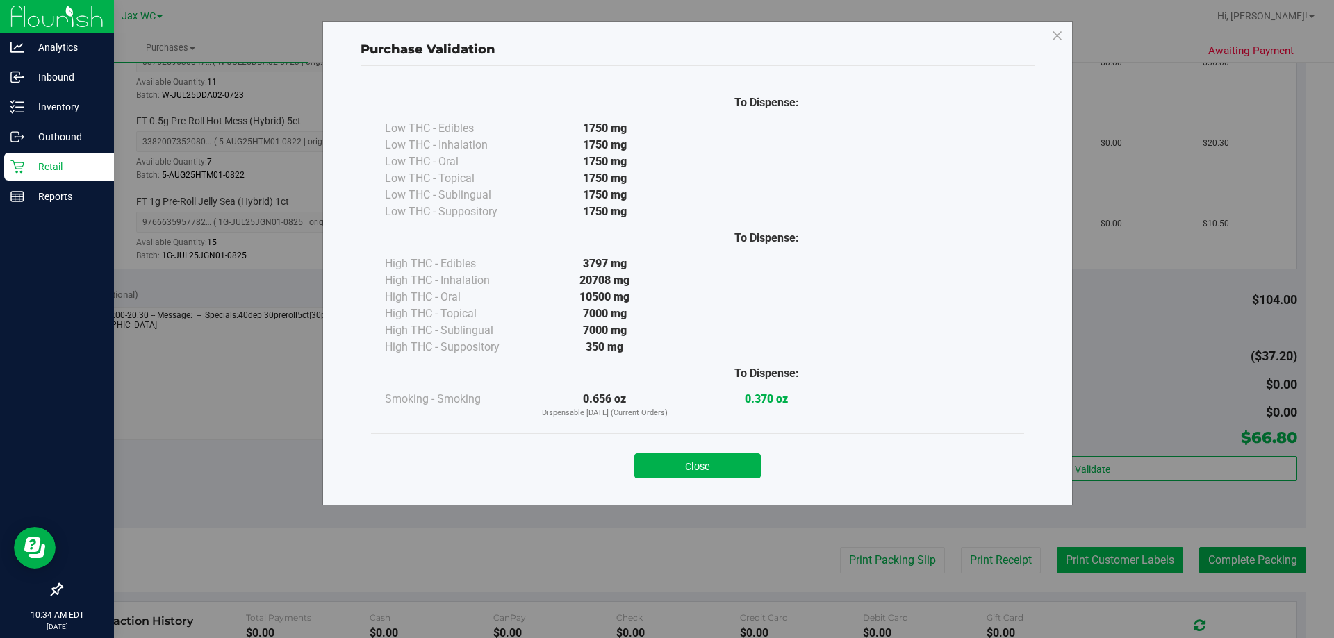
click at [1121, 572] on div "Purchase Validation To Dispense: Low THC - Edibles 1750 mg" at bounding box center [672, 319] width 1344 height 638
click at [705, 465] on button "Close" at bounding box center [697, 466] width 126 height 25
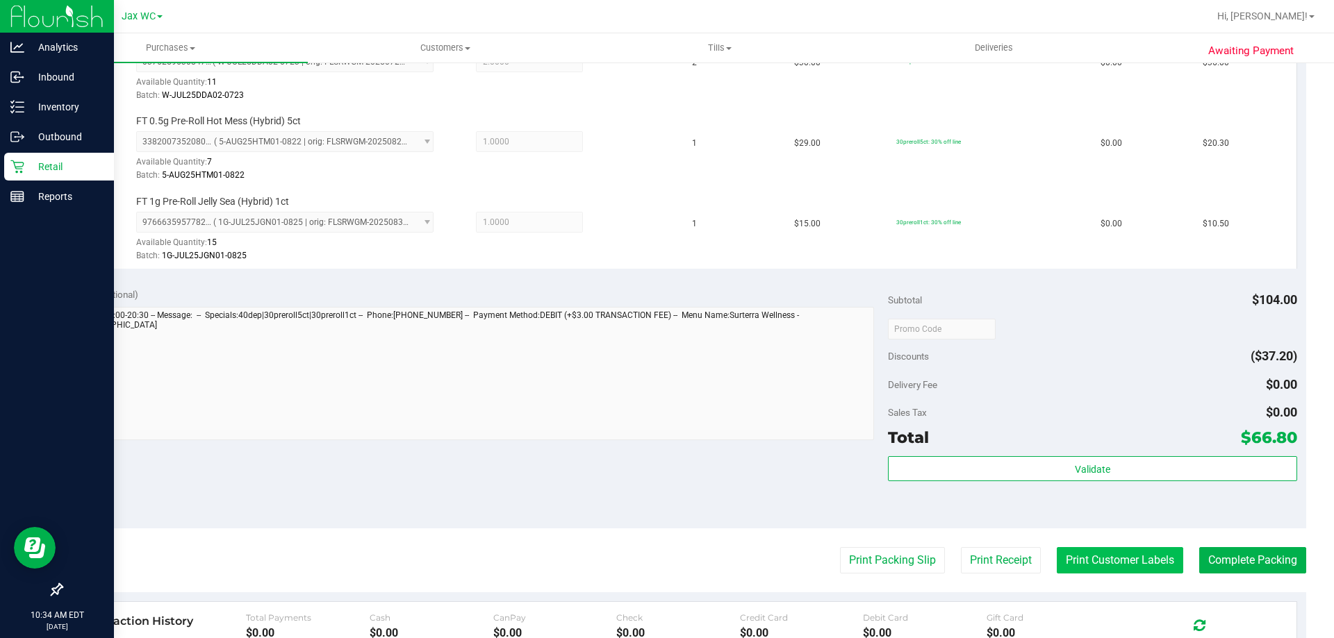
click at [1098, 570] on button "Print Customer Labels" at bounding box center [1120, 560] width 126 height 26
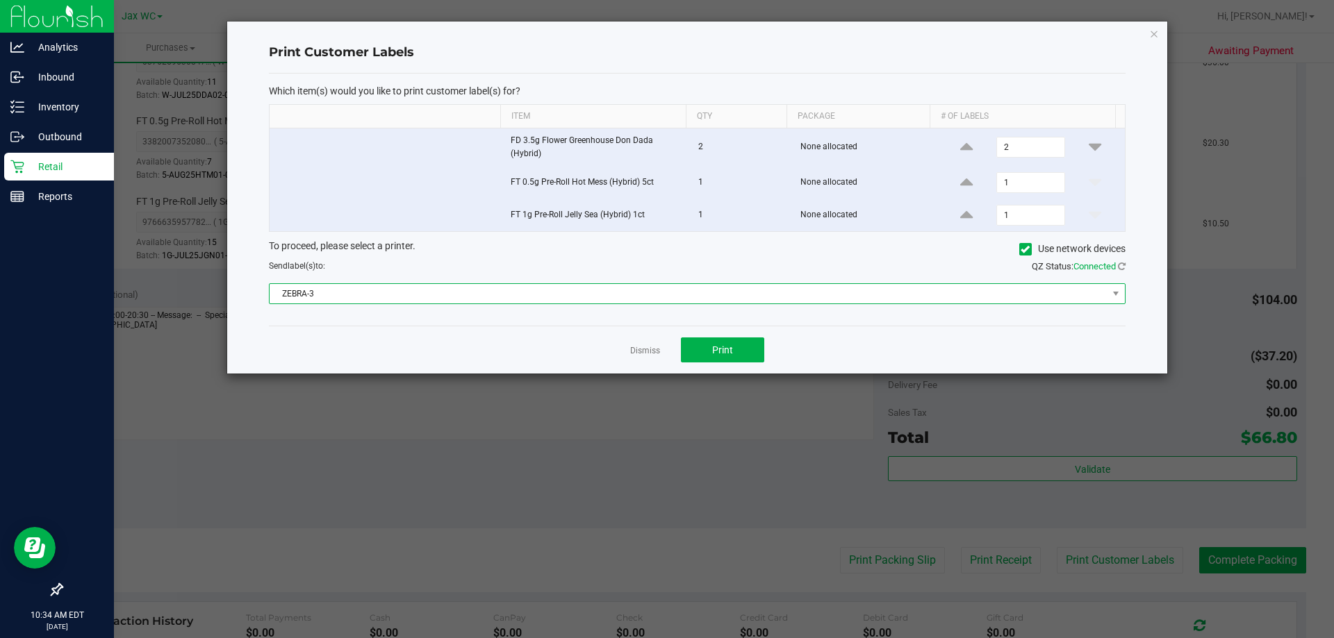
click at [584, 297] on span "ZEBRA-3" at bounding box center [689, 293] width 838 height 19
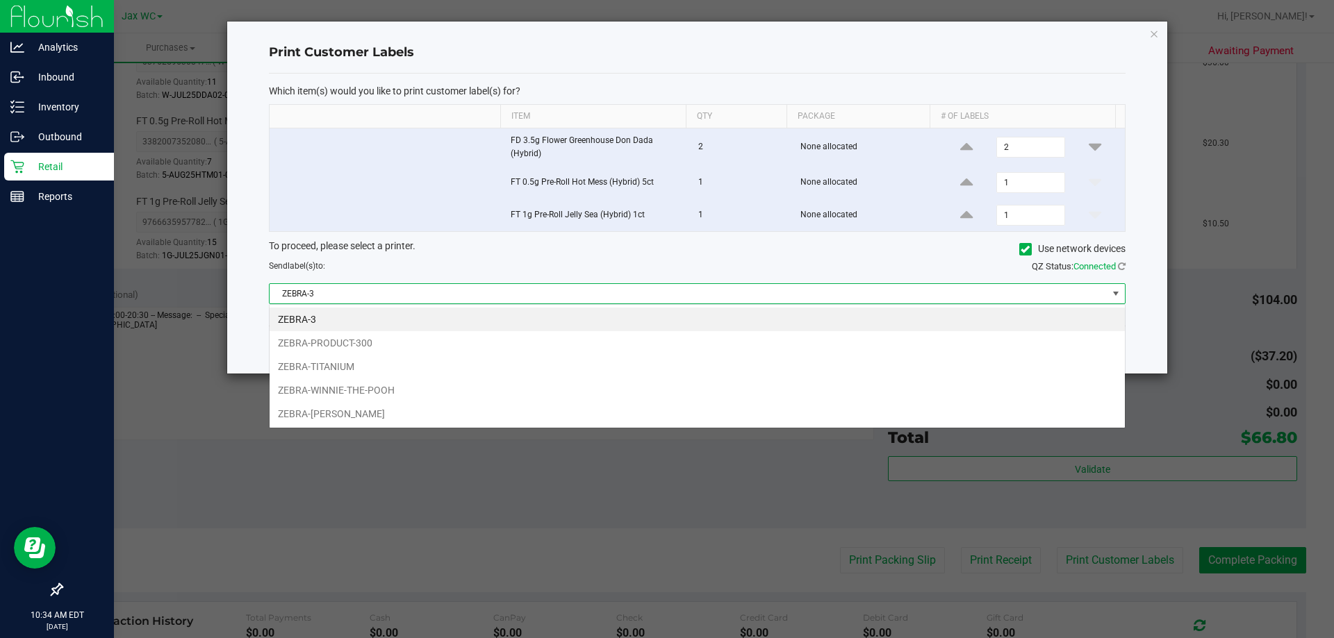
scroll to position [21, 856]
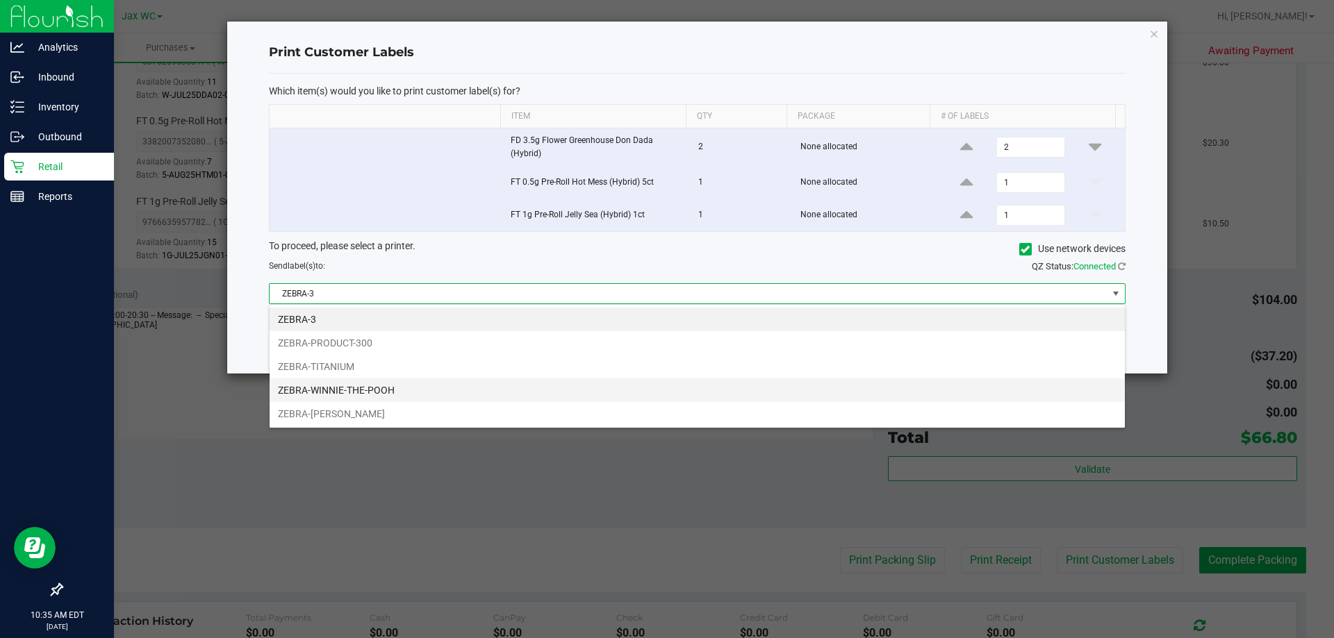
click at [367, 390] on li "ZEBRA-WINNIE-THE-POOH" at bounding box center [697, 391] width 855 height 24
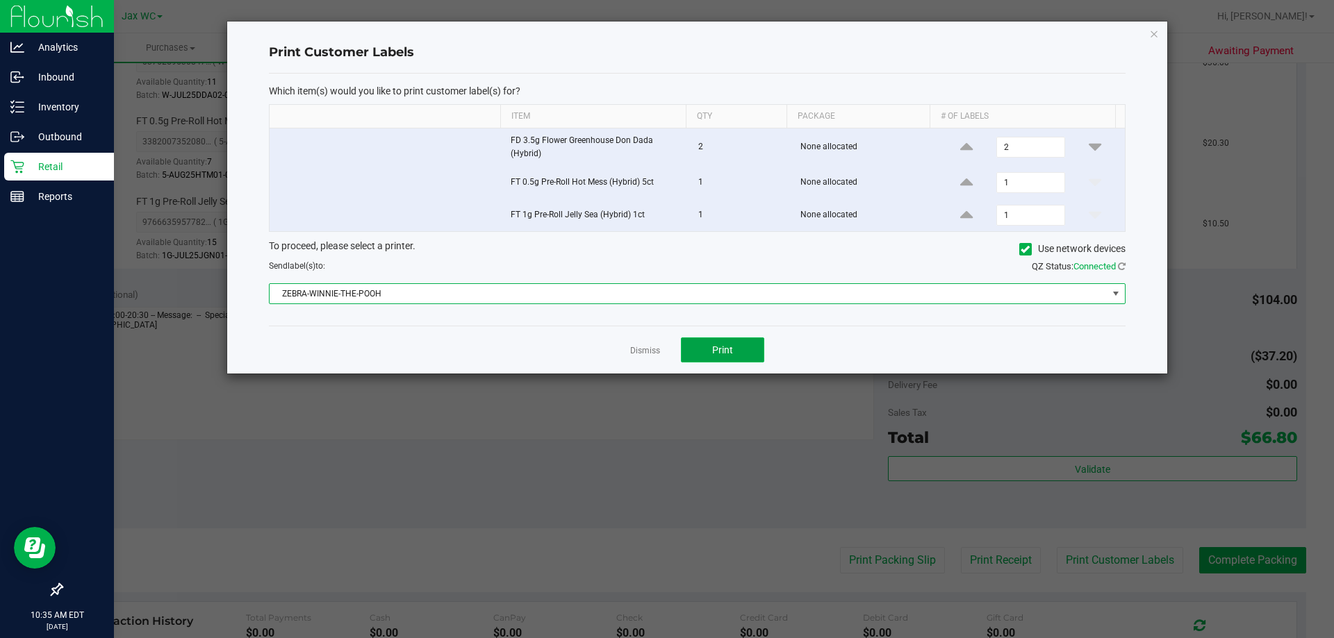
click at [686, 338] on button "Print" at bounding box center [722, 350] width 83 height 25
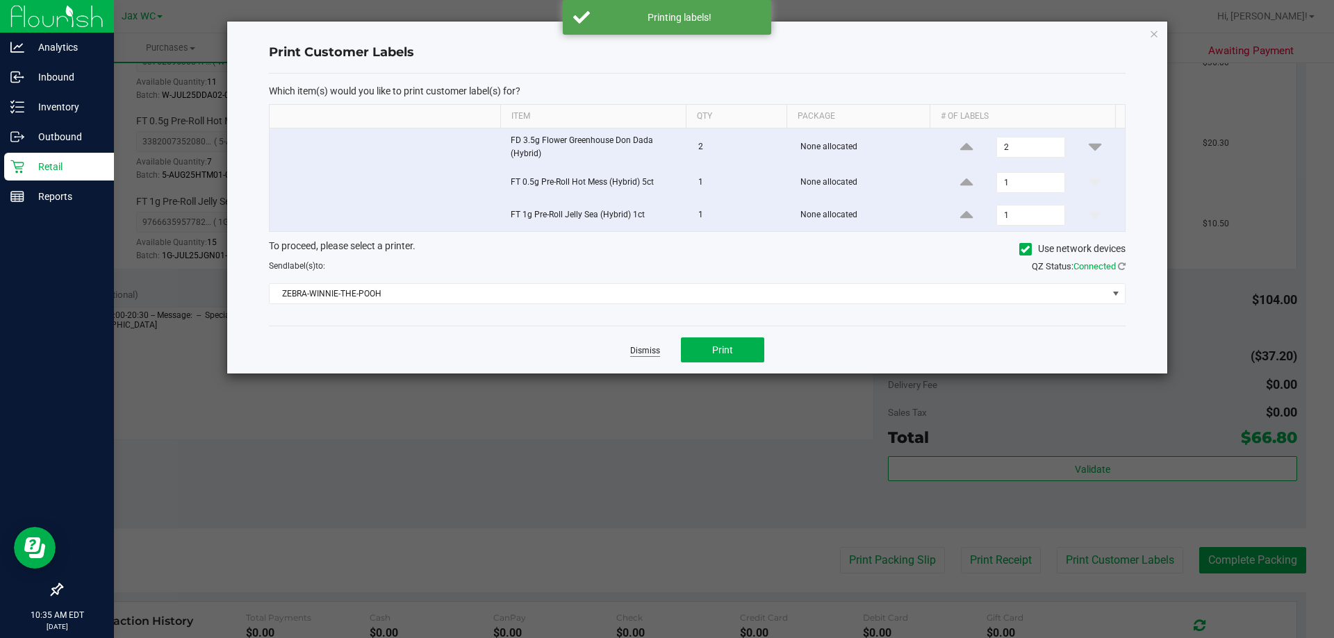
click at [643, 348] on link "Dismiss" at bounding box center [645, 351] width 30 height 12
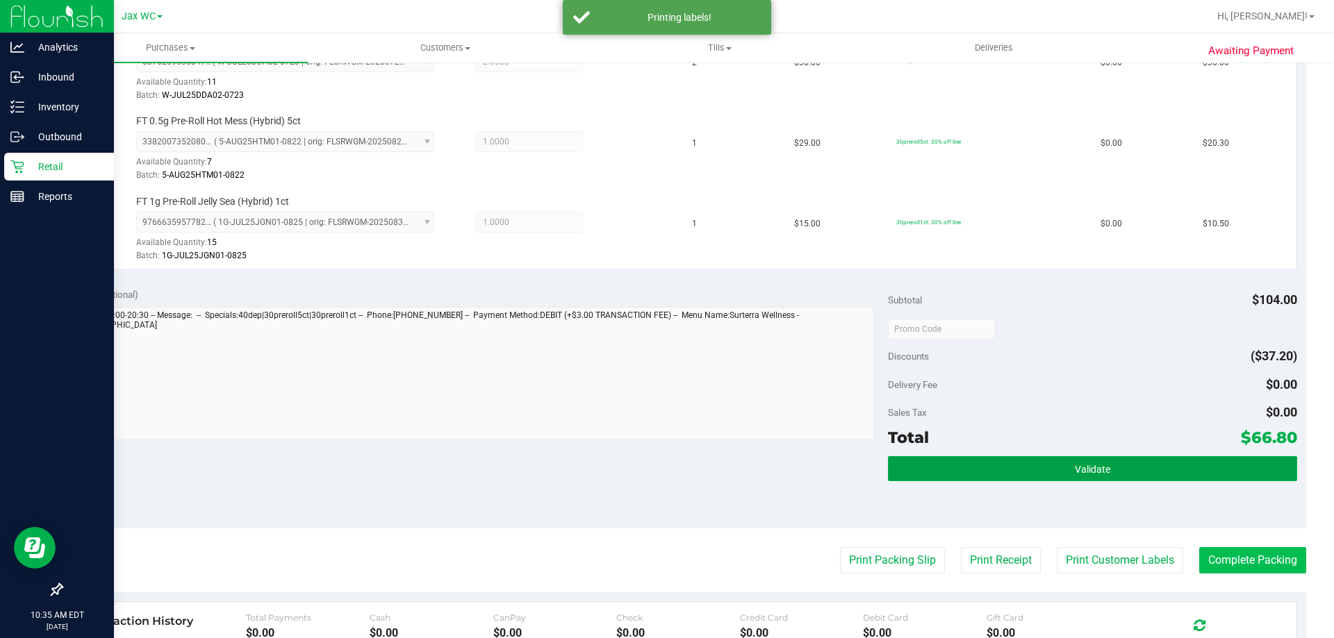
drag, startPoint x: 1179, startPoint y: 470, endPoint x: 1268, endPoint y: 566, distance: 131.7
click at [1180, 470] on button "Validate" at bounding box center [1092, 468] width 408 height 25
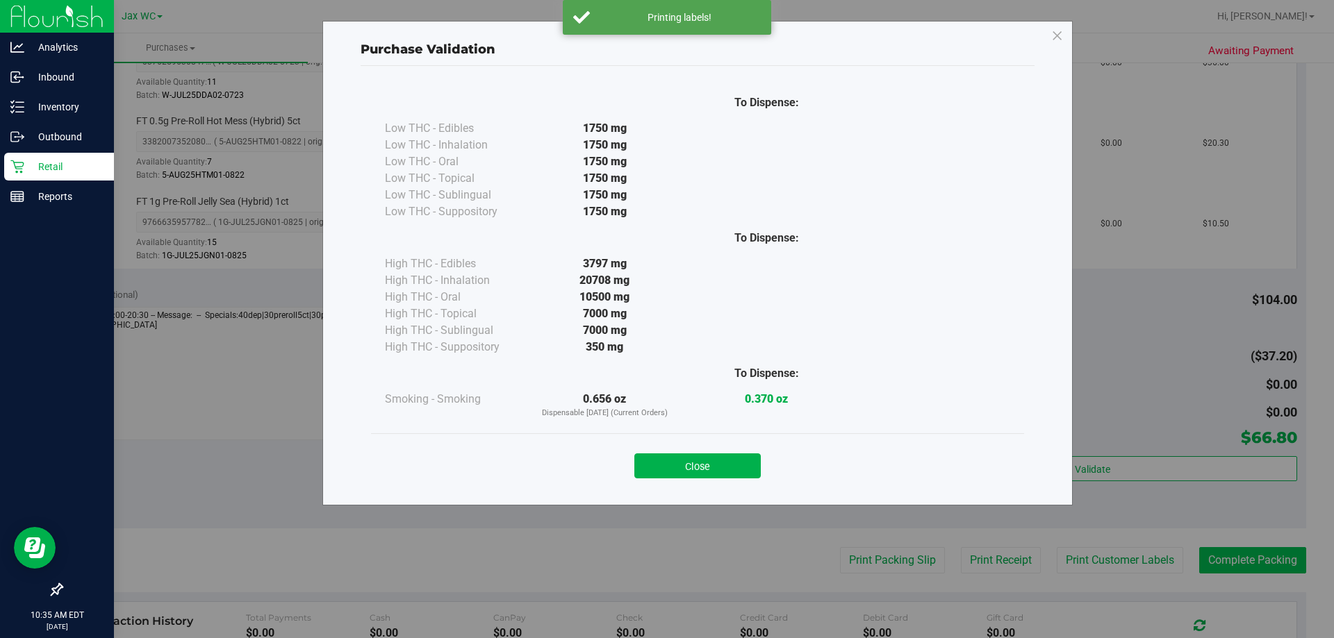
click at [1268, 566] on div "Purchase Validation To Dispense: Low THC - Edibles 1750 mg" at bounding box center [672, 319] width 1344 height 638
drag, startPoint x: 721, startPoint y: 471, endPoint x: 812, endPoint y: 493, distance: 93.5
click at [722, 471] on button "Close" at bounding box center [697, 466] width 126 height 25
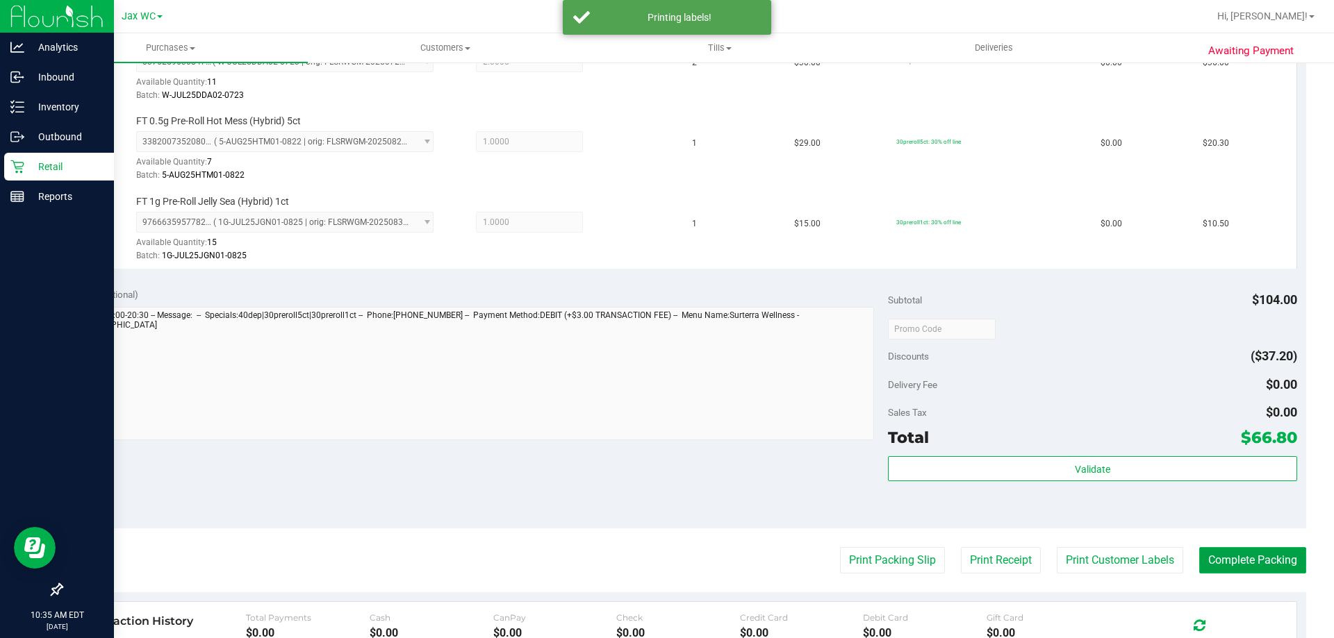
click at [1228, 551] on button "Complete Packing" at bounding box center [1252, 560] width 107 height 26
